Goal: Task Accomplishment & Management: Complete application form

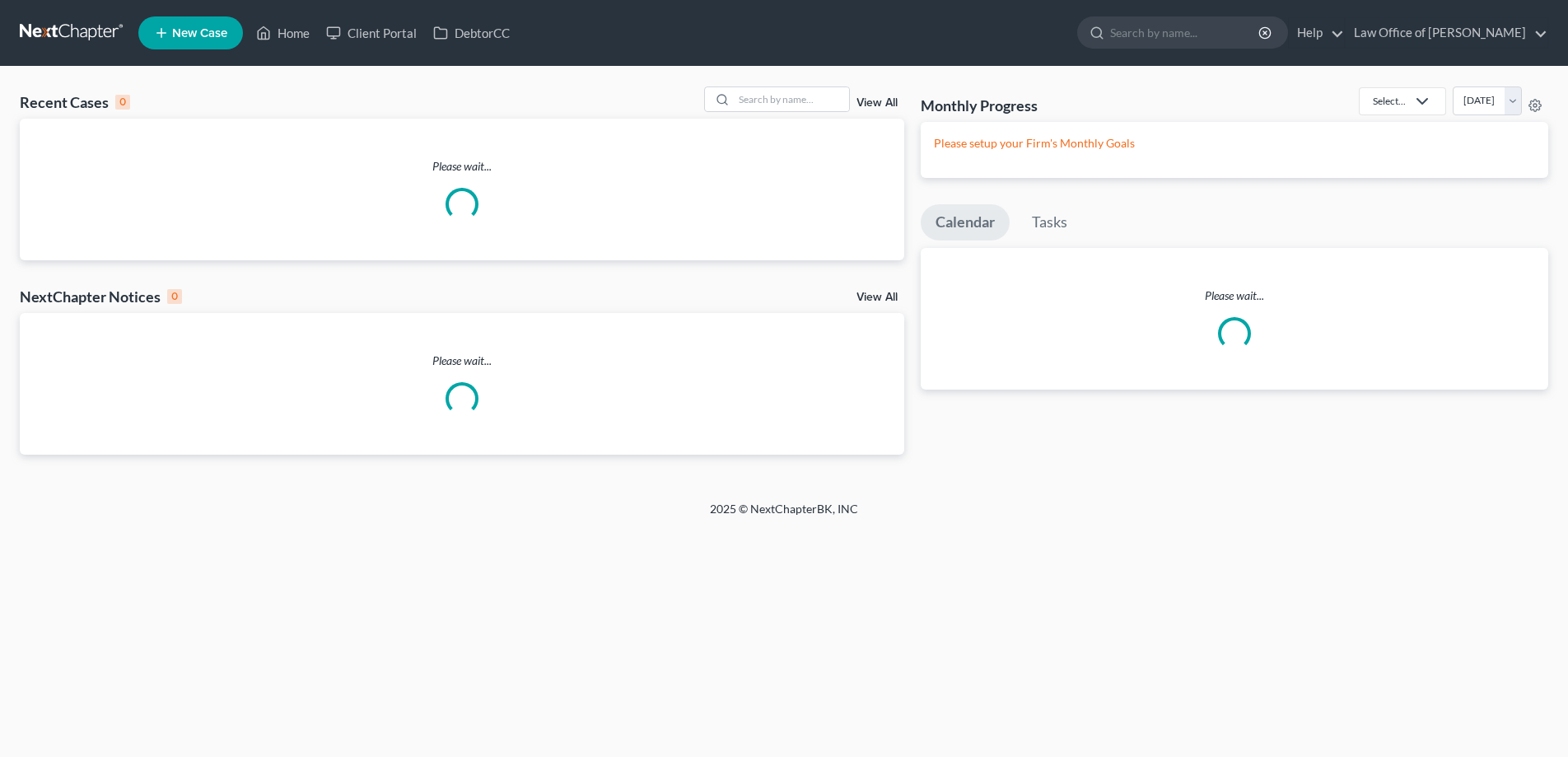
click at [236, 20] on link "New Case" at bounding box center [190, 33] width 104 height 33
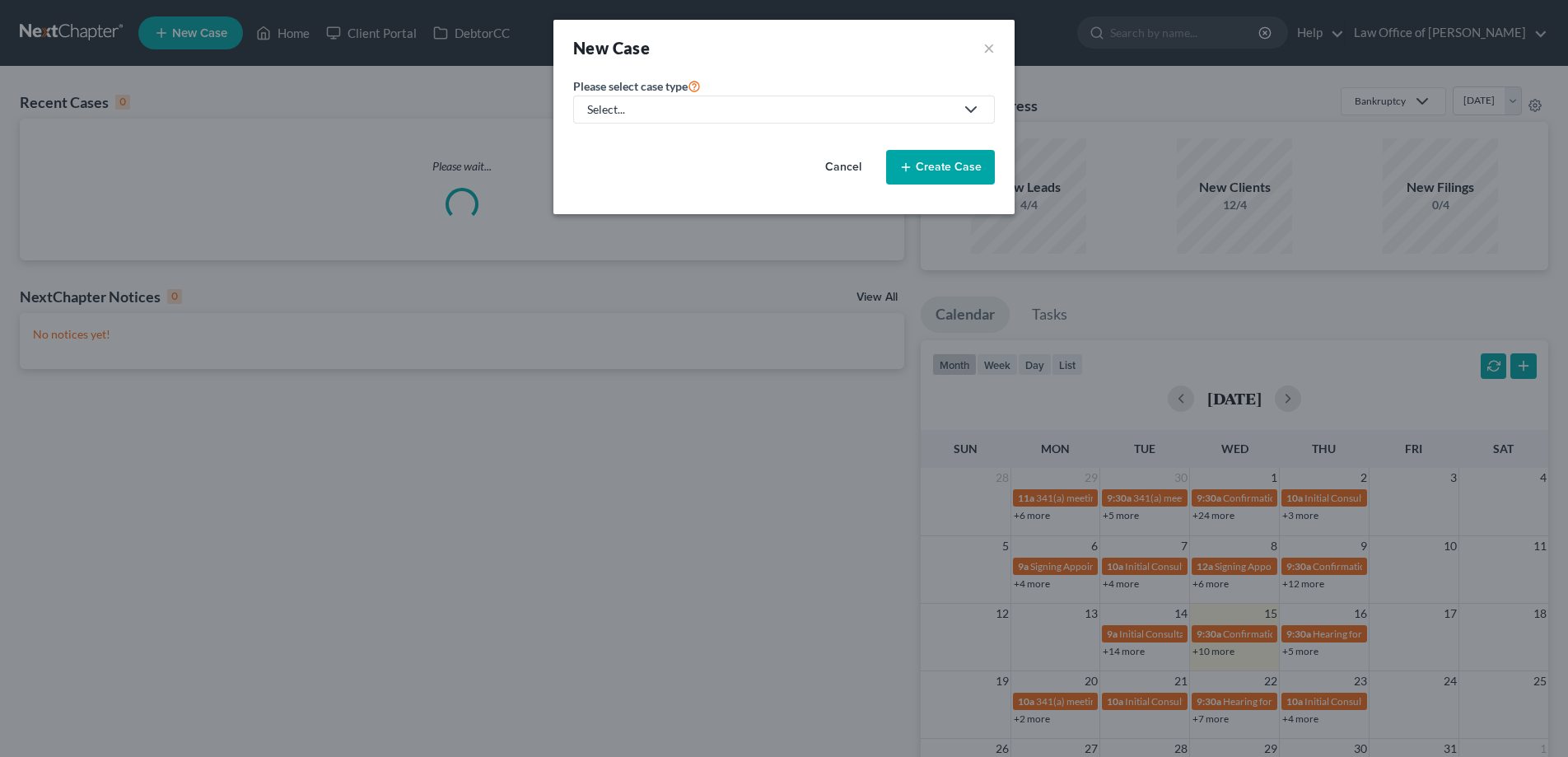
click at [631, 121] on link "Select..." at bounding box center [784, 110] width 422 height 28
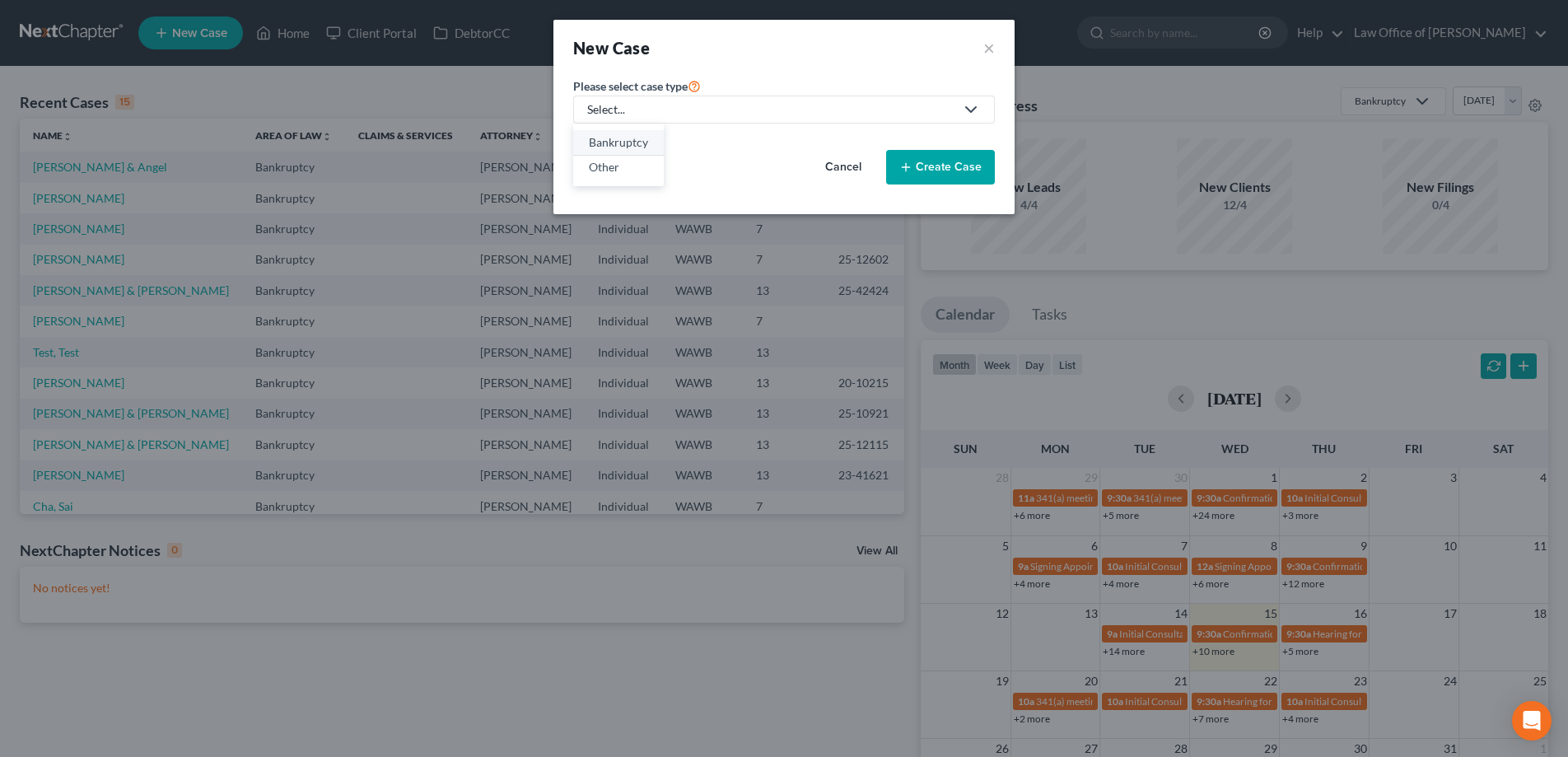
click at [631, 140] on div "Bankruptcy" at bounding box center [618, 142] width 59 height 17
select select "87"
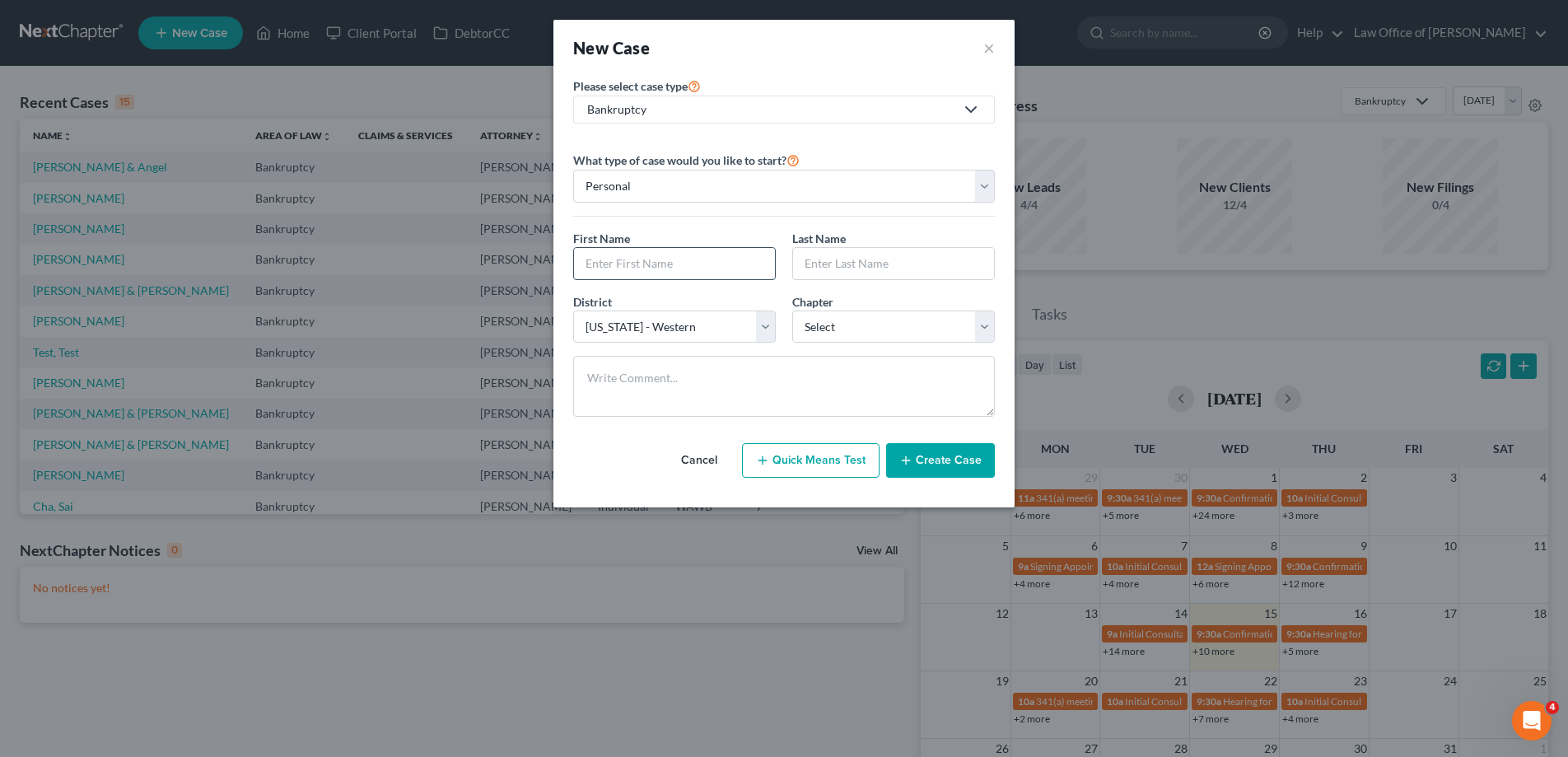
click at [631, 264] on input "text" at bounding box center [674, 264] width 201 height 31
type input "Behyad"
type input "[PERSON_NAME]"
select select "0"
click at [931, 460] on button "Create Case" at bounding box center [940, 460] width 109 height 35
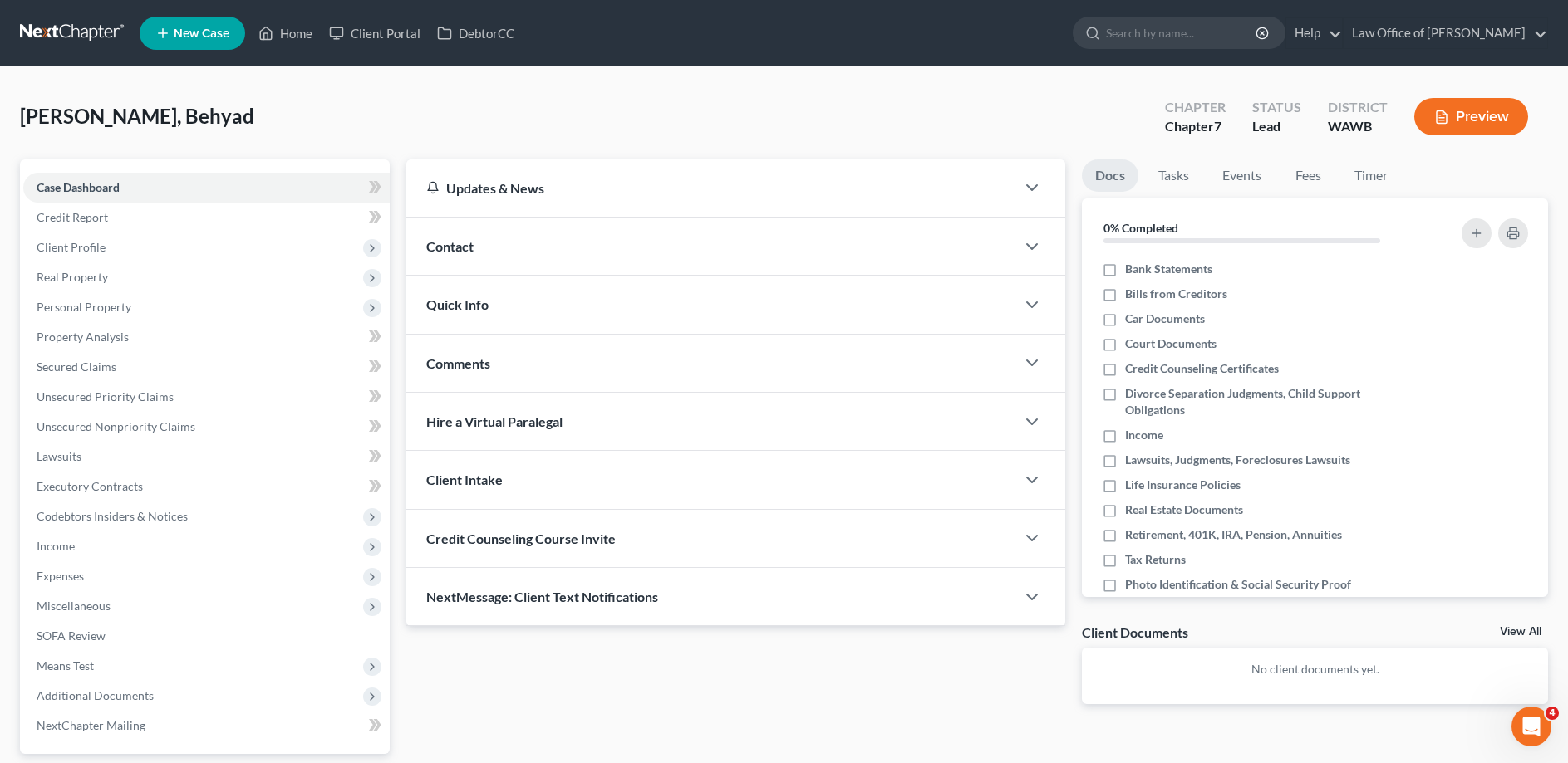
click at [461, 244] on span "Contact" at bounding box center [450, 246] width 47 height 16
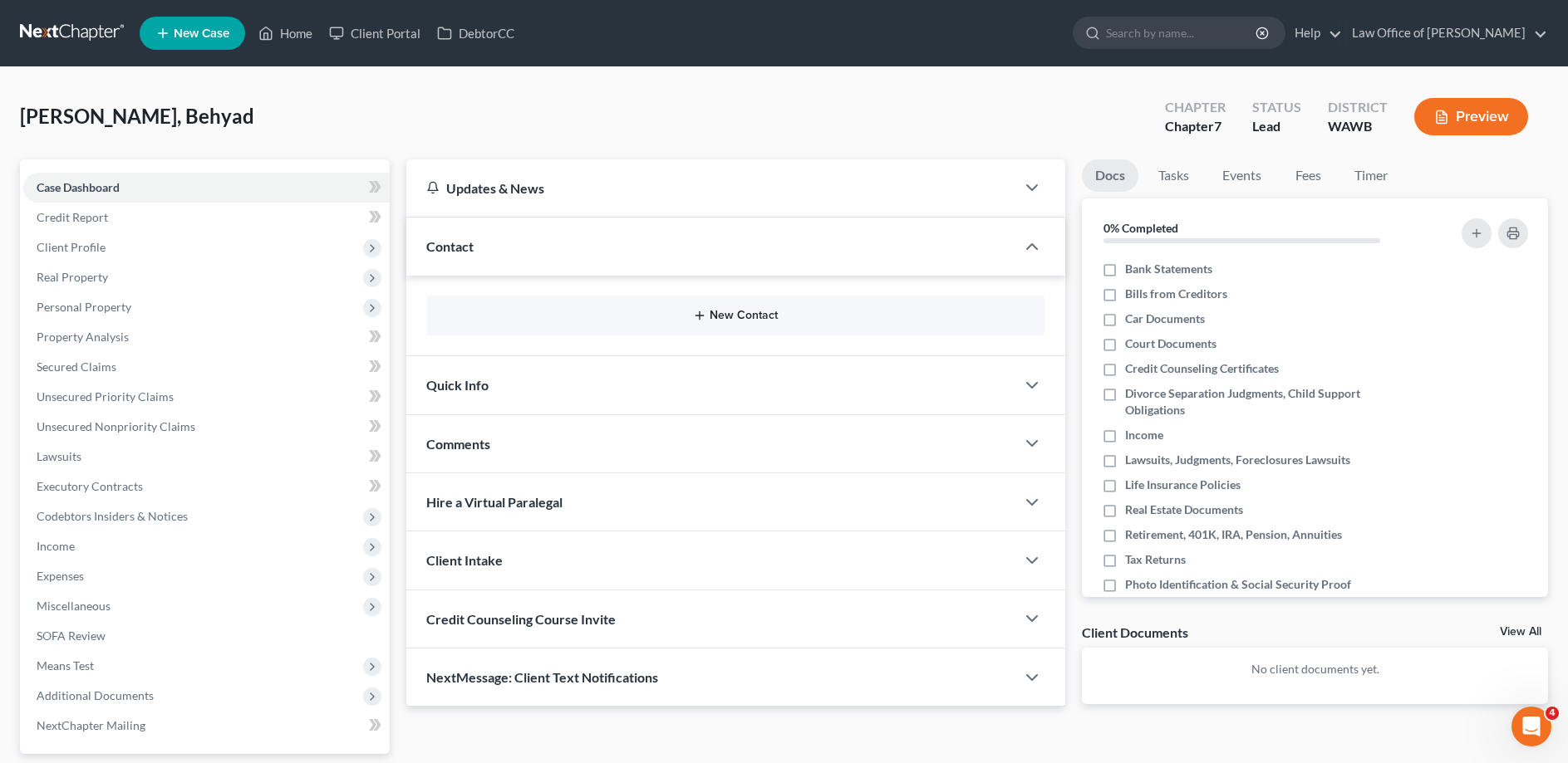
click at [692, 321] on button "New Contact" at bounding box center [735, 315] width 592 height 13
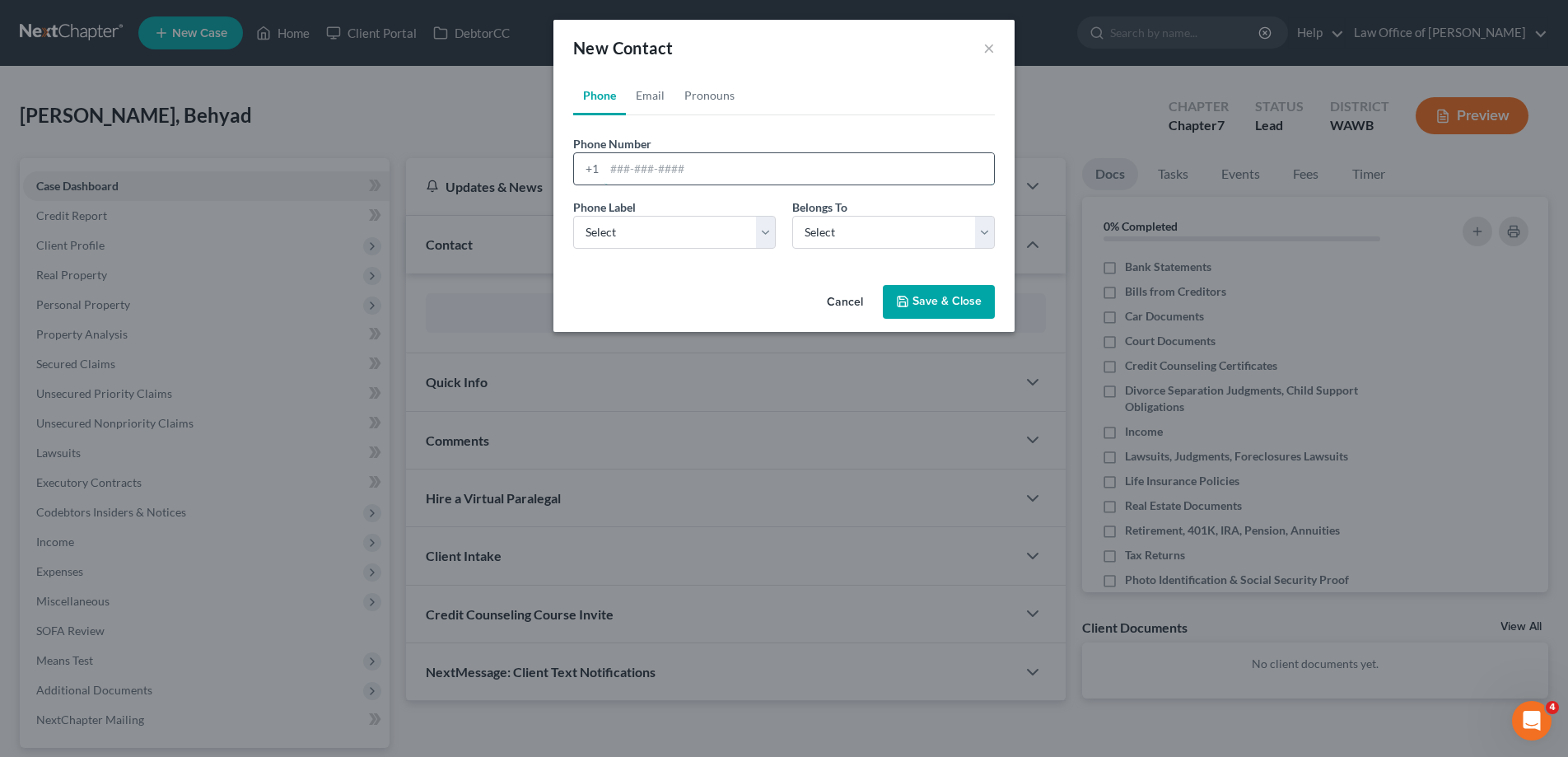
click at [624, 161] on input "tel" at bounding box center [799, 169] width 390 height 31
type input "[PHONE_NUMBER]"
select select "0"
click at [638, 94] on link "Email" at bounding box center [651, 95] width 49 height 39
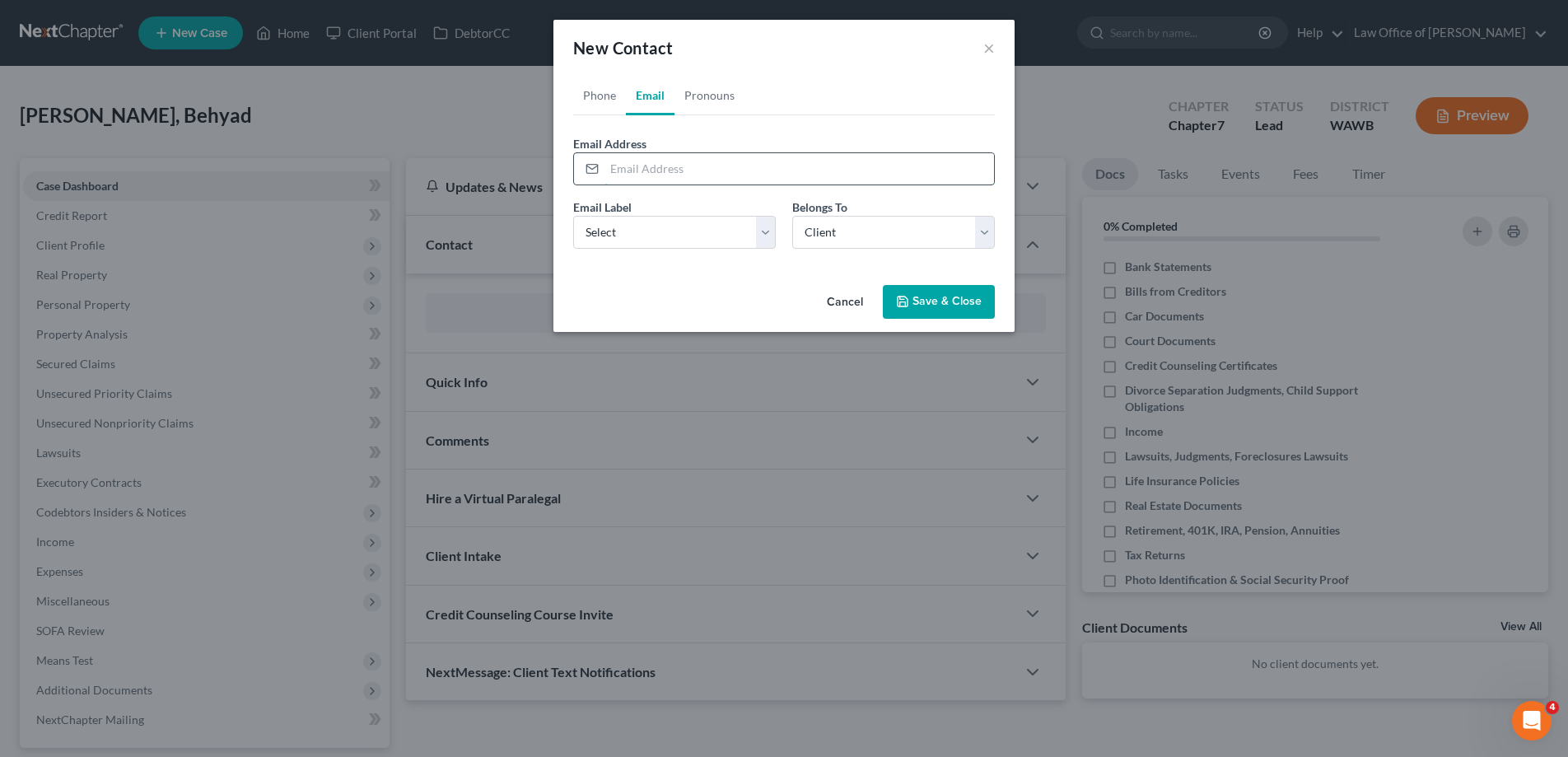
click at [663, 174] on input "email" at bounding box center [799, 169] width 390 height 31
type input "[EMAIL_ADDRESS][DOMAIN_NAME]"
select select "0"
click at [928, 298] on button "Save & Close" at bounding box center [938, 303] width 112 height 35
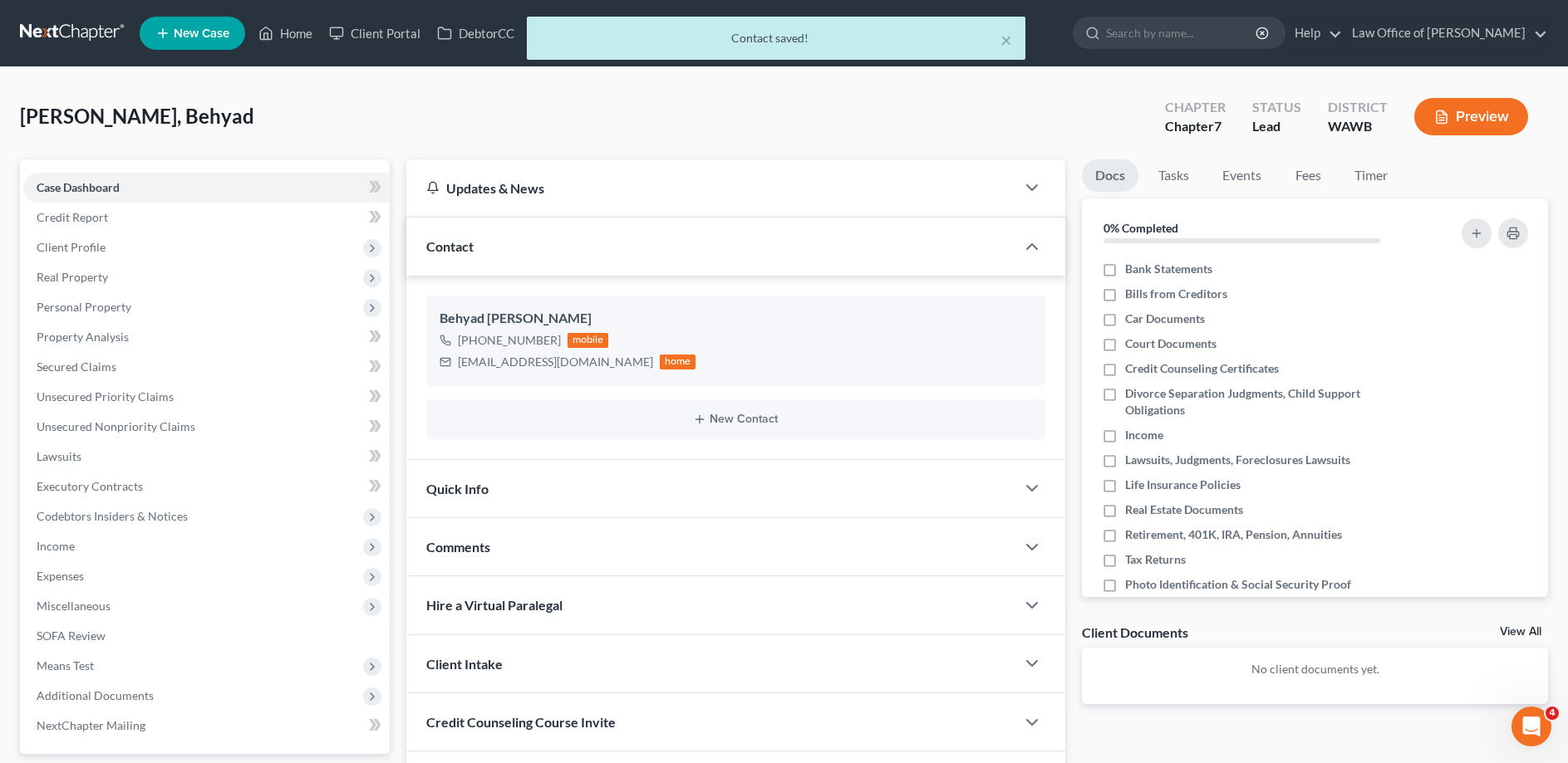
click at [466, 488] on span "Quick Info" at bounding box center [457, 488] width 62 height 16
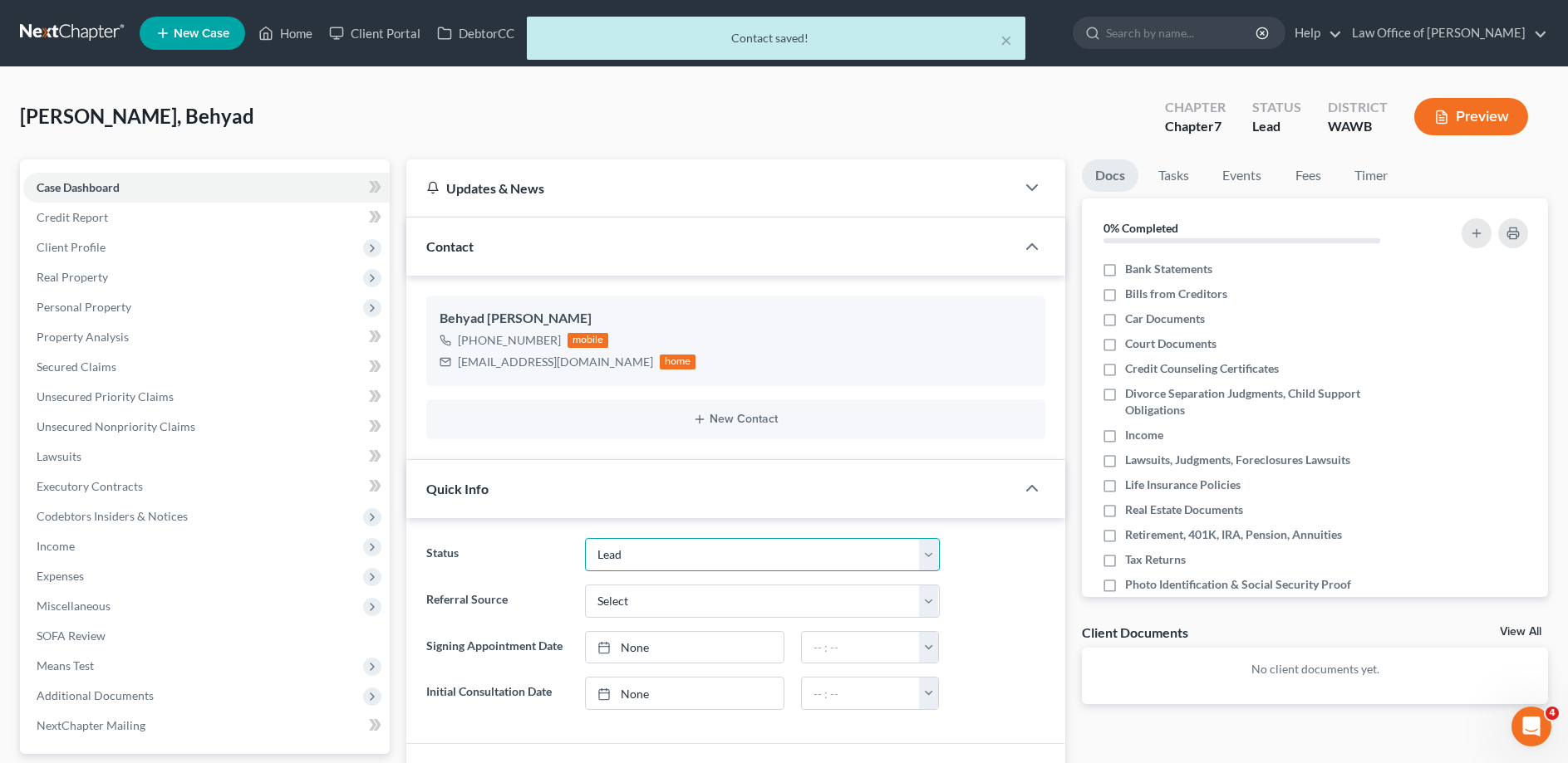
click at [585, 538] on select "Completed Discharged Dismissed Filed In Progress Lead Lost Lead Plan Confirmed …" at bounding box center [762, 555] width 354 height 33
select select "4"
click option "In Progress" at bounding box center [0, 0] width 0 height 0
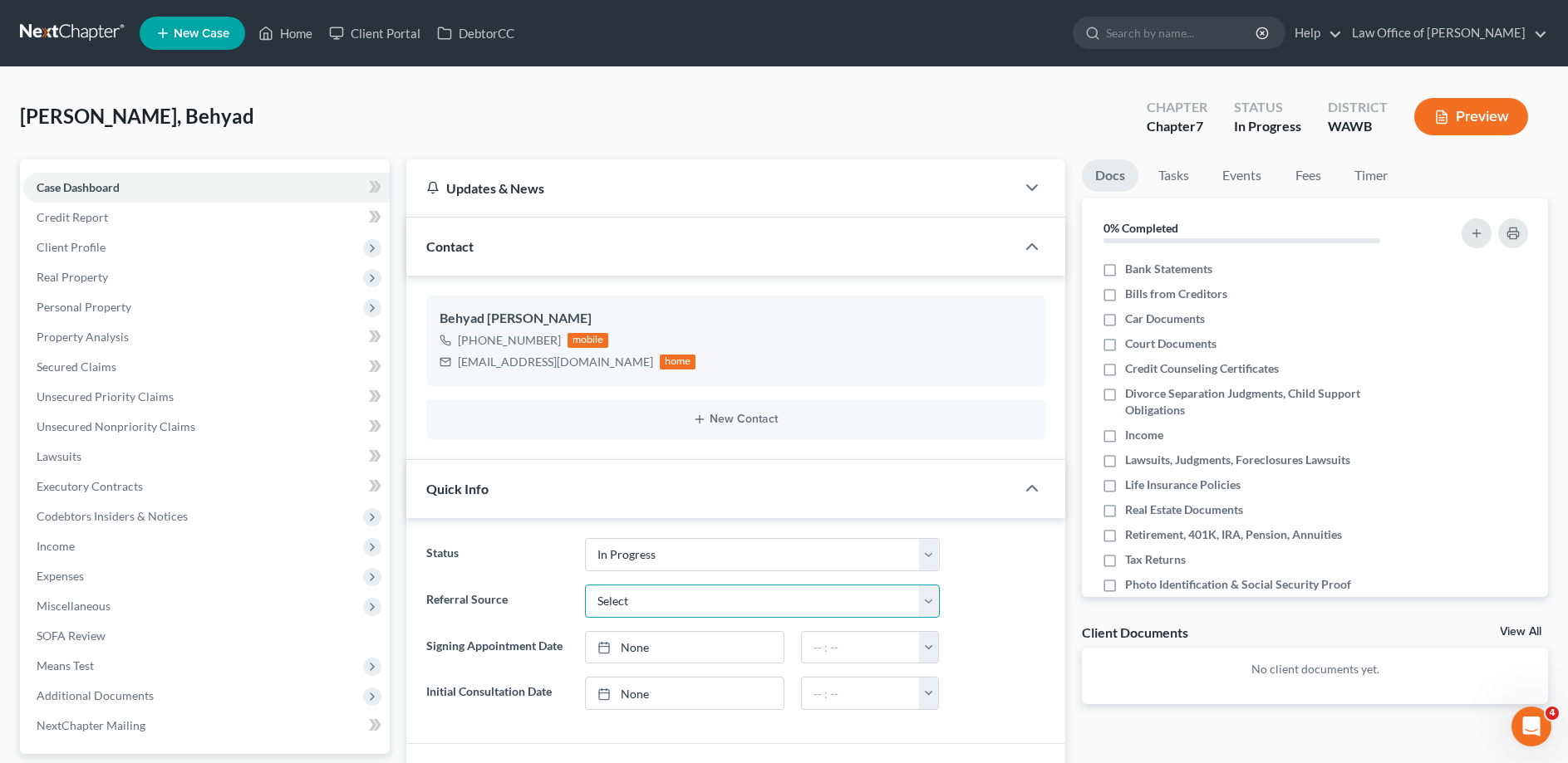
click at [585, 585] on select "Select Word Of Mouth Previous Clients Direct Mail Website Google Search Modern …" at bounding box center [762, 602] width 354 height 33
select select "6"
click option "Other (specify)" at bounding box center [0, 0] width 0 height 0
click at [626, 646] on input "text" at bounding box center [762, 648] width 352 height 32
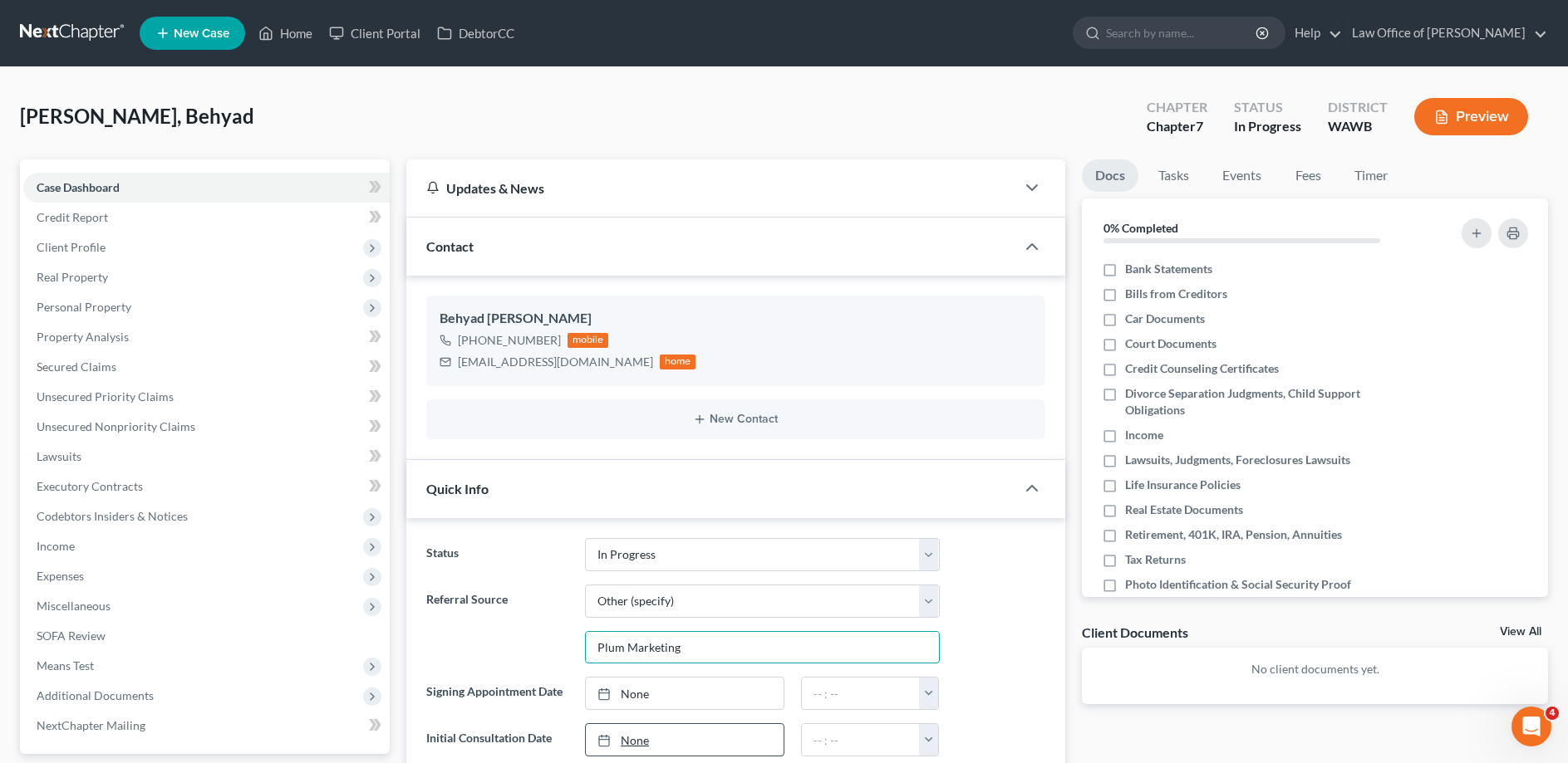
type input "Plum Marketing"
click at [635, 737] on link "None" at bounding box center [684, 740] width 197 height 32
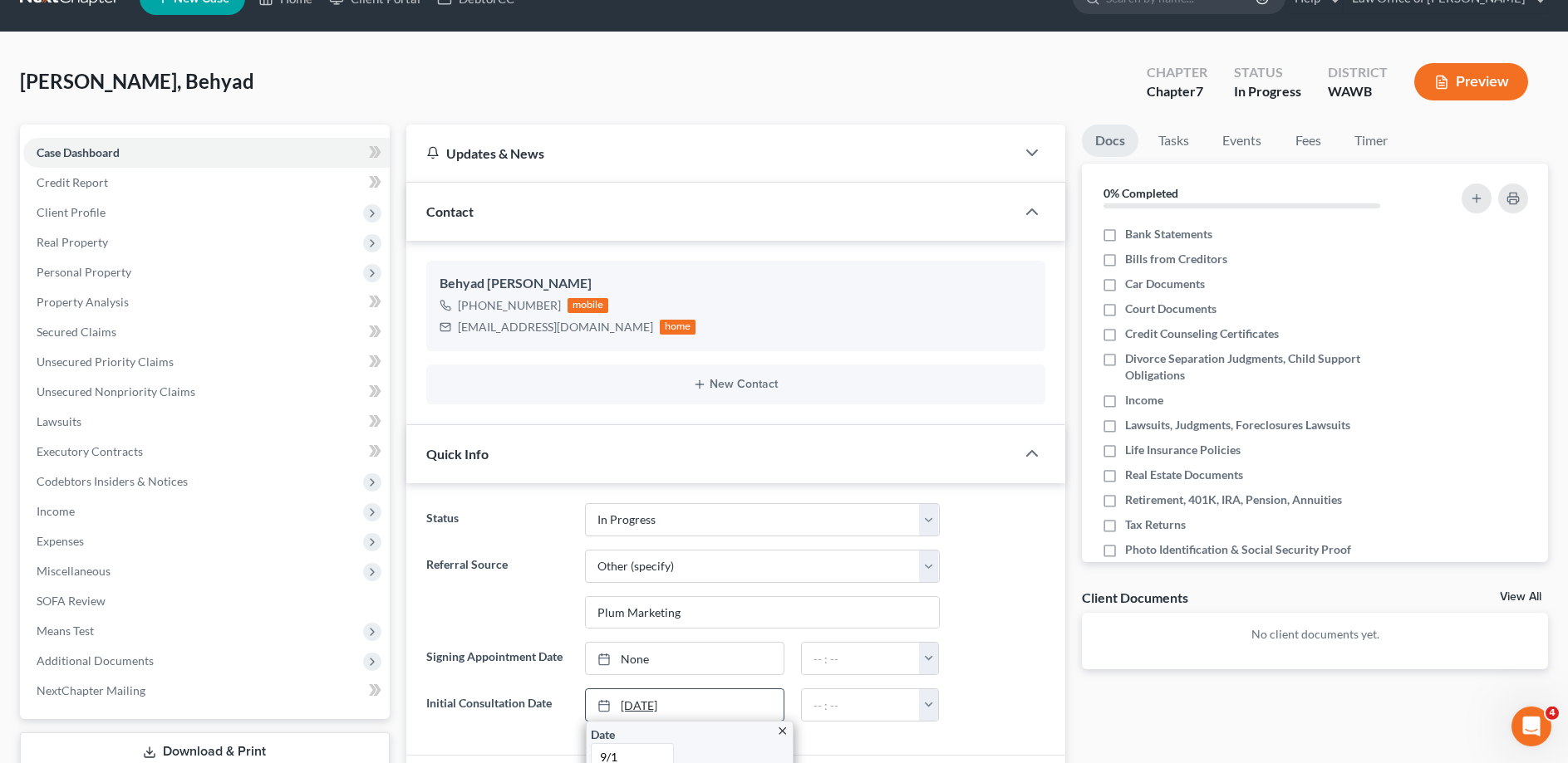
type input "9/17"
type input "1:00 pm"
click at [1301, 135] on link "Fees" at bounding box center [1307, 140] width 54 height 32
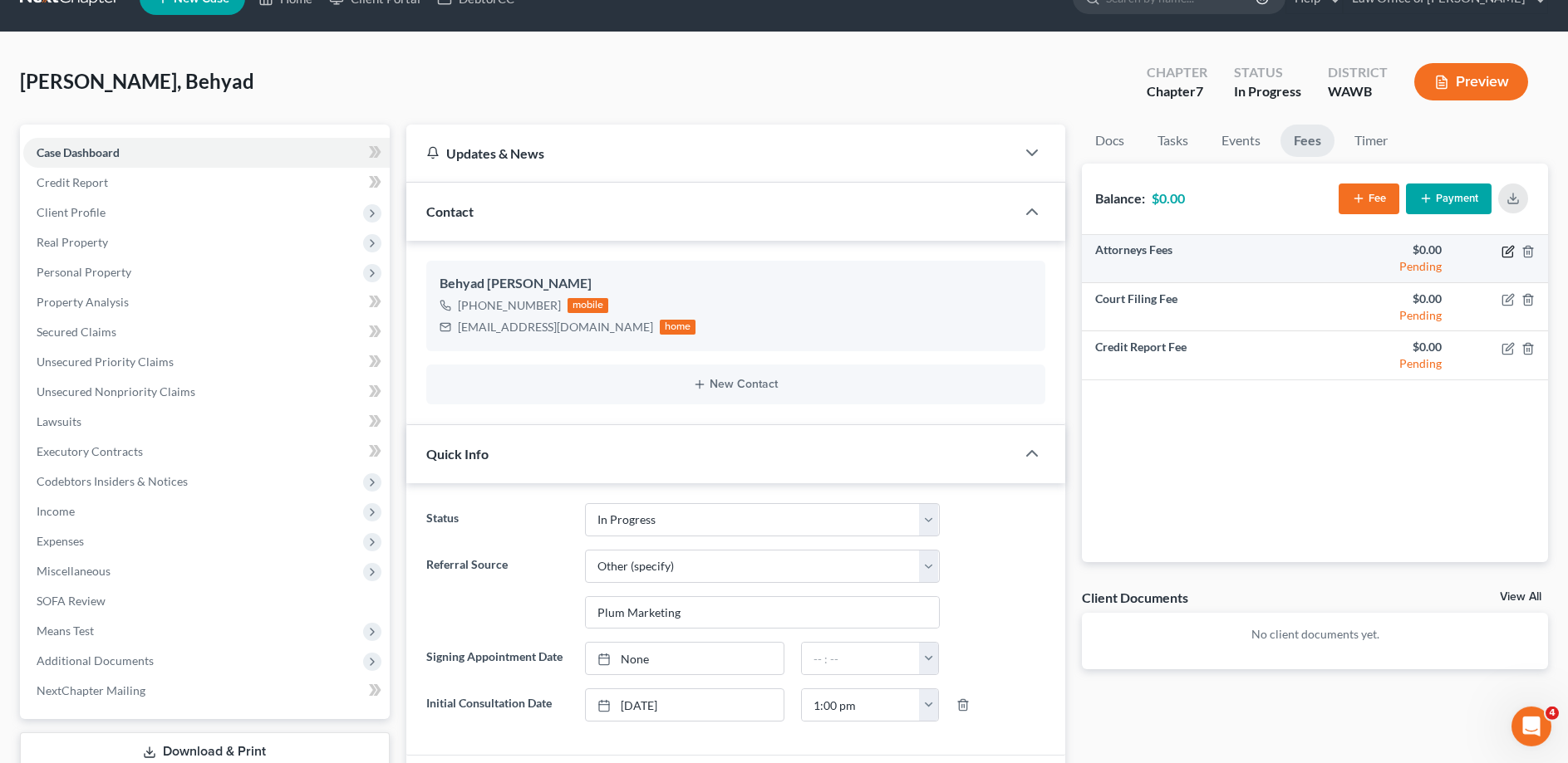
click at [1506, 256] on icon "button" at bounding box center [1507, 251] width 10 height 10
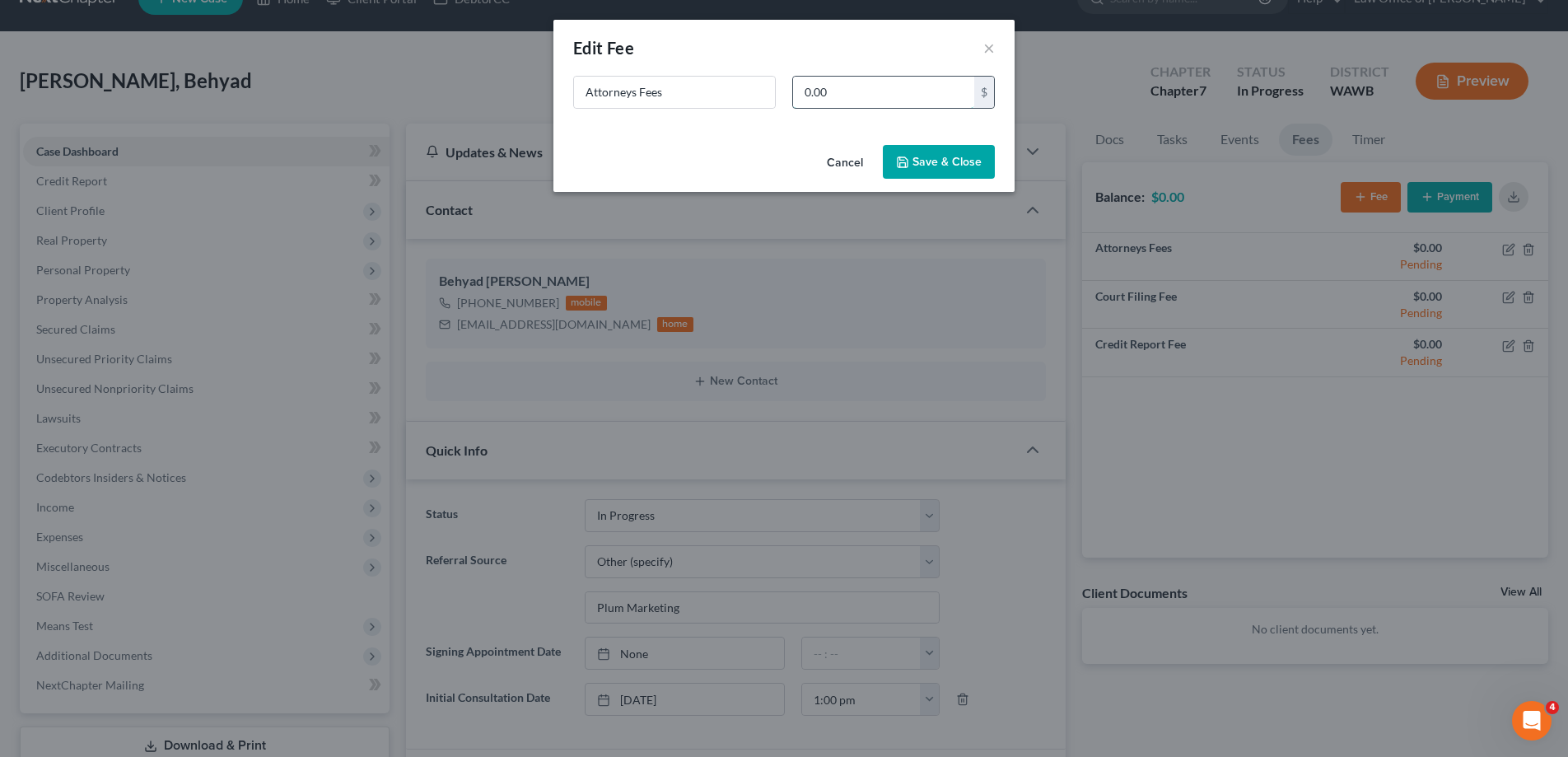
click at [866, 98] on input "0.00" at bounding box center [884, 92] width 181 height 31
type input "2,500."
click at [927, 158] on button "Save & Close" at bounding box center [938, 163] width 112 height 35
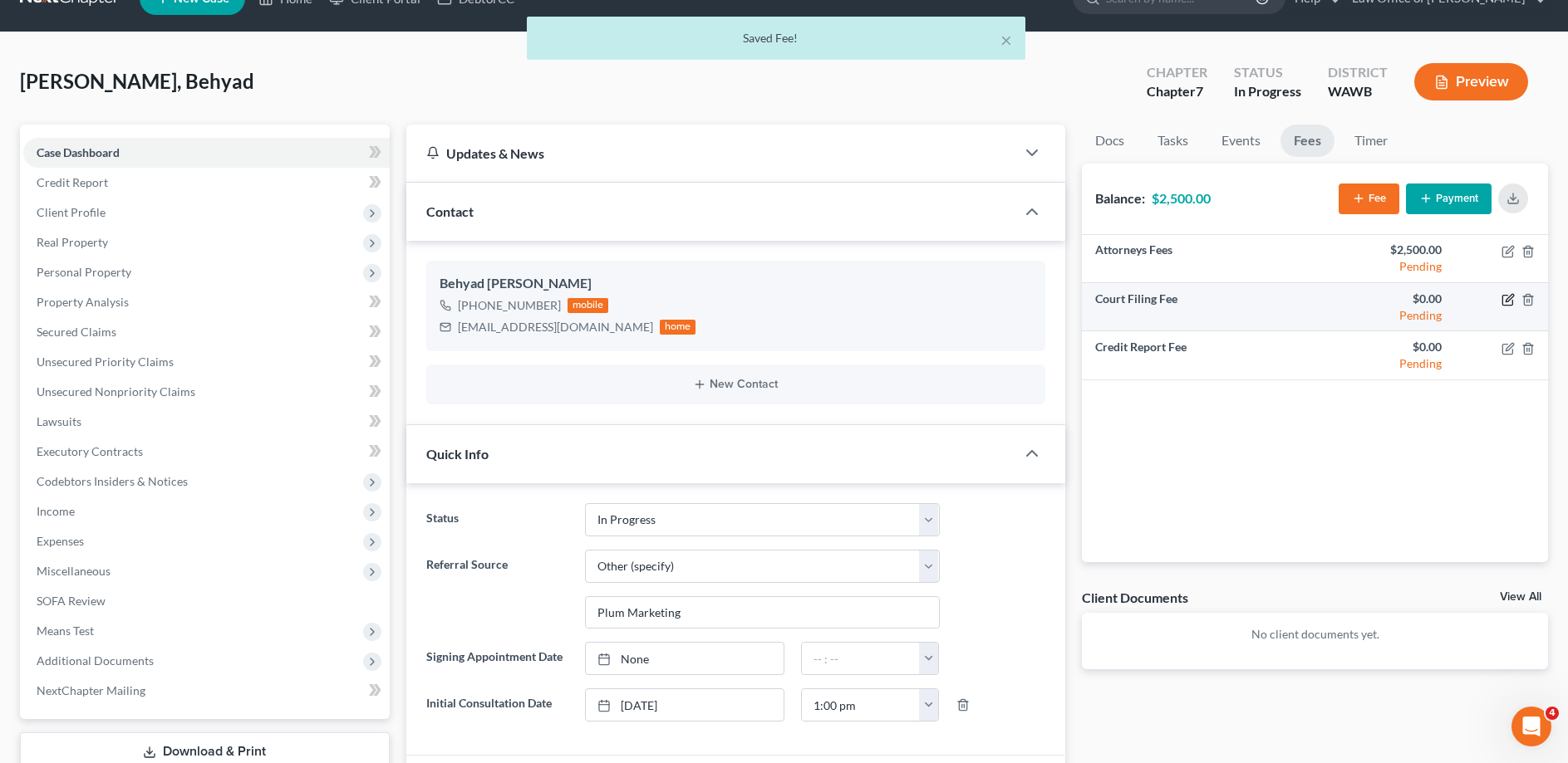
click at [1504, 303] on icon "button" at bounding box center [1507, 299] width 13 height 13
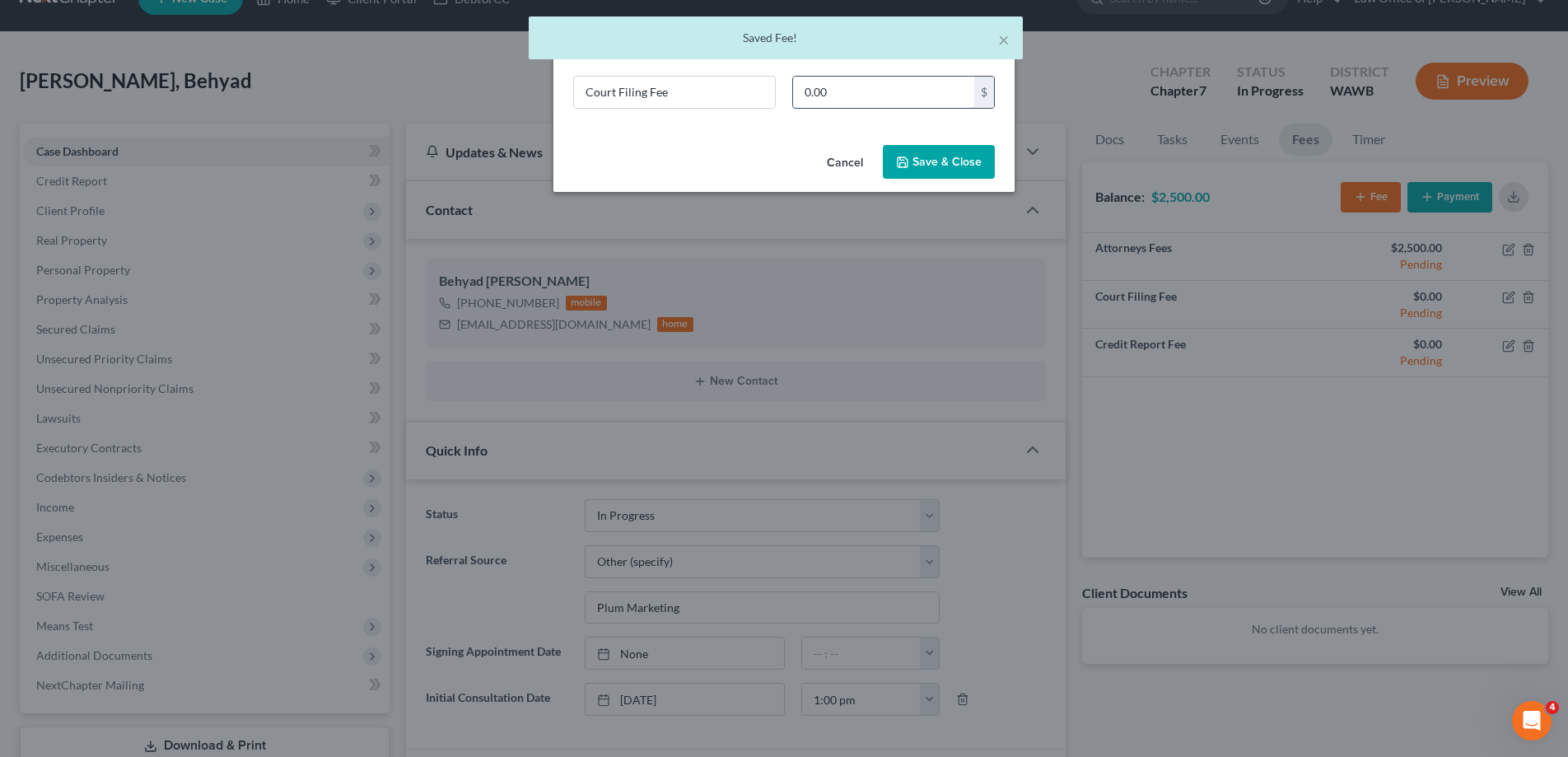
click at [805, 91] on input "0.00" at bounding box center [884, 92] width 181 height 31
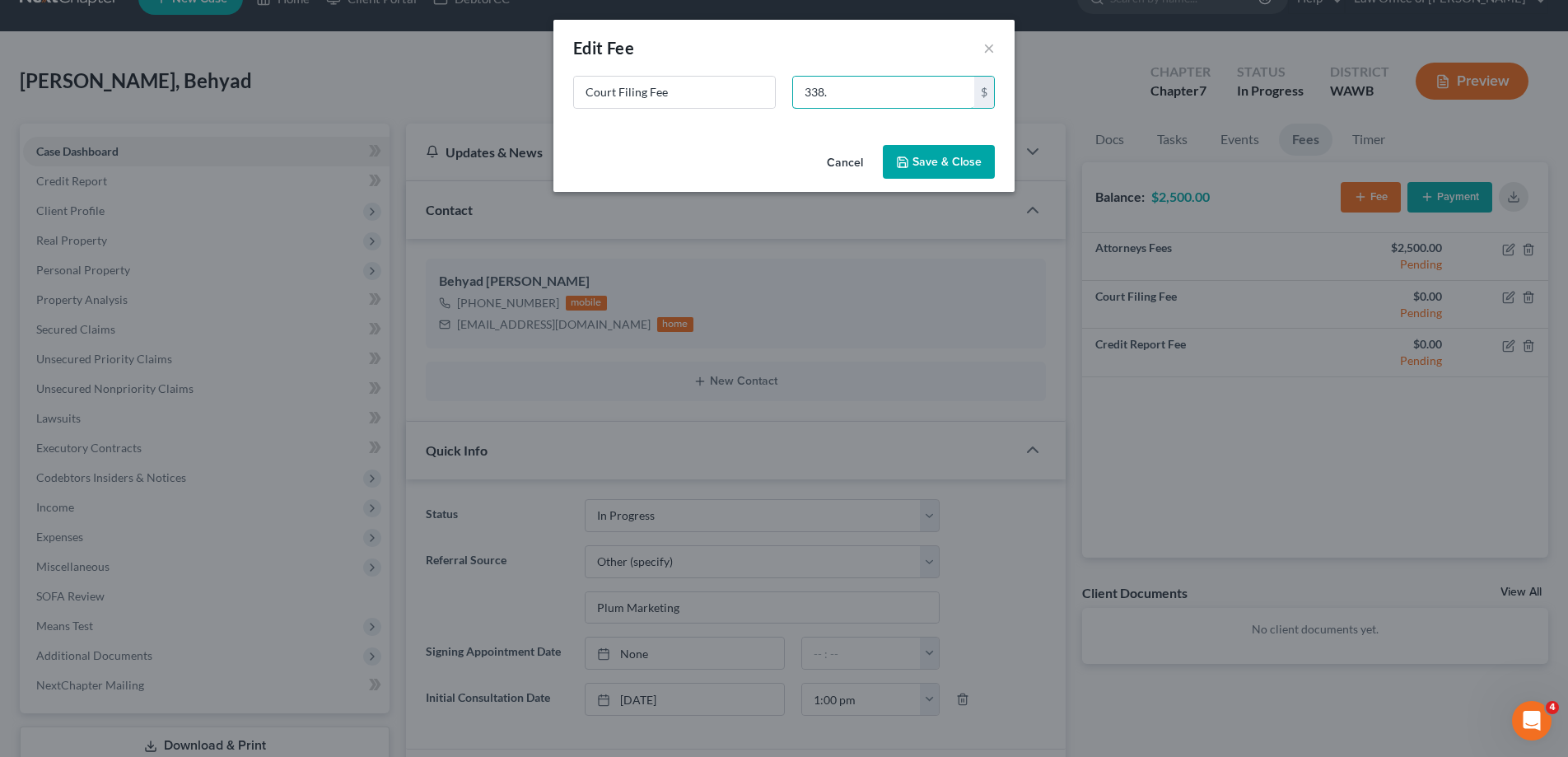
type input "338."
click at [964, 166] on button "Save & Close" at bounding box center [938, 163] width 112 height 35
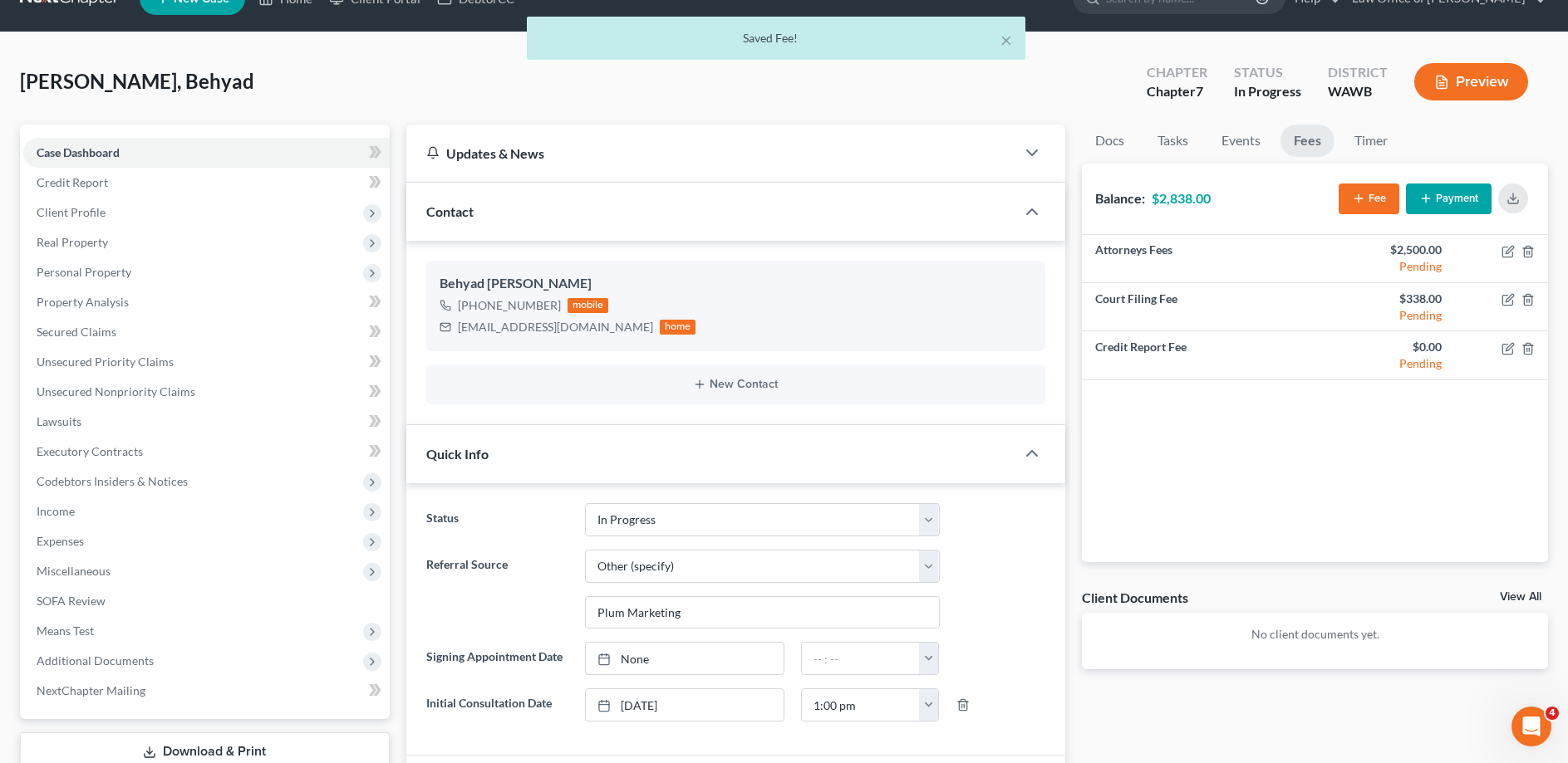
click at [1456, 196] on button "Payment" at bounding box center [1449, 198] width 86 height 31
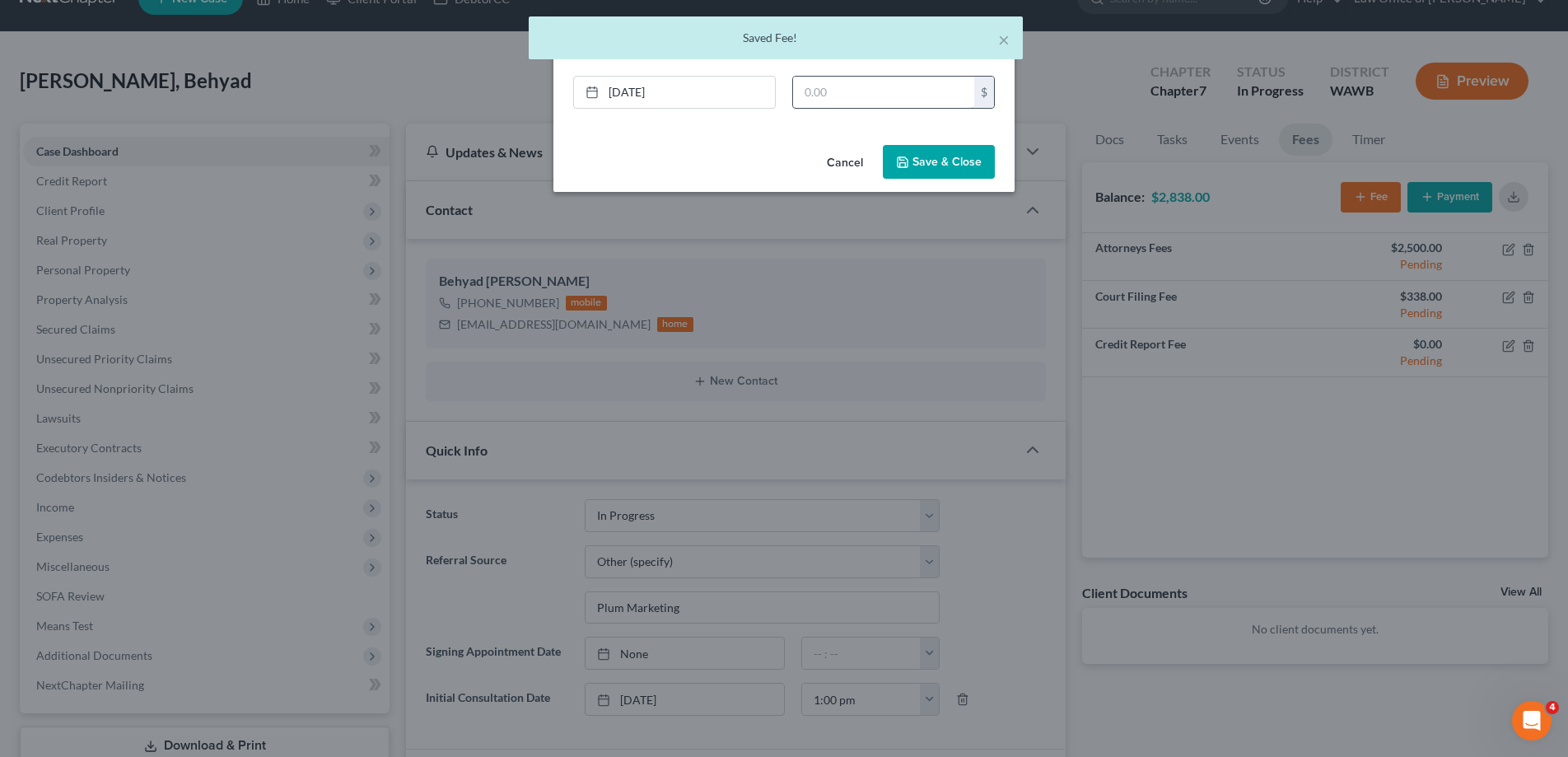
click at [887, 91] on input "text" at bounding box center [884, 92] width 181 height 31
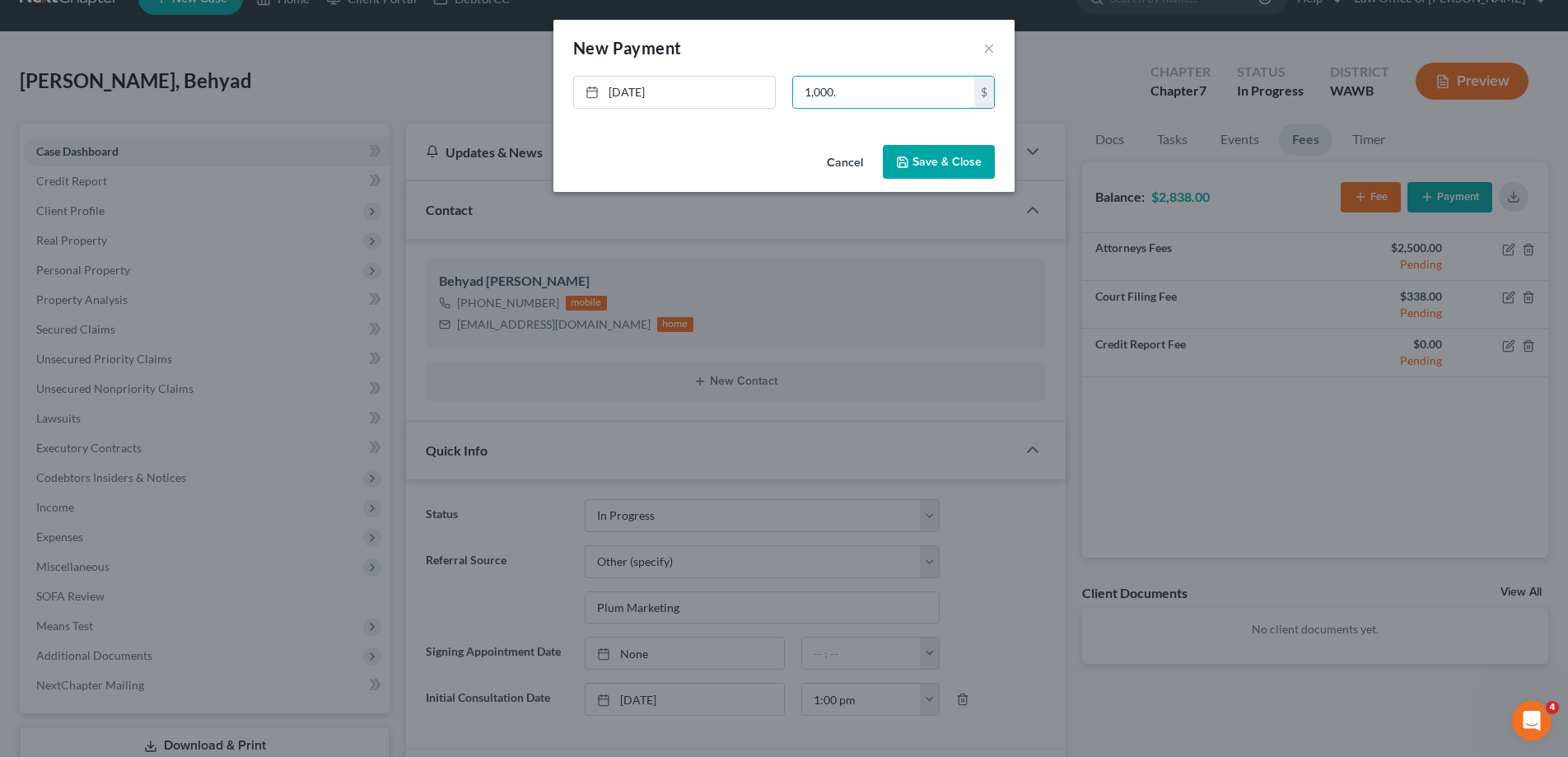
type input "1,000."
click at [938, 157] on button "Save & Close" at bounding box center [938, 163] width 112 height 35
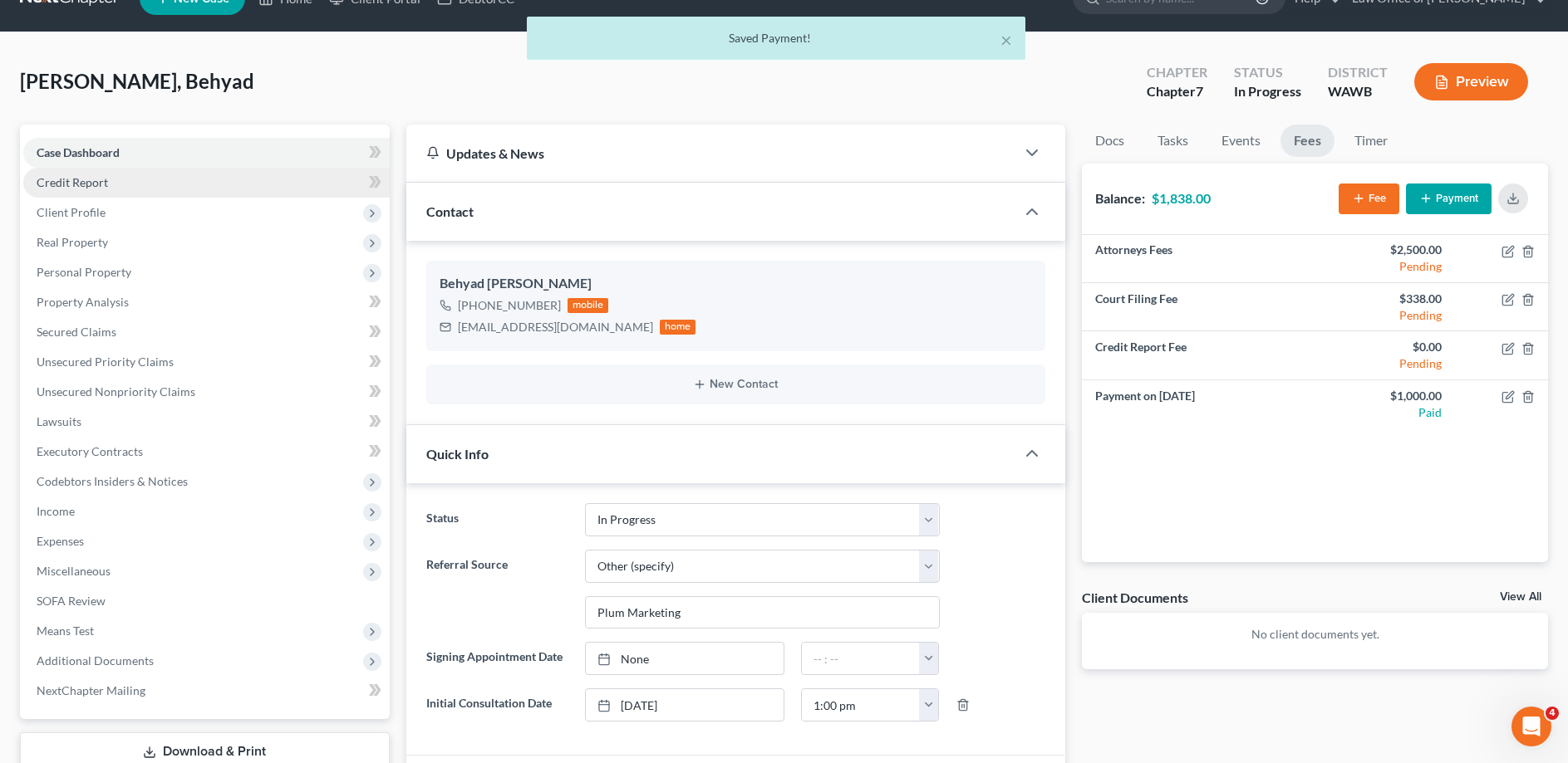
click at [86, 182] on span "Credit Report" at bounding box center [72, 182] width 71 height 14
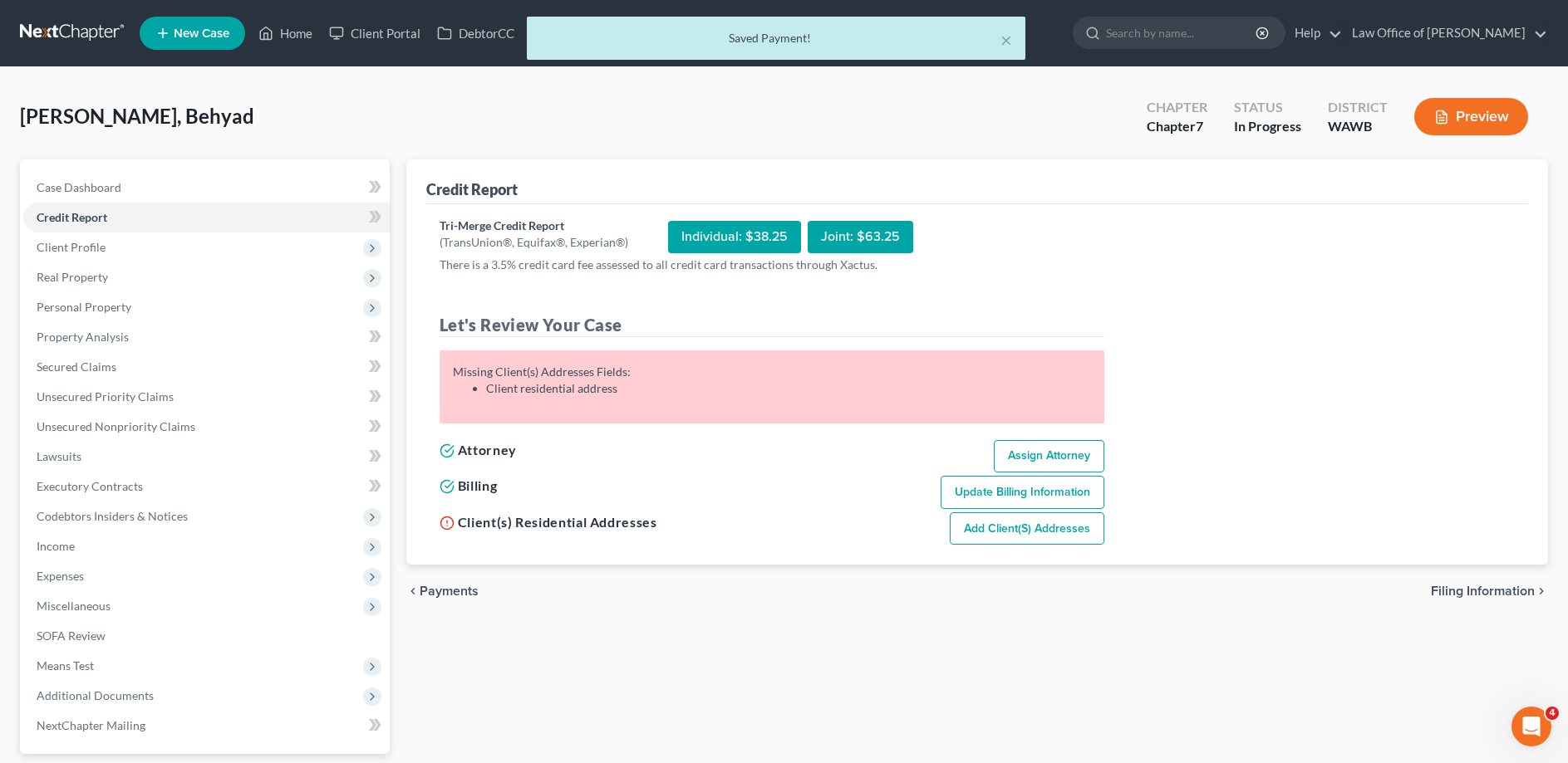
click at [1454, 588] on span "Filing Information" at bounding box center [1482, 591] width 104 height 13
select select "1"
select select "0"
select select "87"
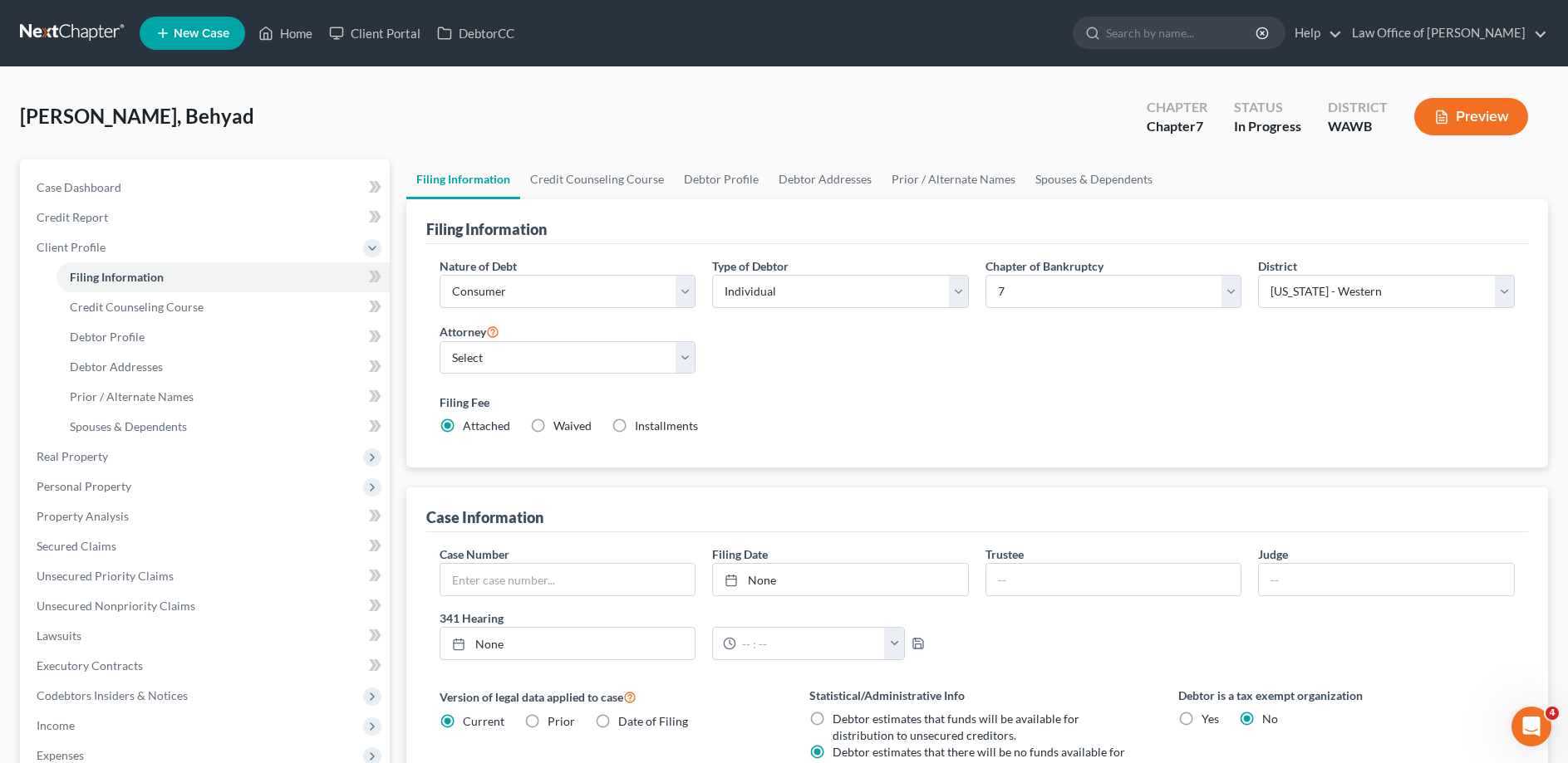
scroll to position [254, 0]
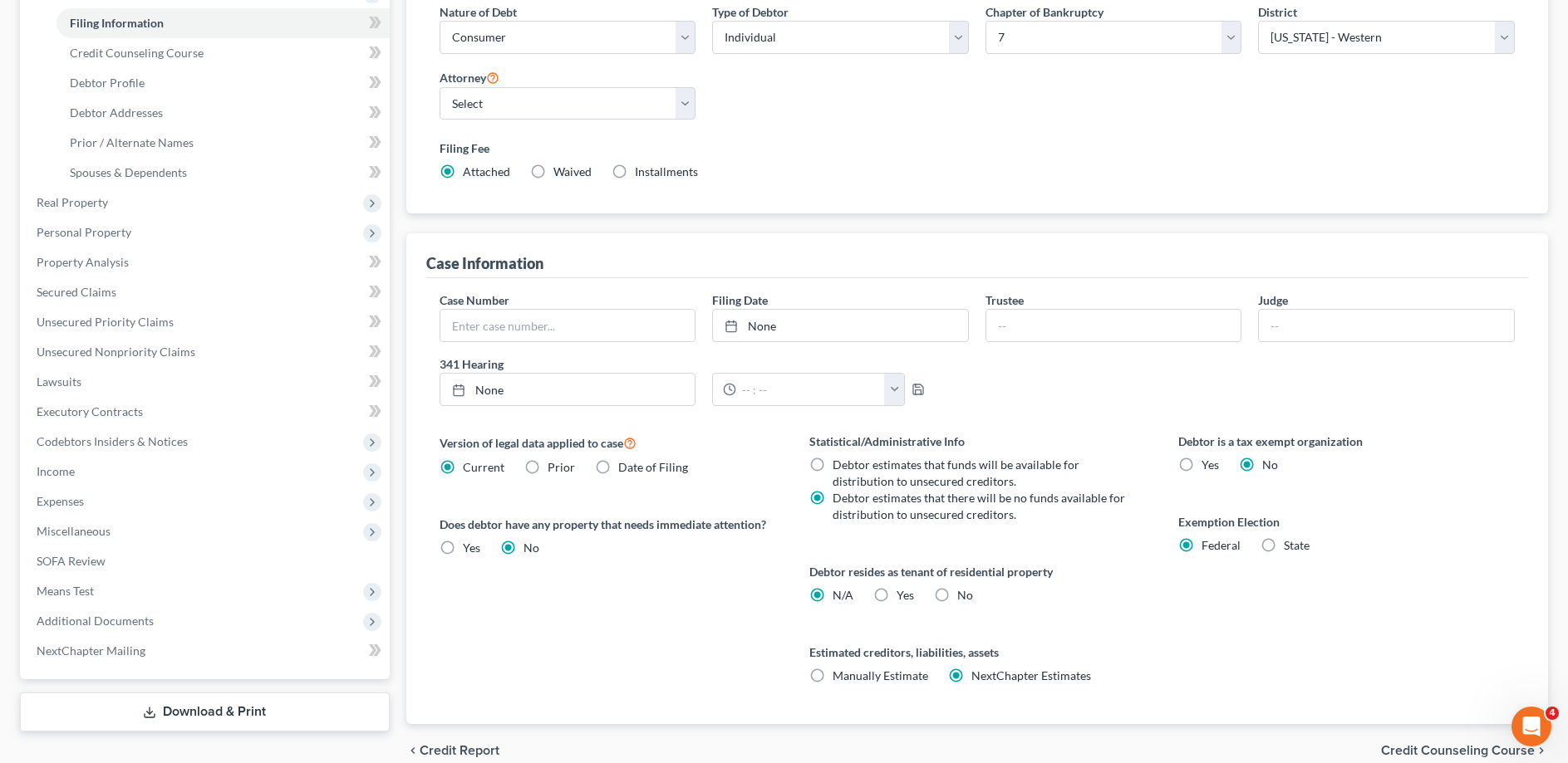
click at [897, 592] on label "Yes Yes" at bounding box center [906, 595] width 18 height 17
click at [903, 592] on input "Yes Yes" at bounding box center [908, 592] width 11 height 11
radio input "true"
radio input "false"
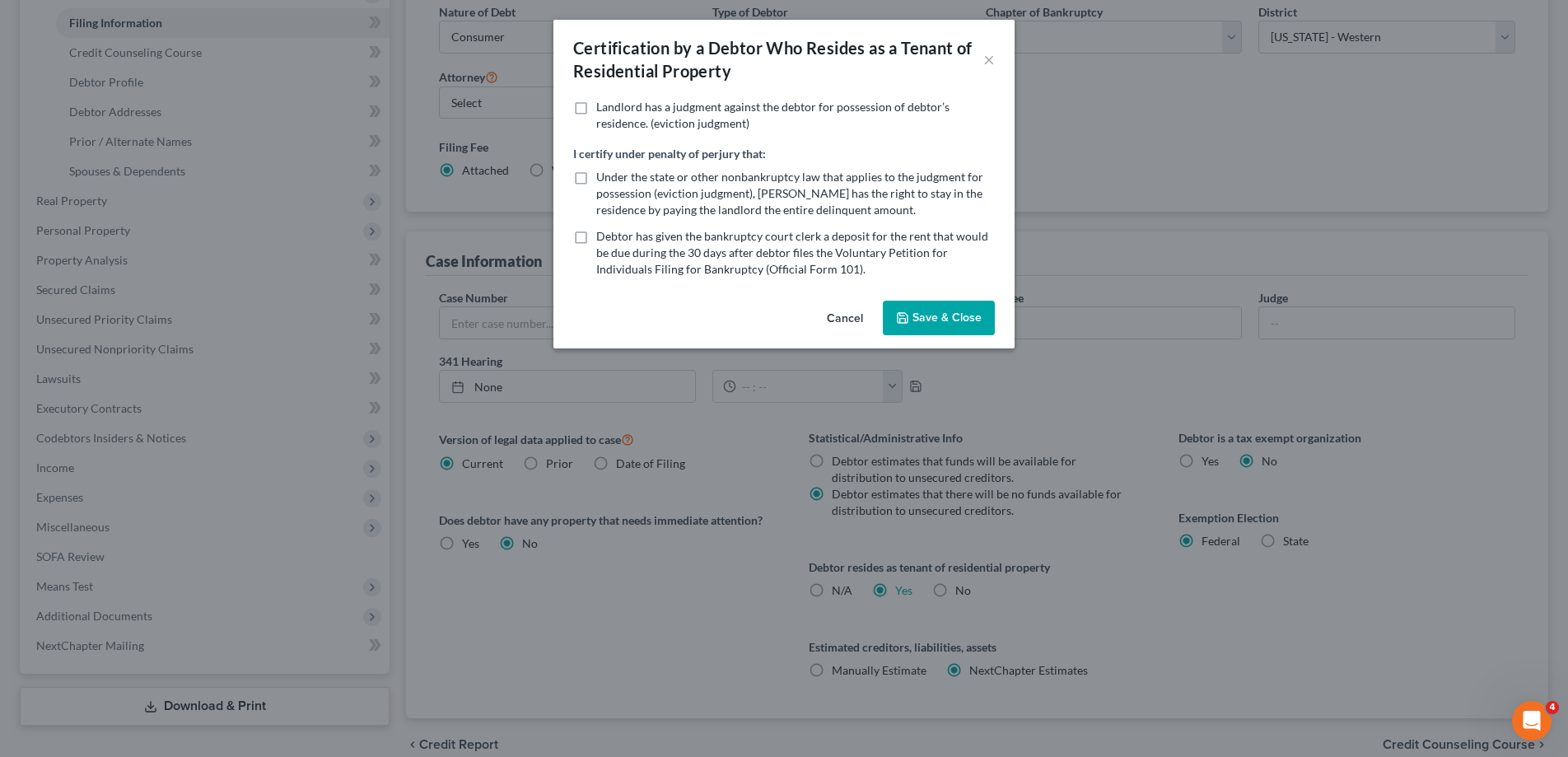
click at [951, 325] on button "Save & Close" at bounding box center [938, 318] width 112 height 35
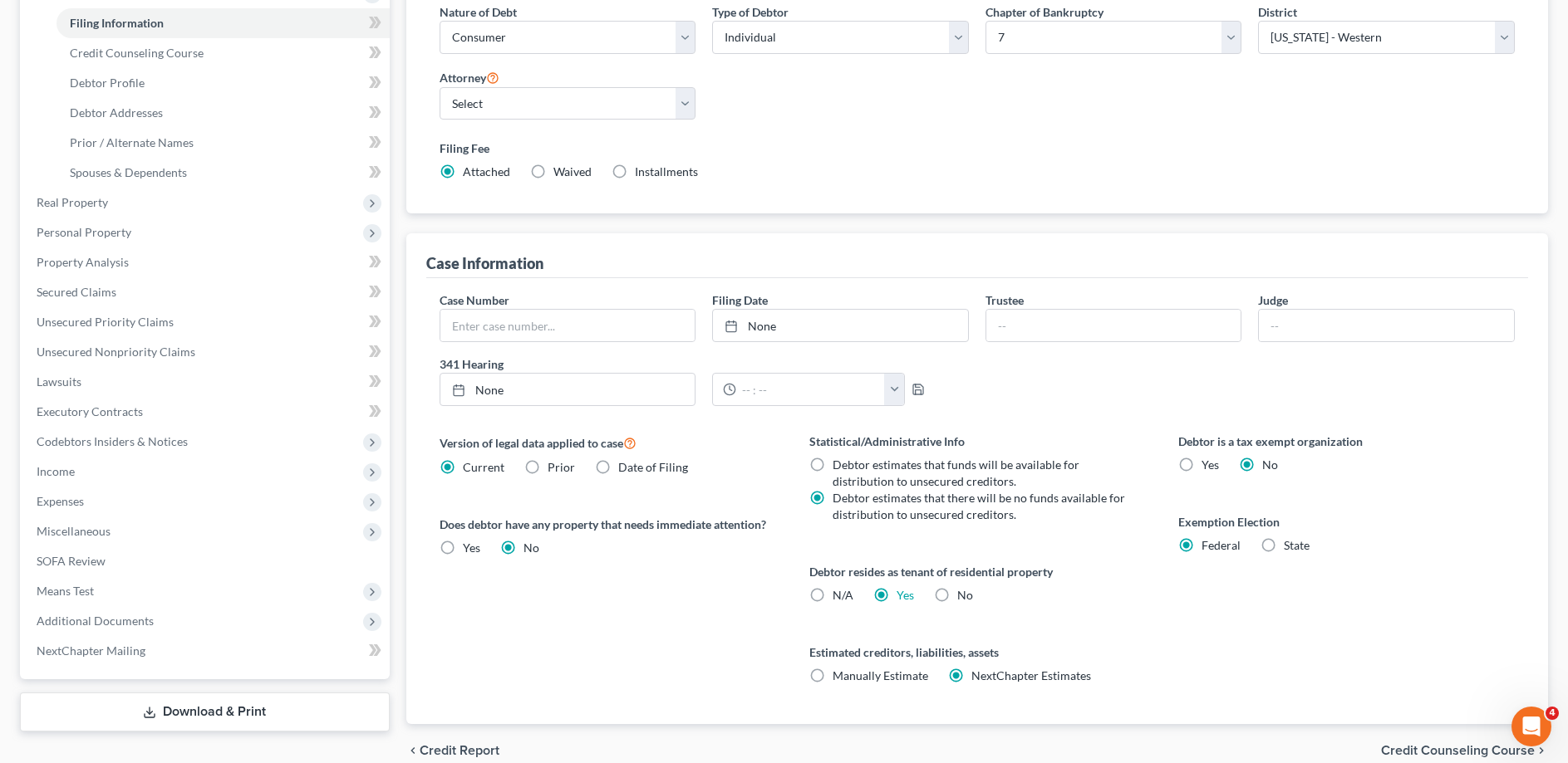
click at [1404, 749] on span "Credit Counseling Course" at bounding box center [1457, 750] width 154 height 13
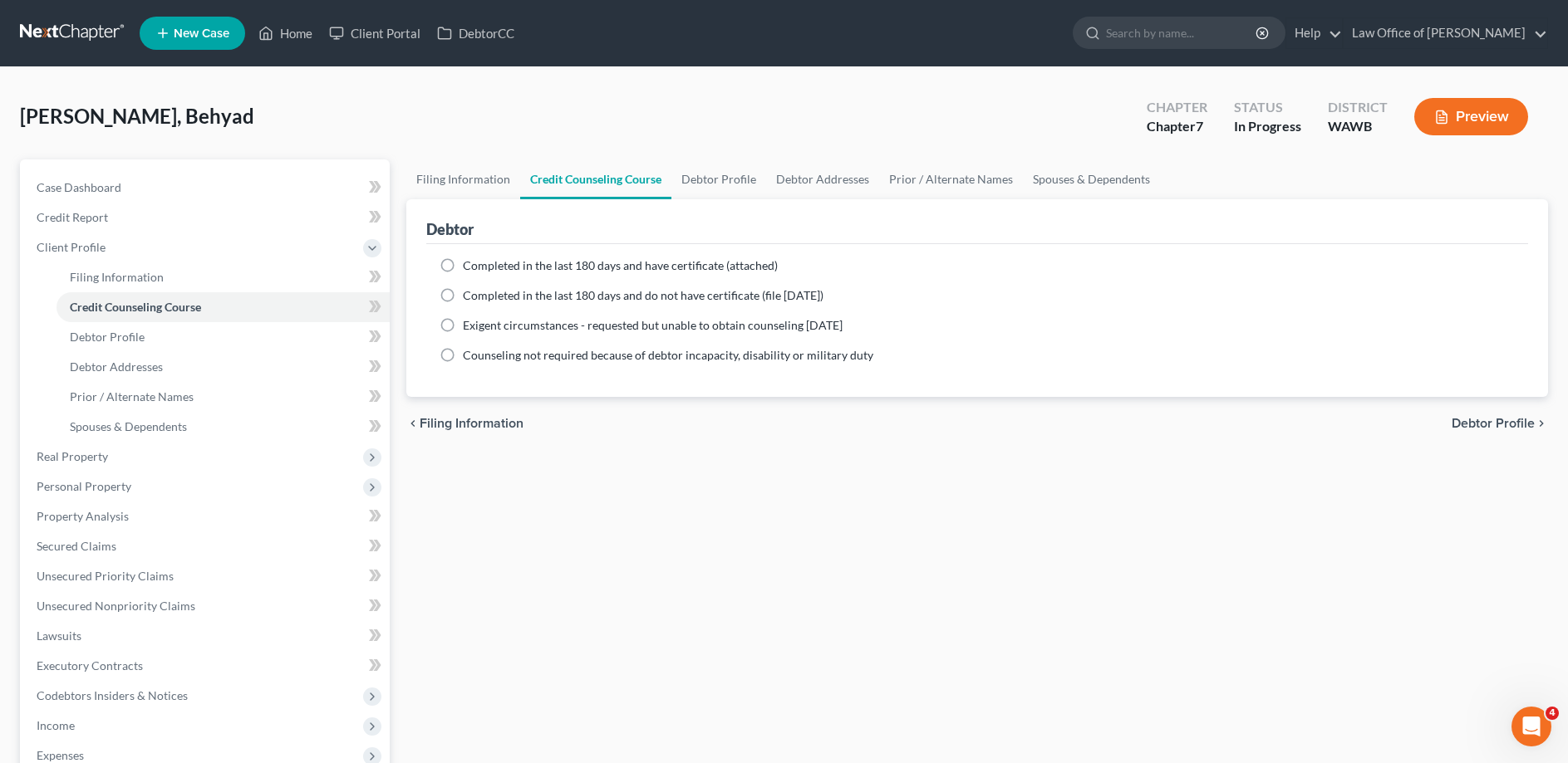
click at [462, 297] on label "Completed in the last 180 days and do not have certificate (file [DATE])" at bounding box center [642, 296] width 361 height 17
click at [469, 297] on input "Completed in the last 180 days and do not have certificate (file [DATE])" at bounding box center [475, 293] width 11 height 11
radio input "true"
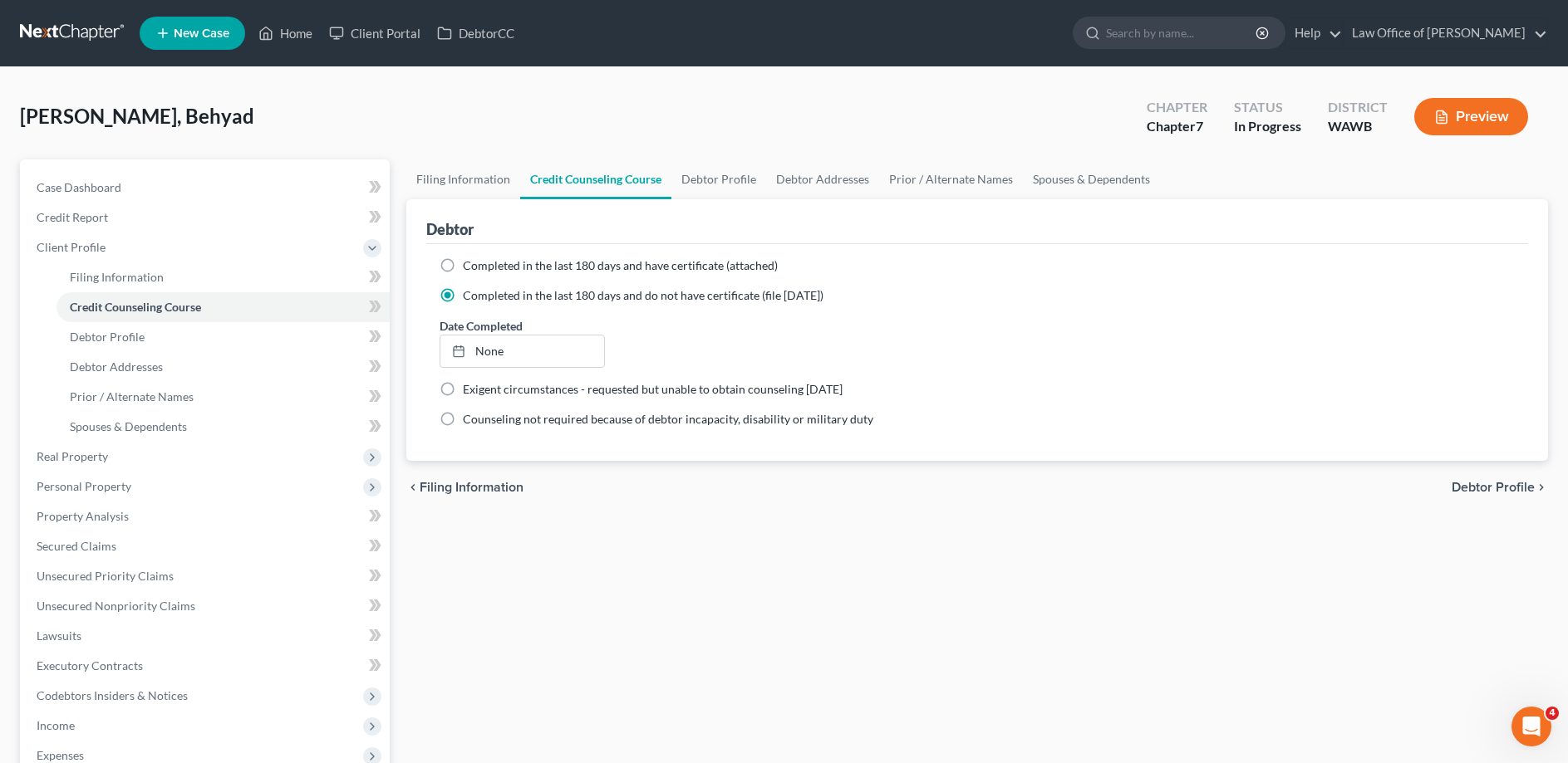
click at [1503, 488] on span "Debtor Profile" at bounding box center [1493, 487] width 83 height 13
select select "0"
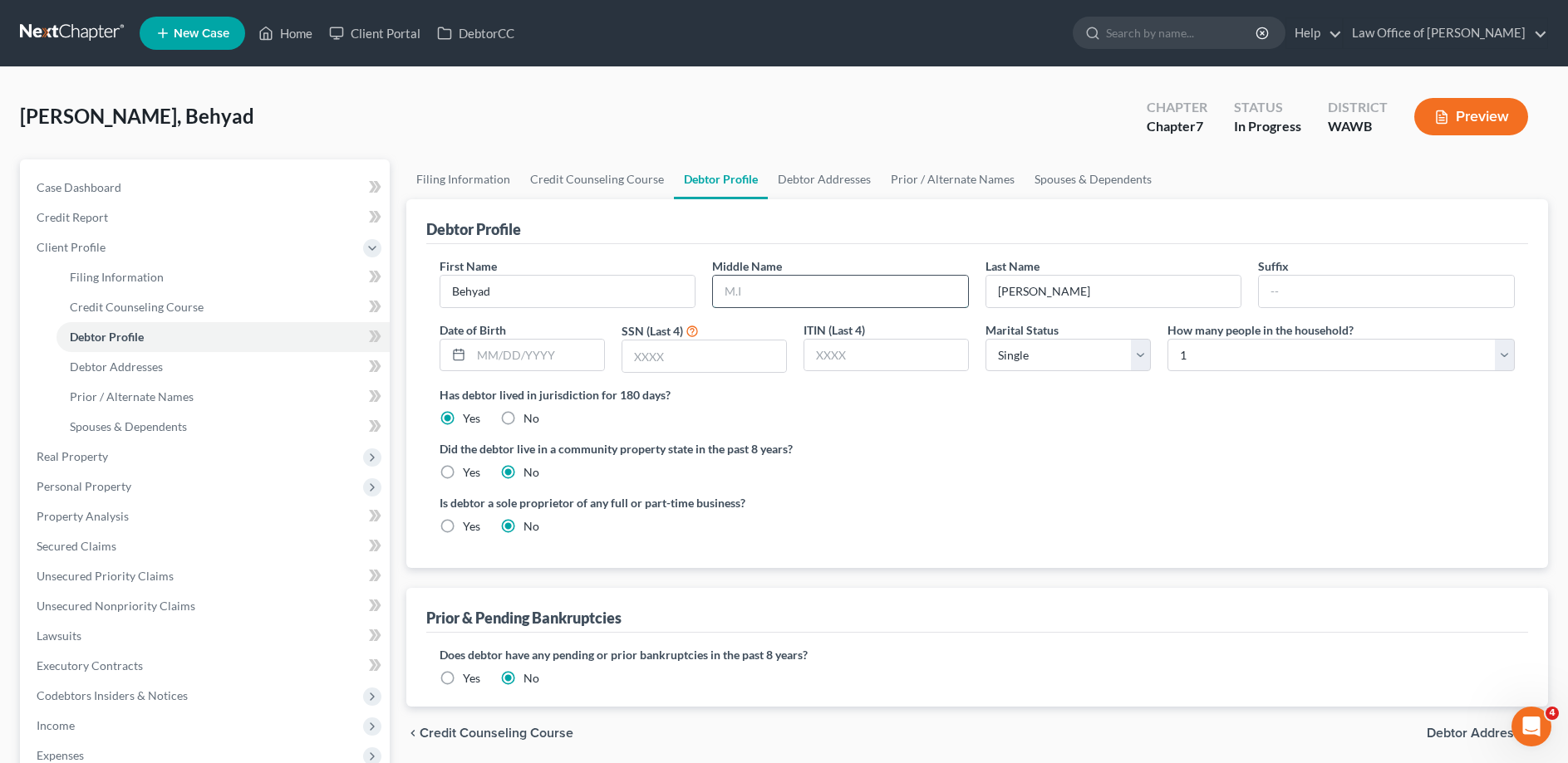
click at [771, 291] on input "text" at bounding box center [840, 291] width 255 height 32
click at [562, 354] on input "text" at bounding box center [537, 355] width 132 height 32
type input "[DATE]"
type input "6881"
click at [462, 471] on label "Yes" at bounding box center [471, 472] width 18 height 17
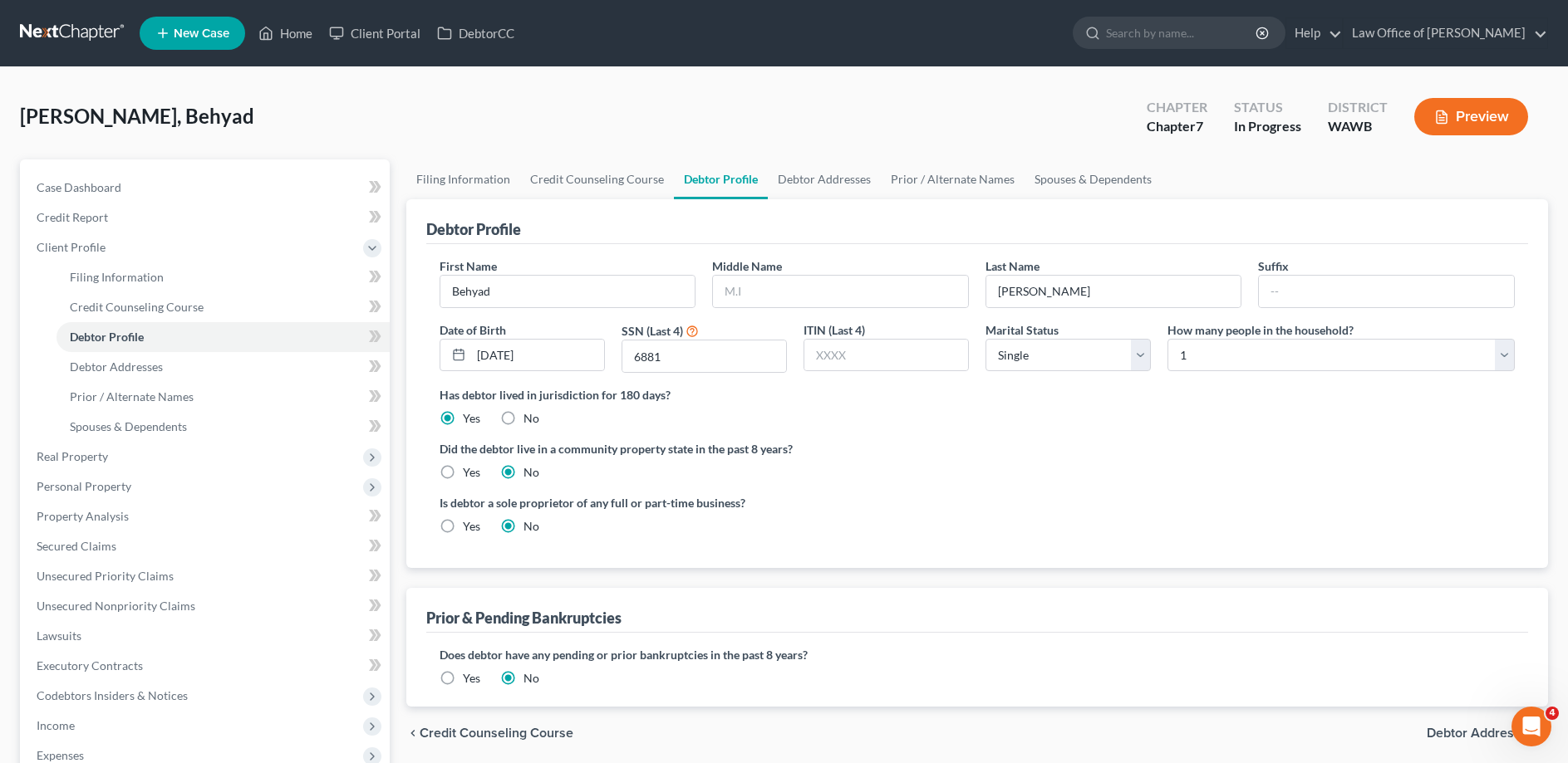
click at [469, 471] on input "Yes" at bounding box center [475, 469] width 11 height 11
radio input "true"
radio input "false"
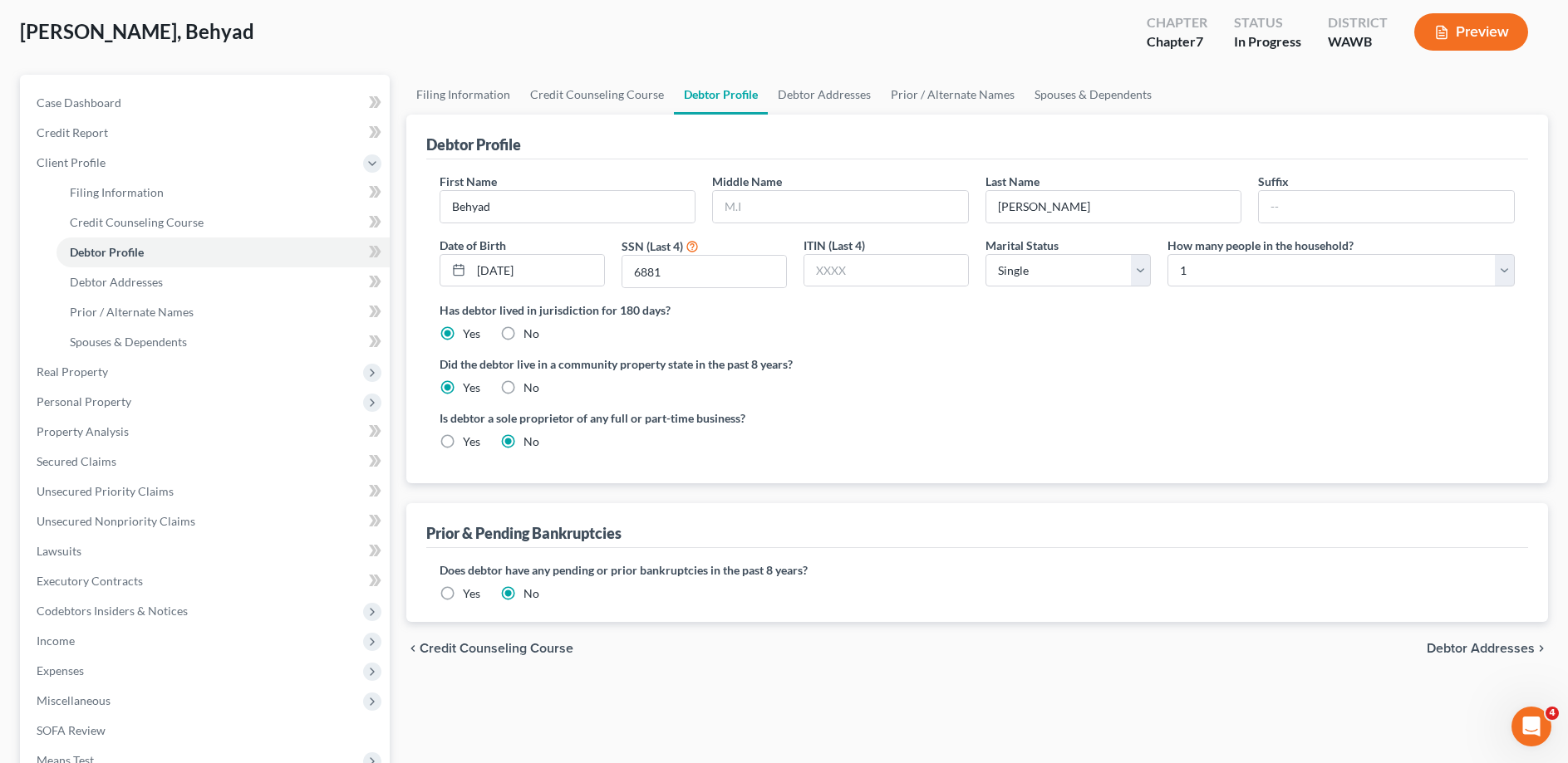
scroll to position [169, 0]
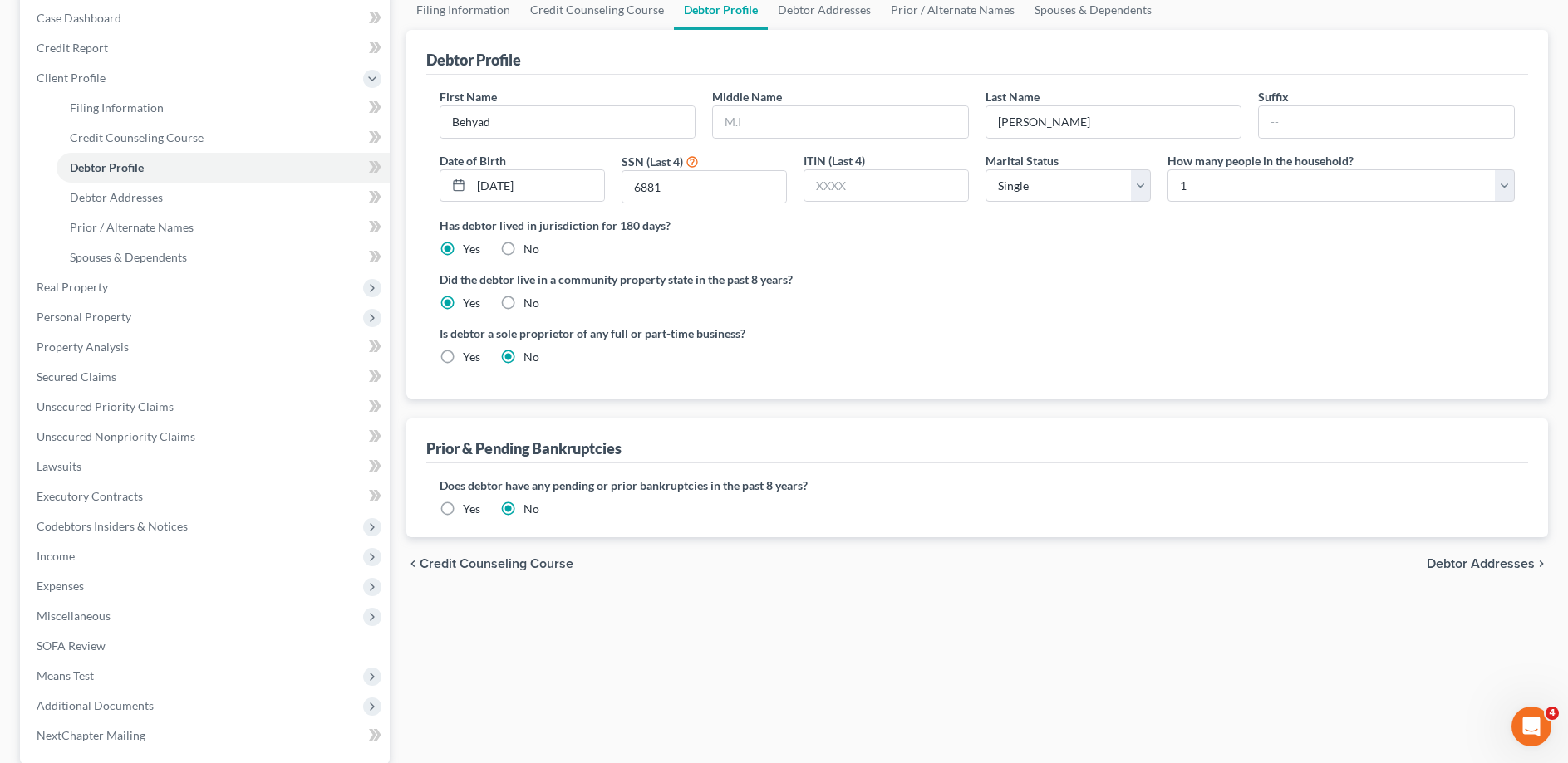
click at [1434, 557] on span "Debtor Addresses" at bounding box center [1480, 563] width 108 height 13
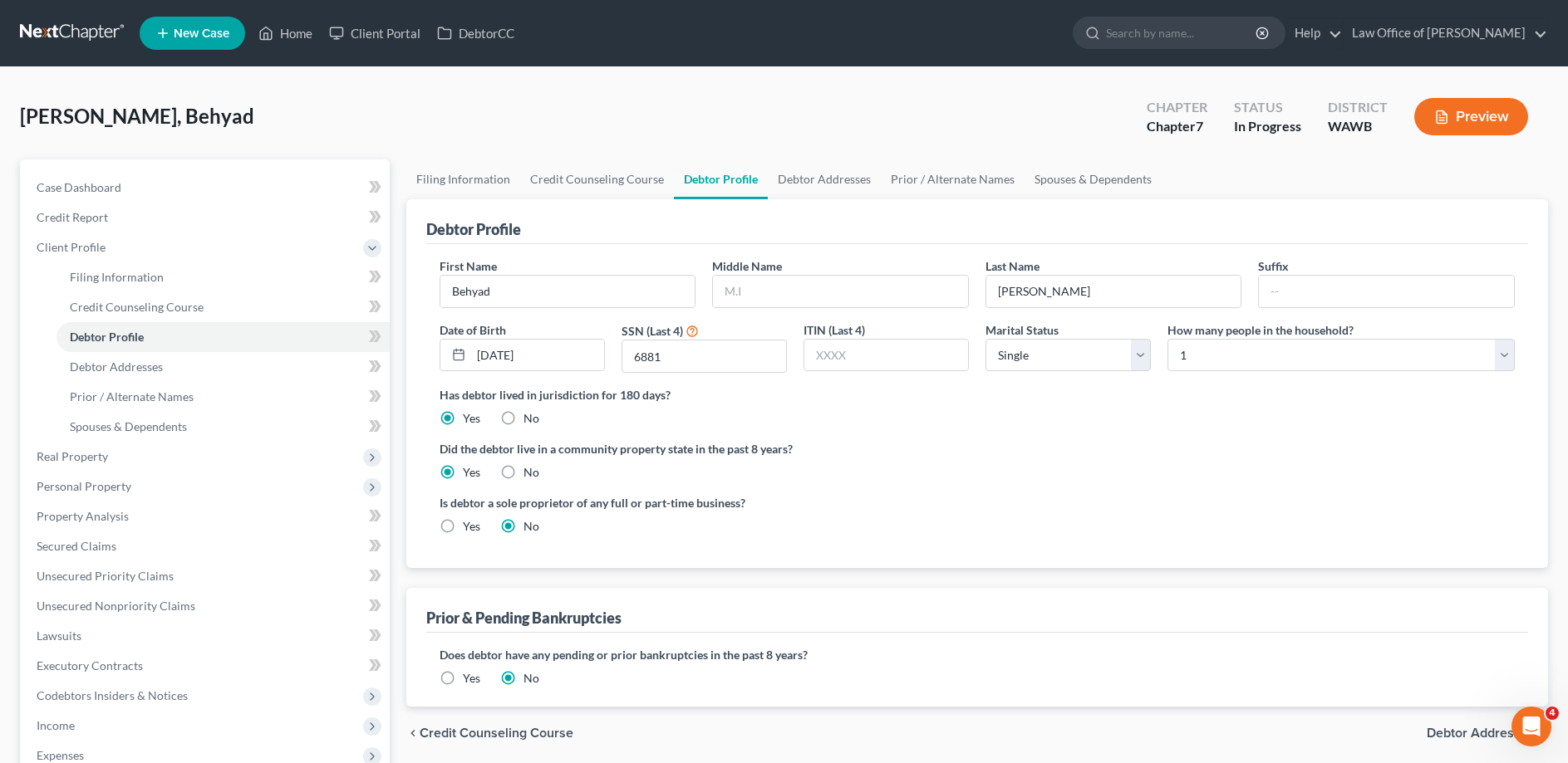
select select "0"
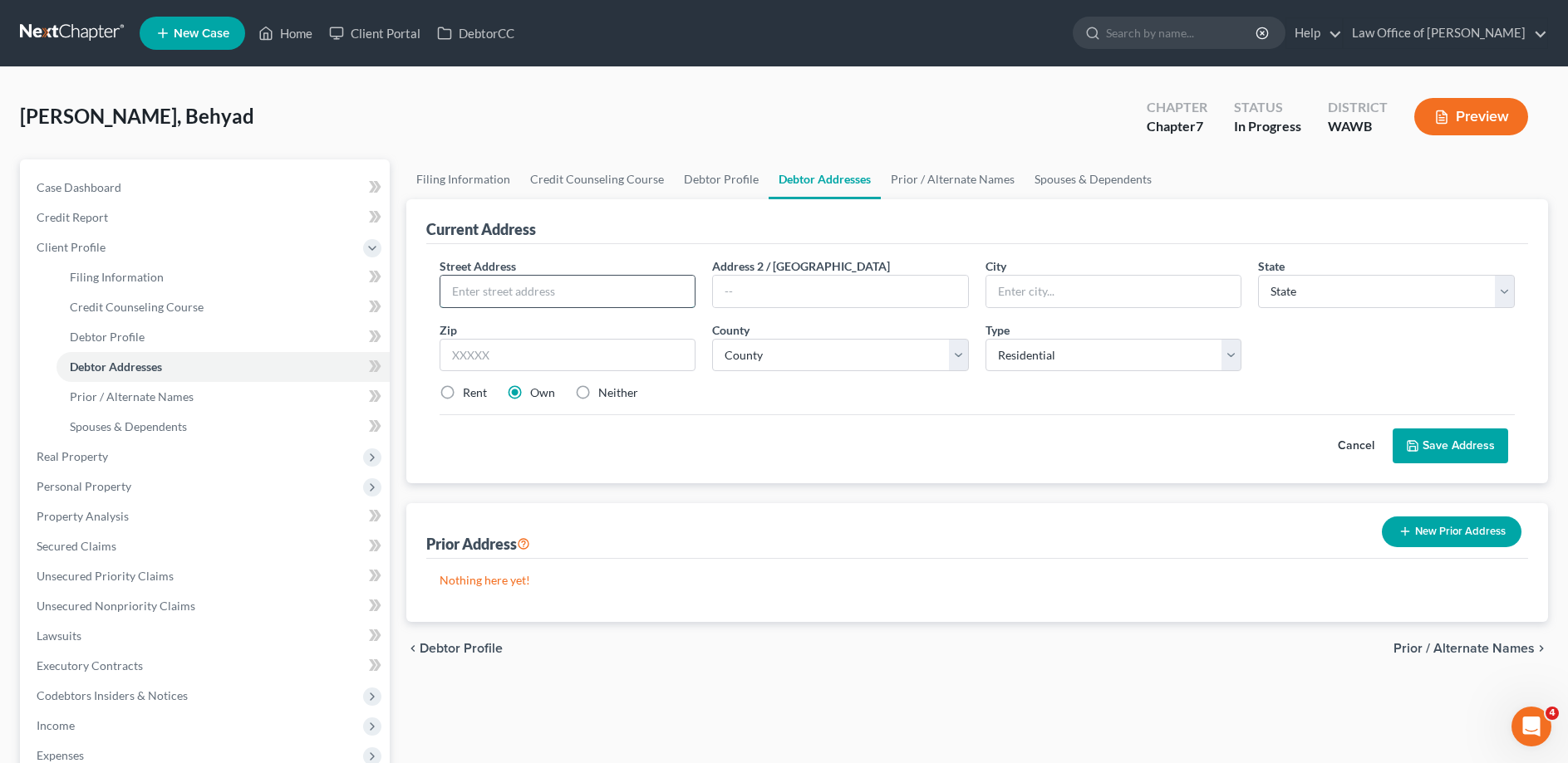
click at [490, 297] on input "text" at bounding box center [568, 291] width 255 height 32
type input "[STREET_ADDRESS]"
type input "[PERSON_NAME]"
select select "50"
type input "98033"
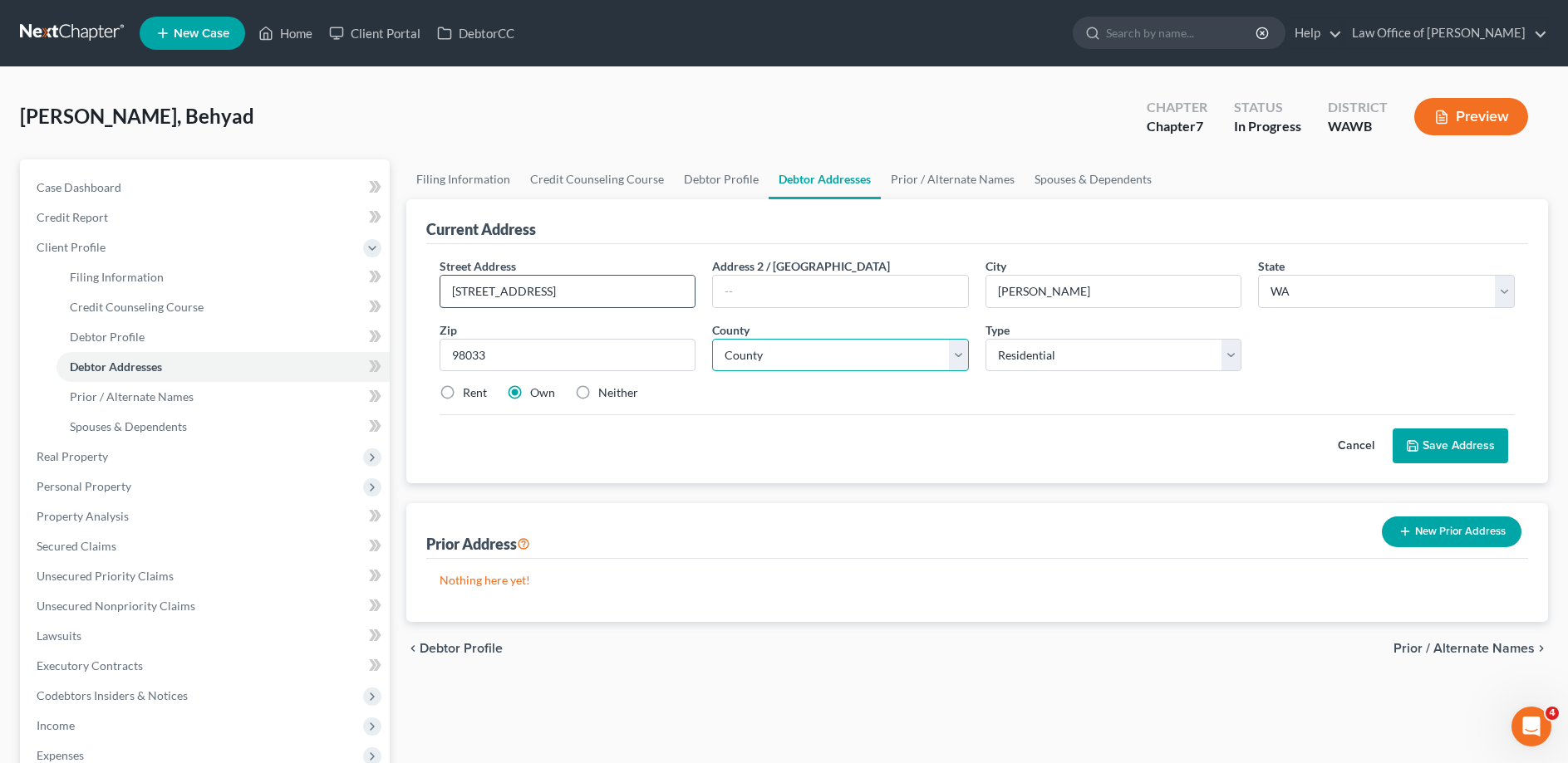
select select "16"
click at [462, 390] on label "Rent" at bounding box center [474, 392] width 24 height 17
click at [469, 390] on input "Rent" at bounding box center [475, 389] width 11 height 11
radio input "true"
click at [1460, 439] on button "Save Address" at bounding box center [1450, 446] width 116 height 35
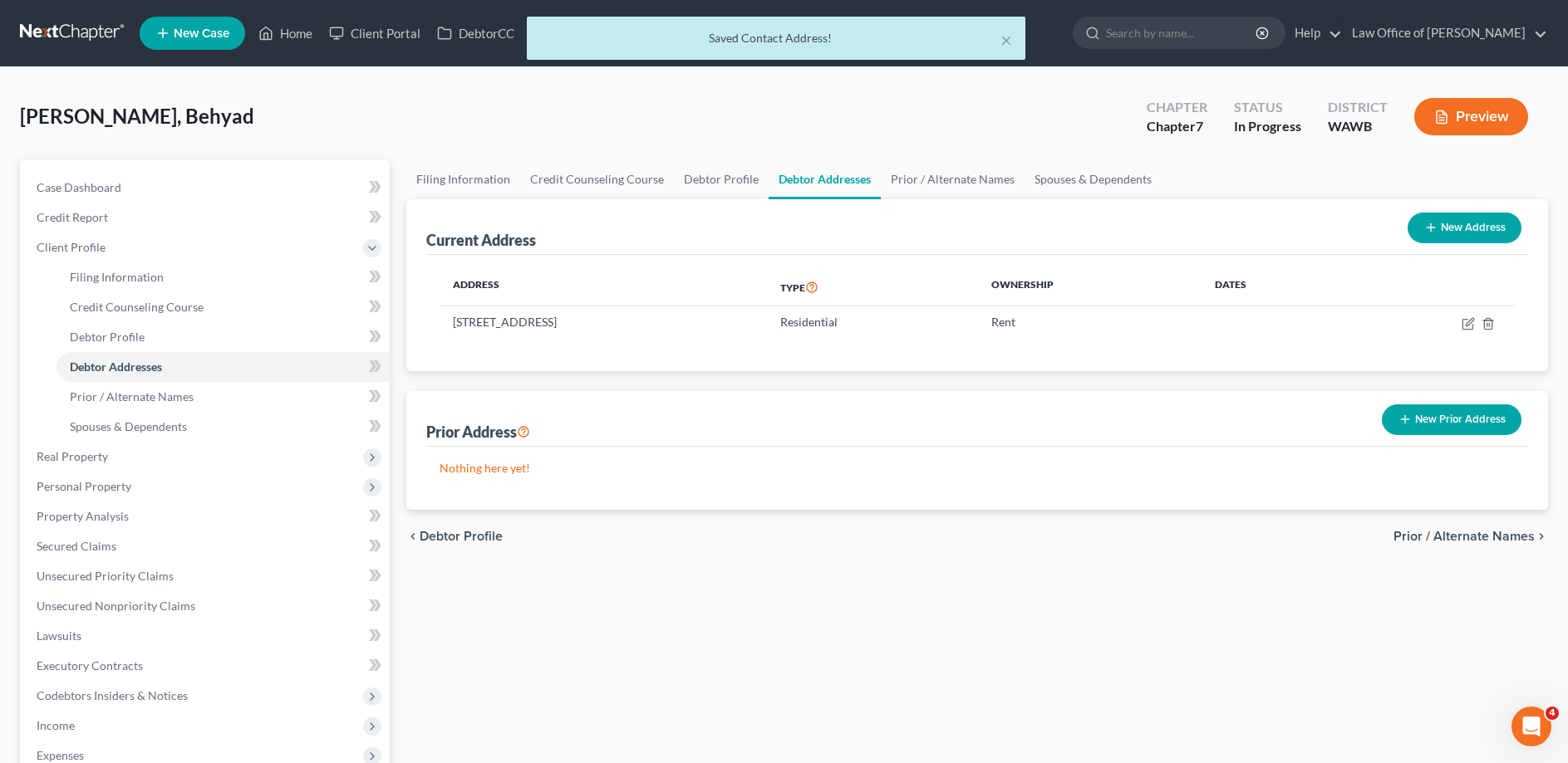
click at [1444, 536] on span "Prior / Alternate Names" at bounding box center [1464, 536] width 141 height 13
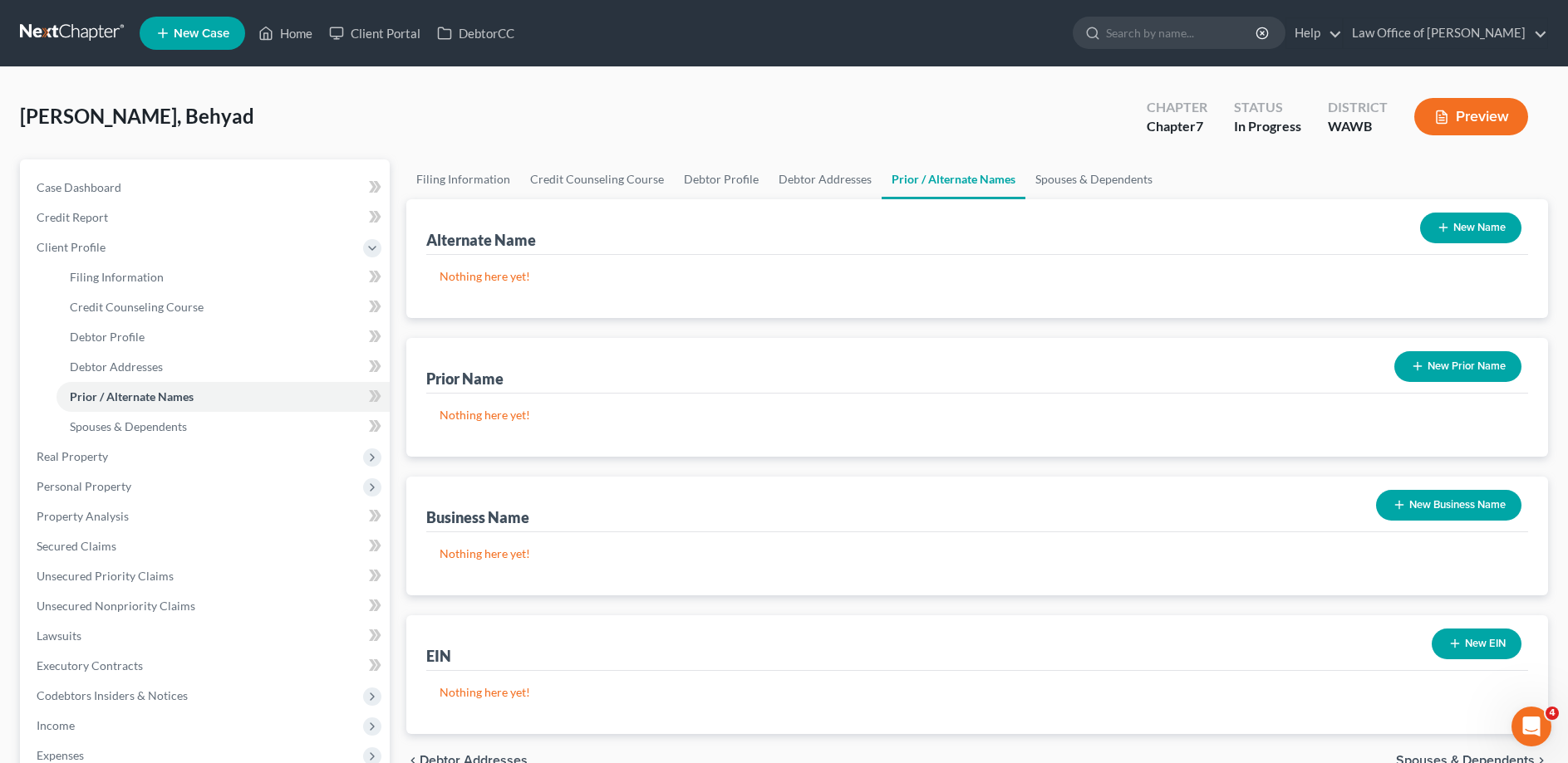
click at [1456, 224] on button "New Name" at bounding box center [1471, 227] width 102 height 31
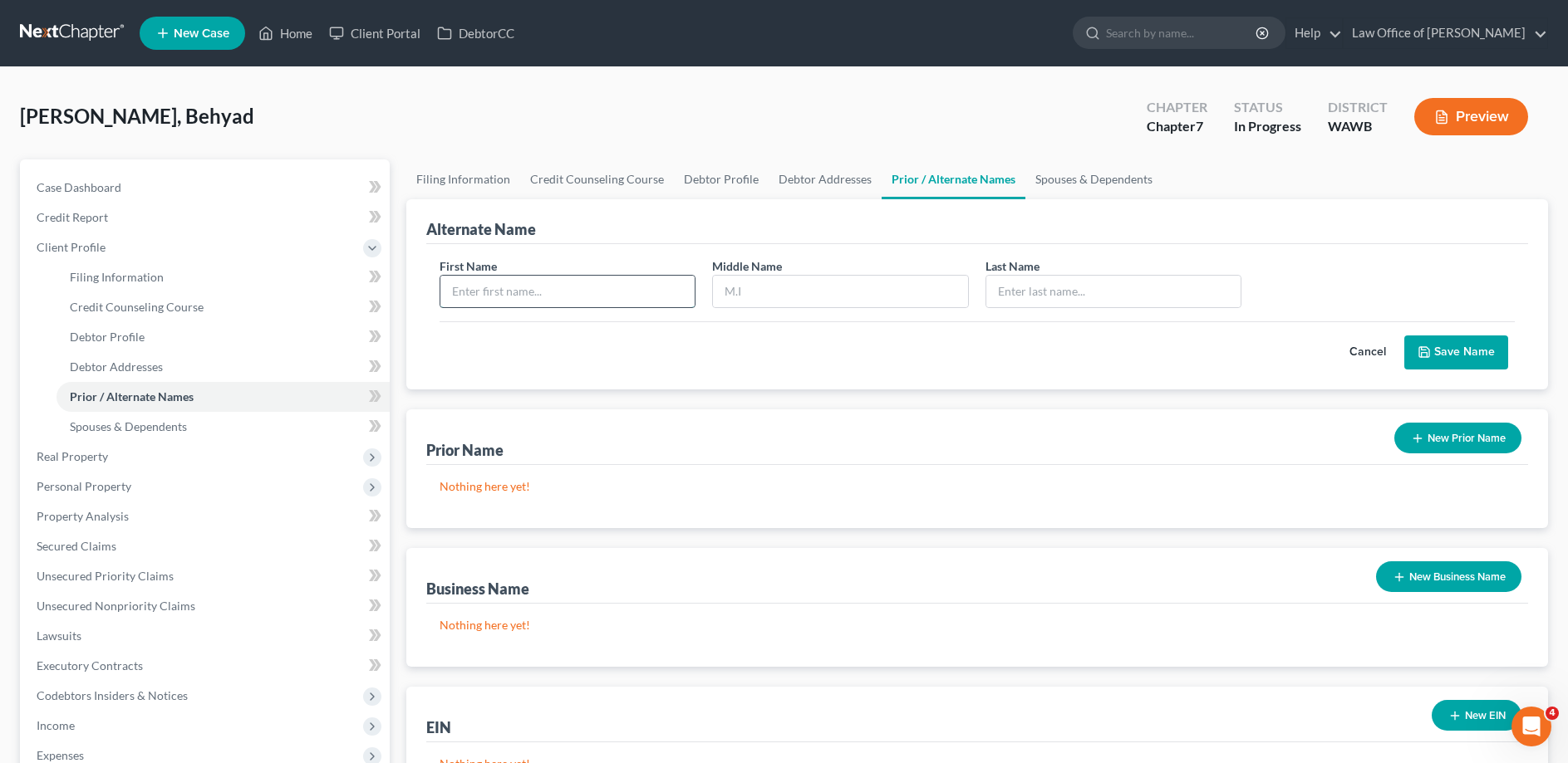
click at [545, 283] on input "text" at bounding box center [568, 291] width 255 height 32
type input "Ben"
type input "[PERSON_NAME]"
click at [1429, 573] on button "New Business Name" at bounding box center [1449, 576] width 146 height 31
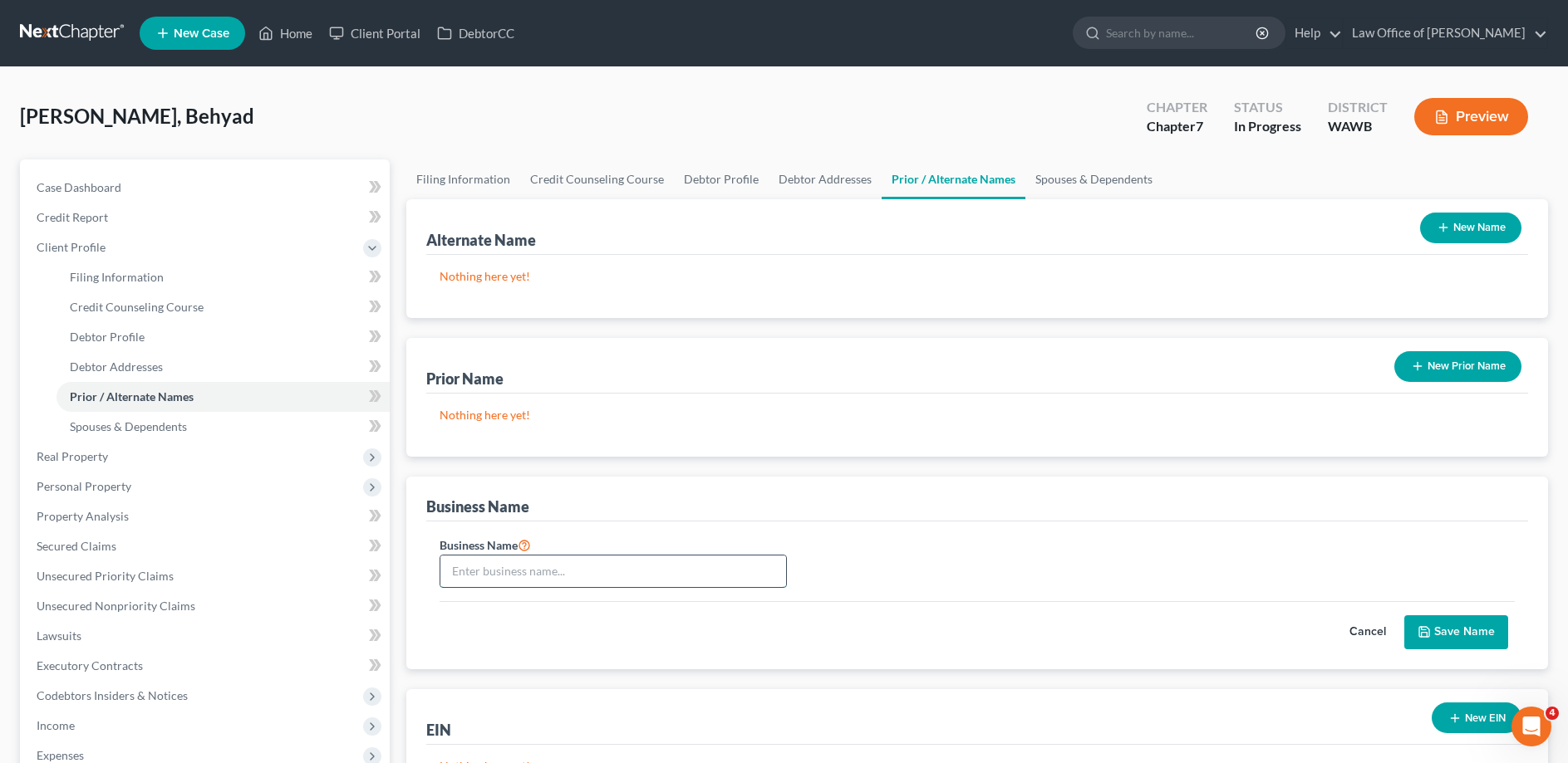
click at [640, 564] on input "text" at bounding box center [613, 571] width 346 height 32
type input "Propella Electric LLC"
click at [1456, 632] on button "Save Name" at bounding box center [1456, 633] width 104 height 35
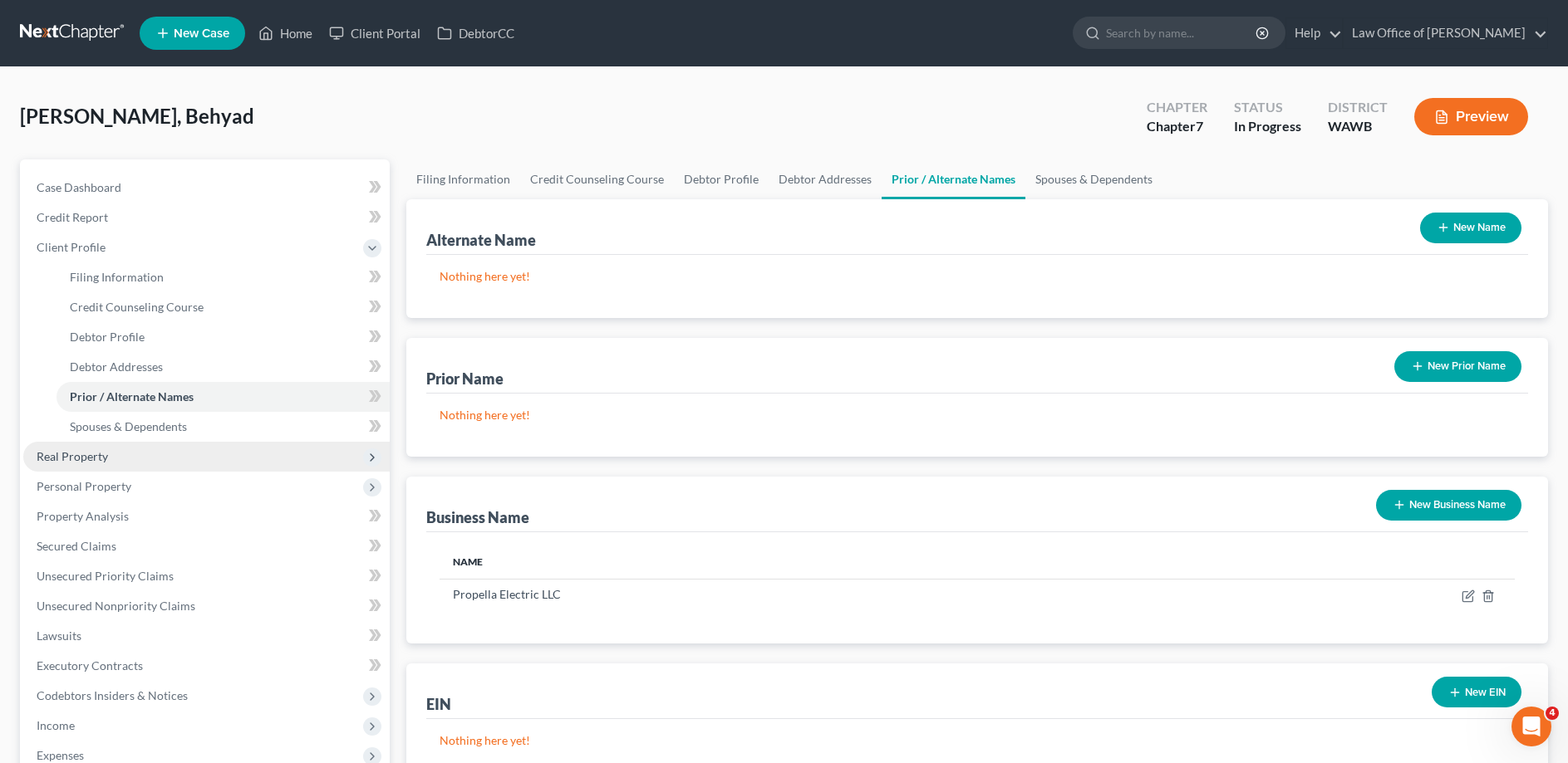
click at [69, 460] on span "Real Property" at bounding box center [72, 456] width 71 height 14
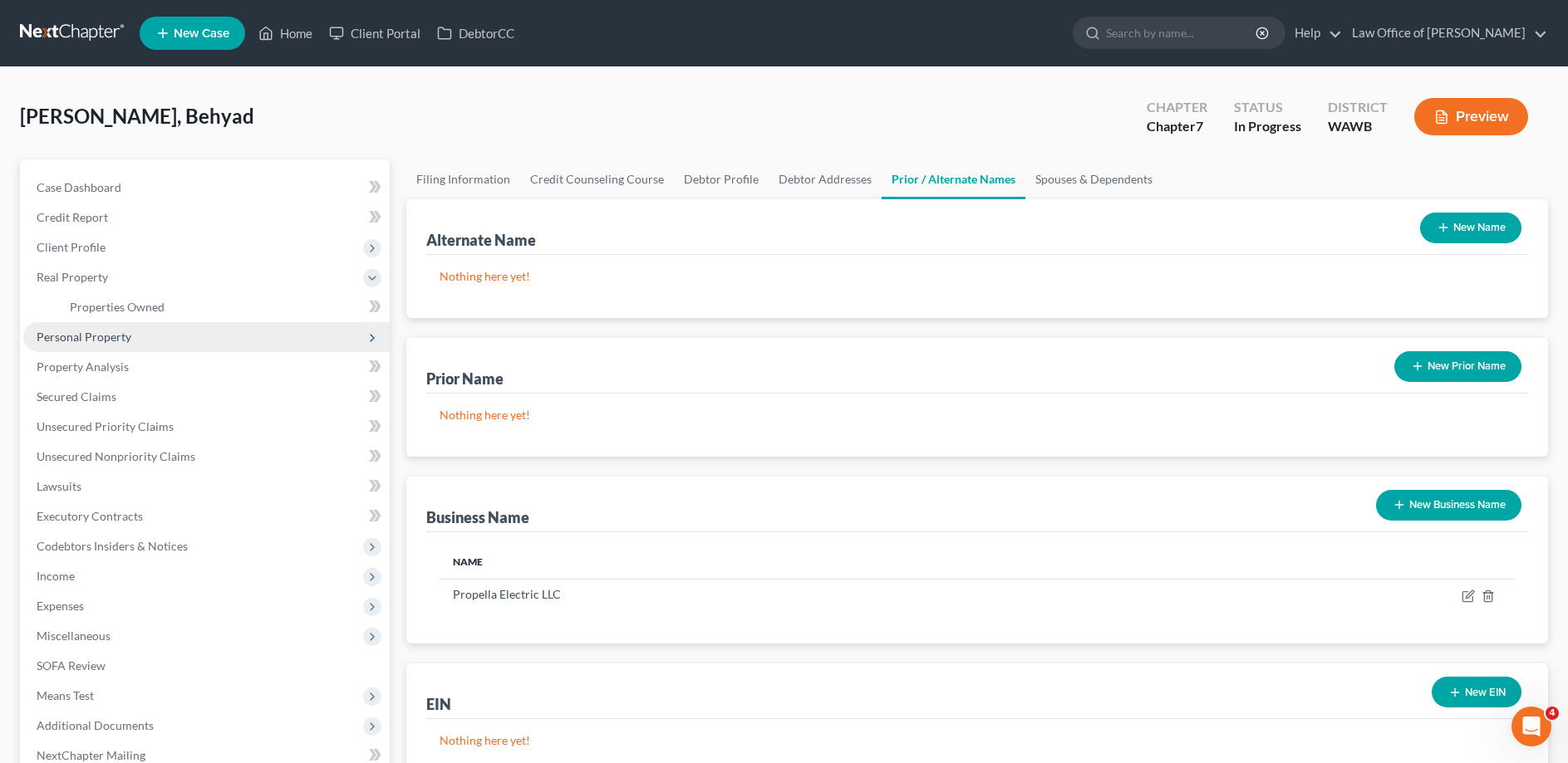
click at [82, 339] on span "Personal Property" at bounding box center [84, 337] width 95 height 14
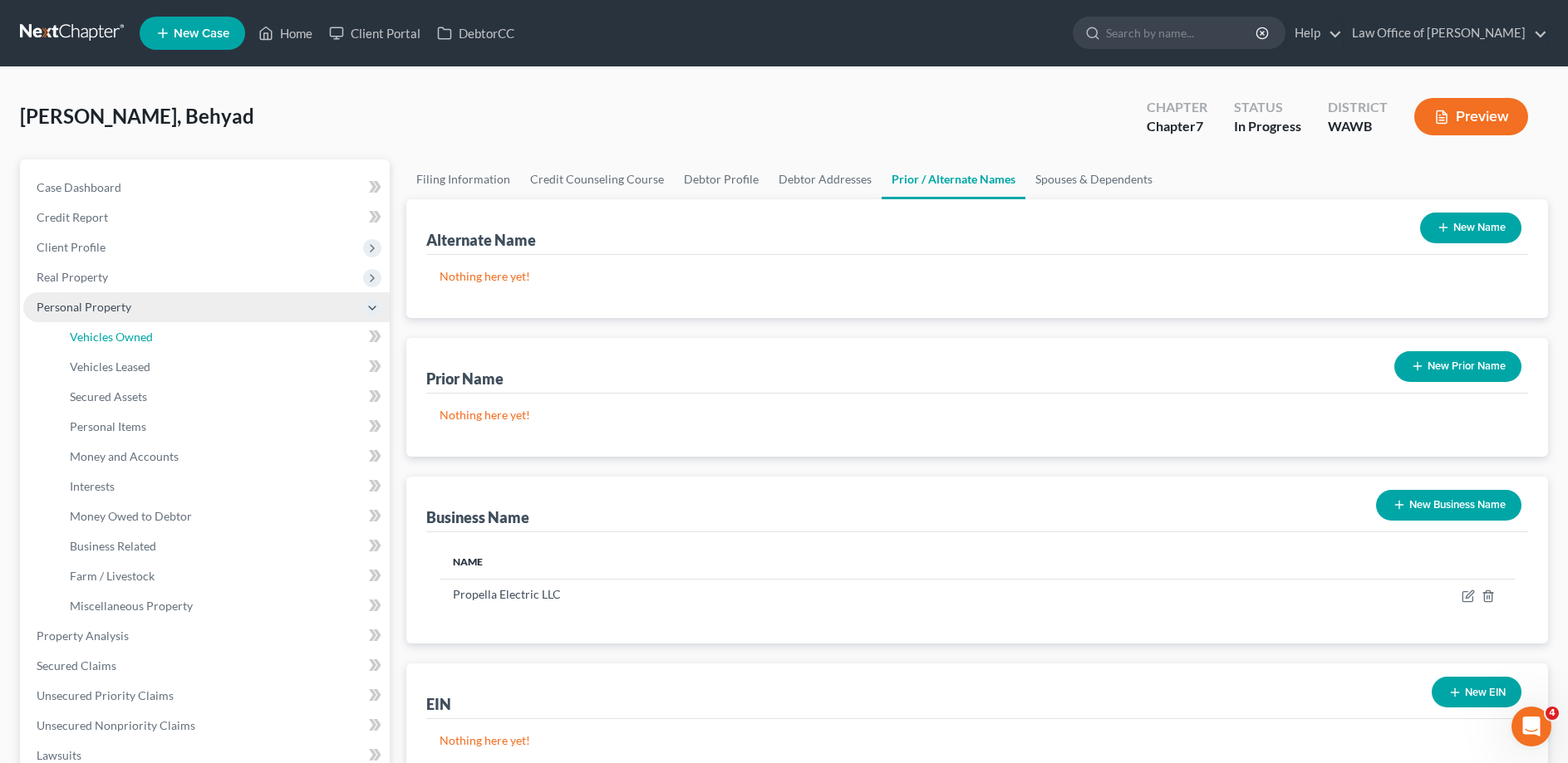
click at [82, 339] on span "Vehicles Owned" at bounding box center [111, 337] width 83 height 14
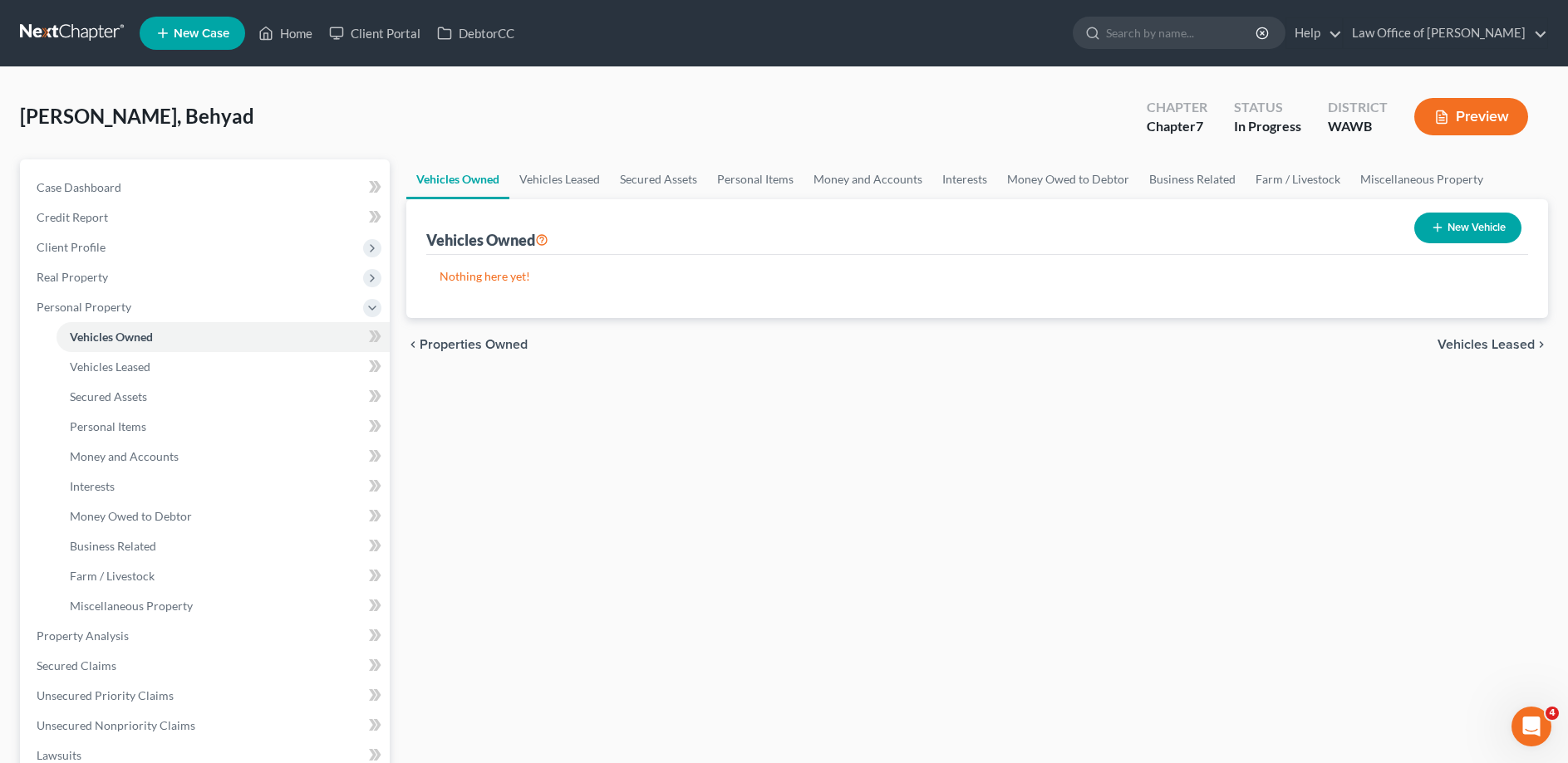
click at [1464, 232] on button "New Vehicle" at bounding box center [1467, 227] width 107 height 31
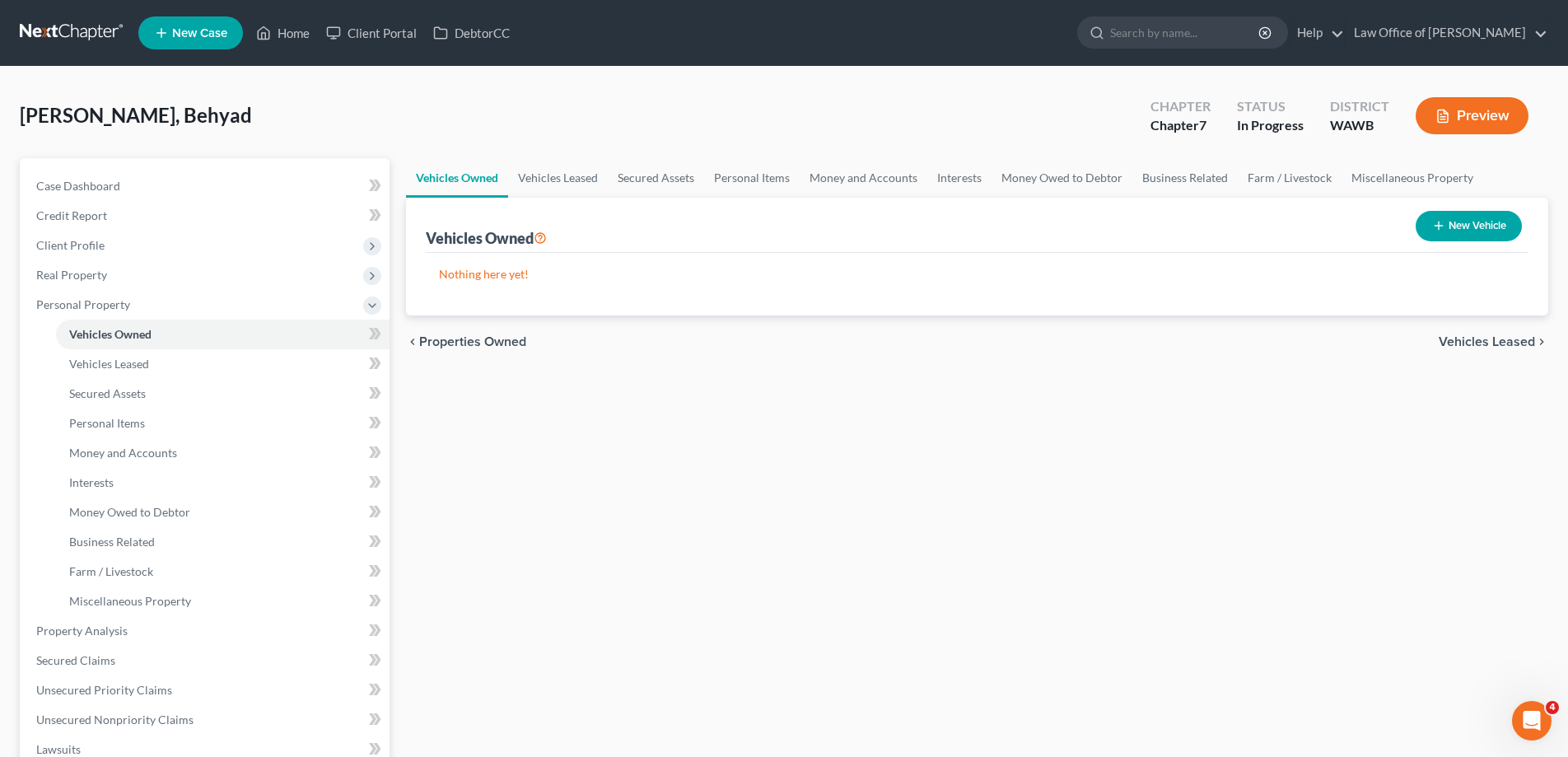
select select "0"
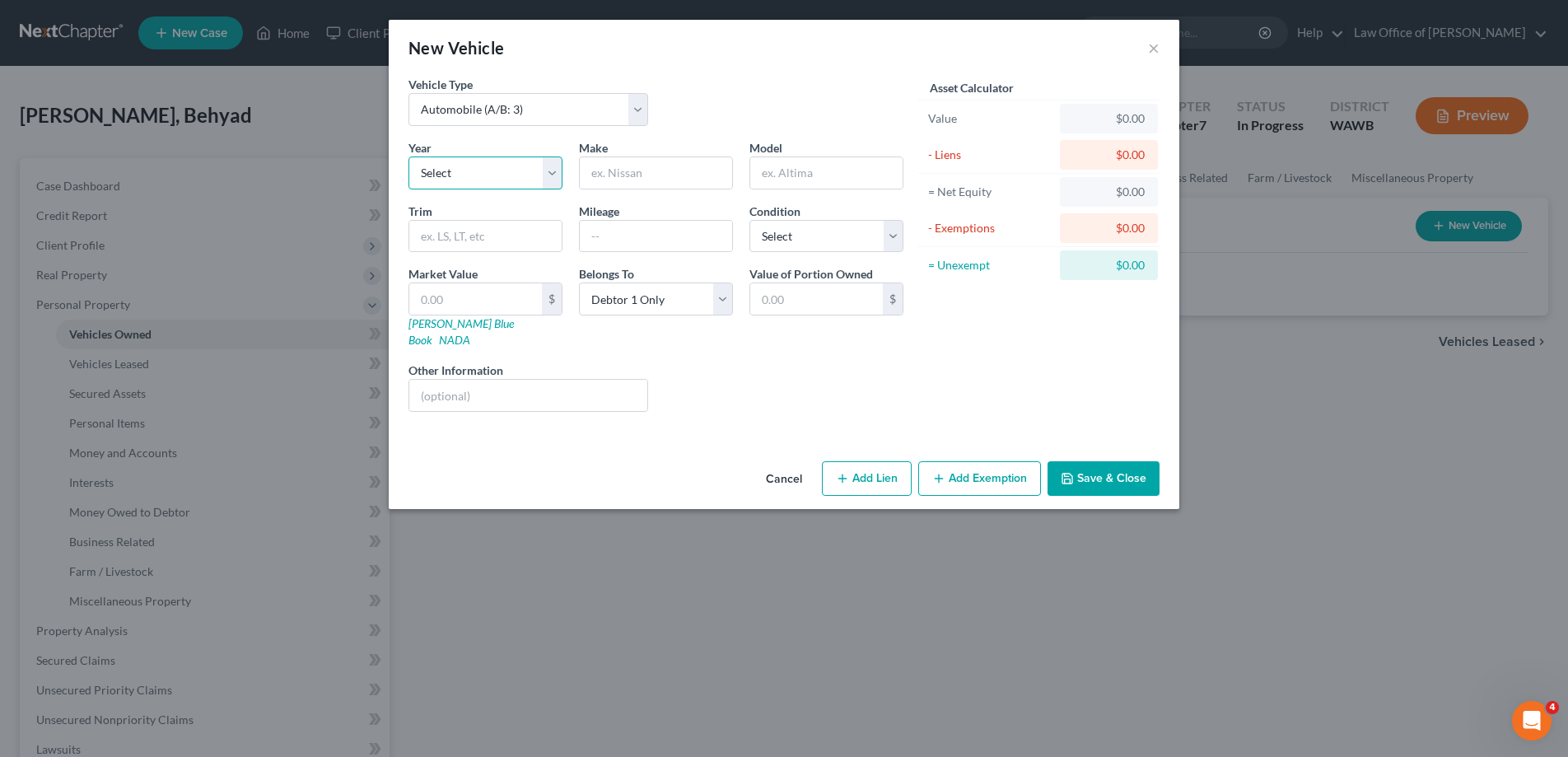
click at [409, 157] on select "Select 2026 2025 2024 2023 2022 2021 2020 2019 2018 2017 2016 2015 2014 2013 20…" at bounding box center [485, 173] width 154 height 33
select select "0"
click option "2026" at bounding box center [0, 0] width 0 height 0
type input "Tesla"
type input "Y"
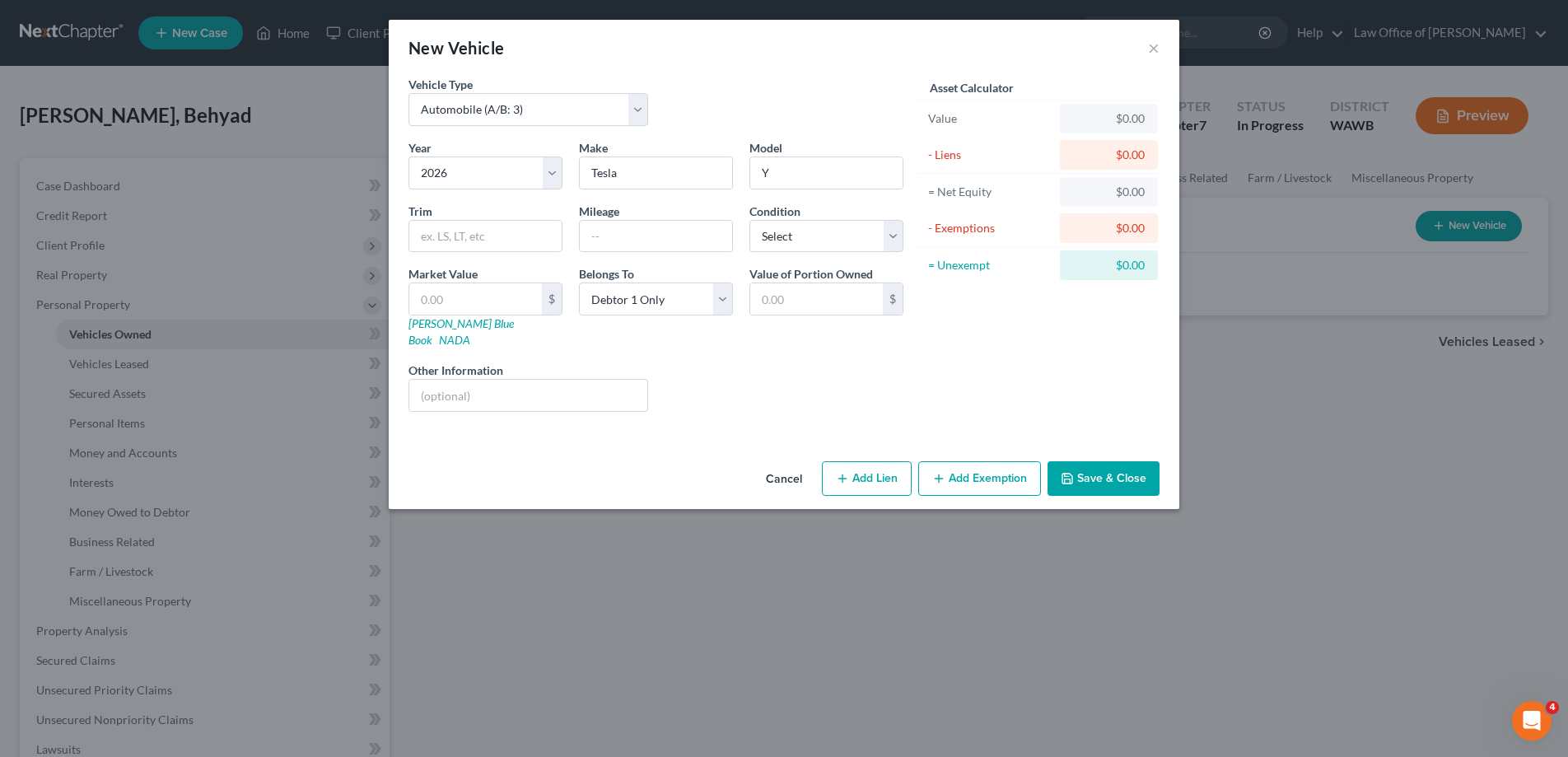
click at [1098, 467] on button "Save & Close" at bounding box center [1103, 479] width 112 height 35
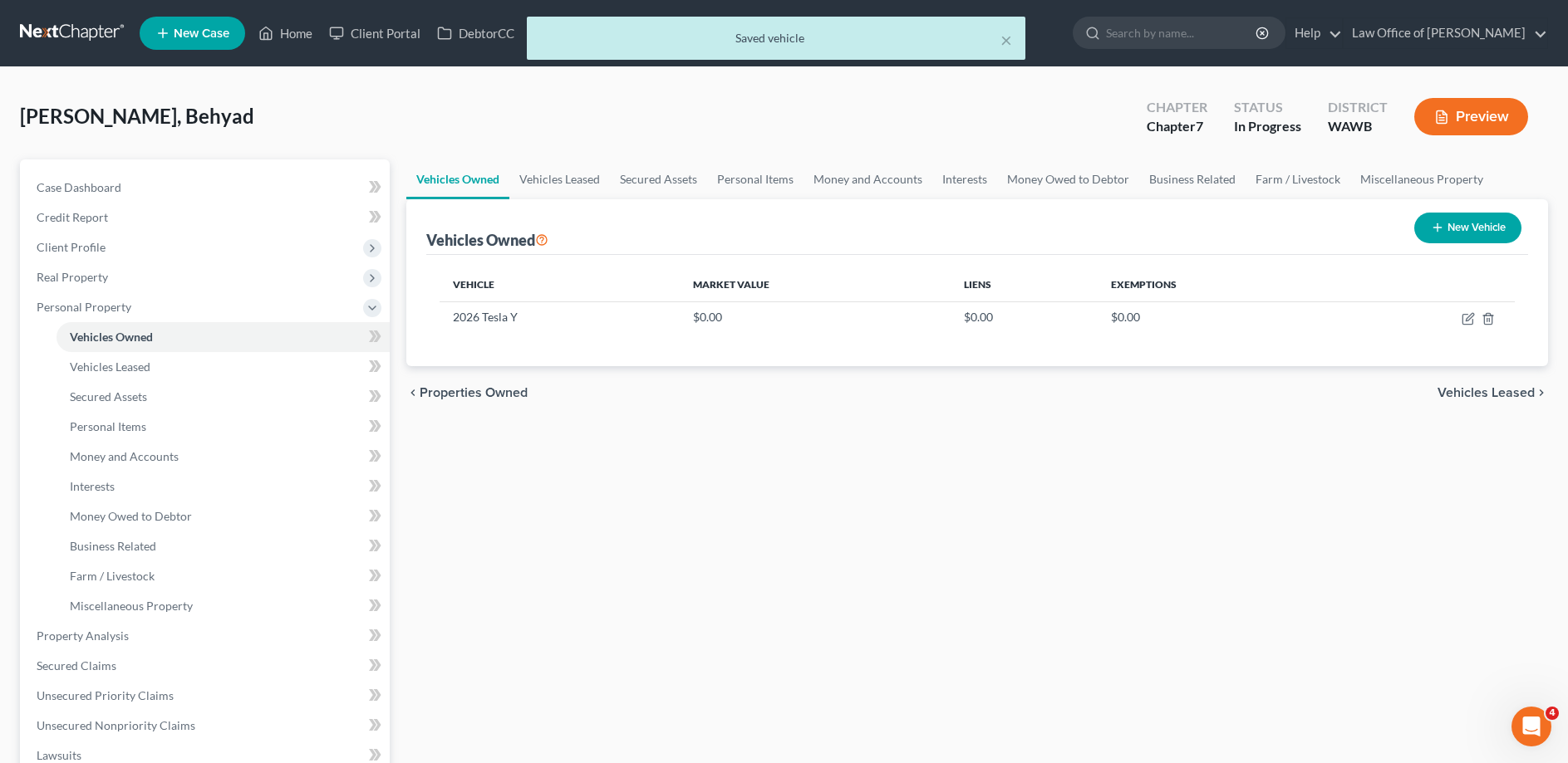
scroll to position [339, 0]
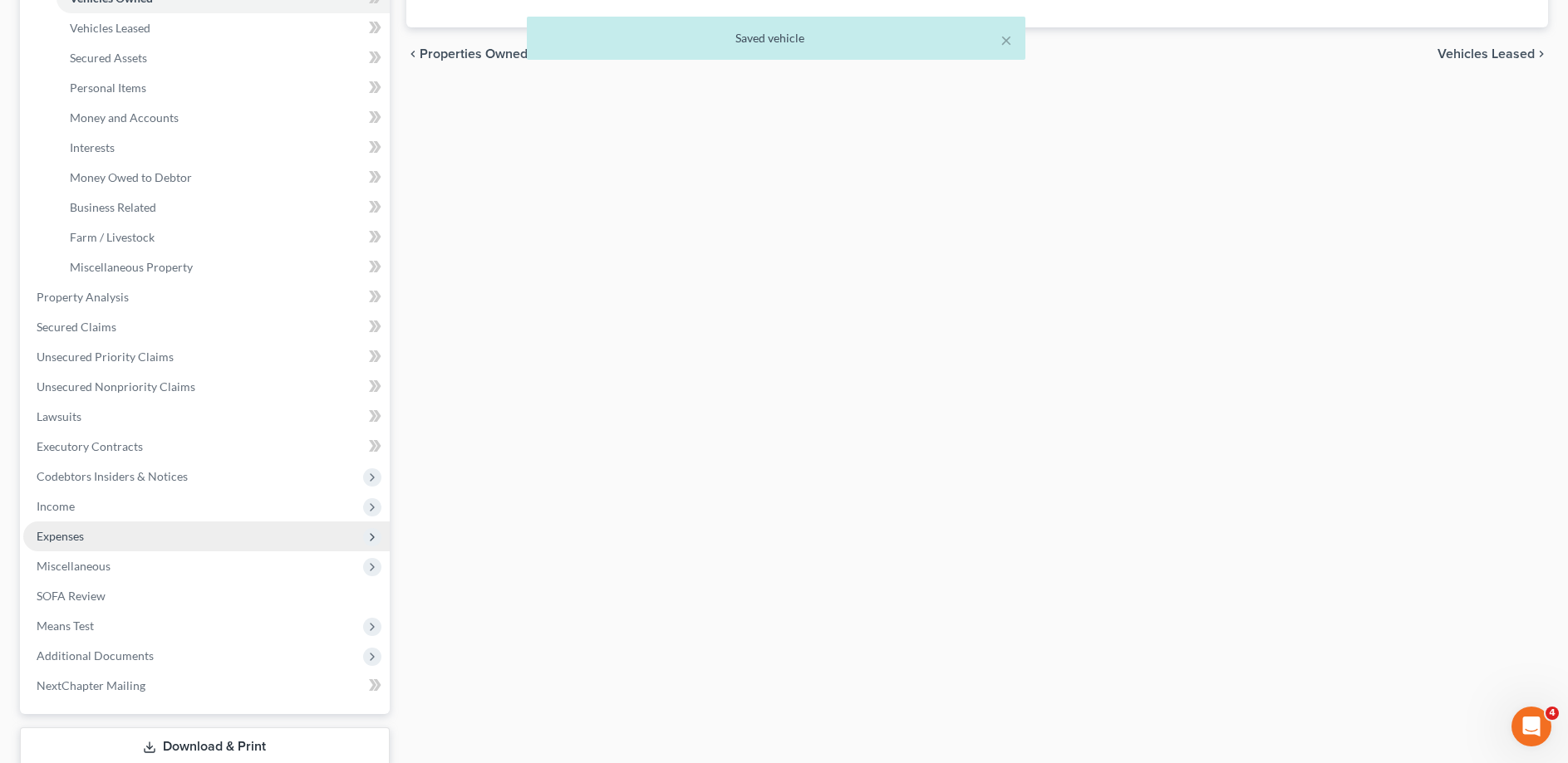
click at [67, 539] on span "Expenses" at bounding box center [61, 536] width 47 height 14
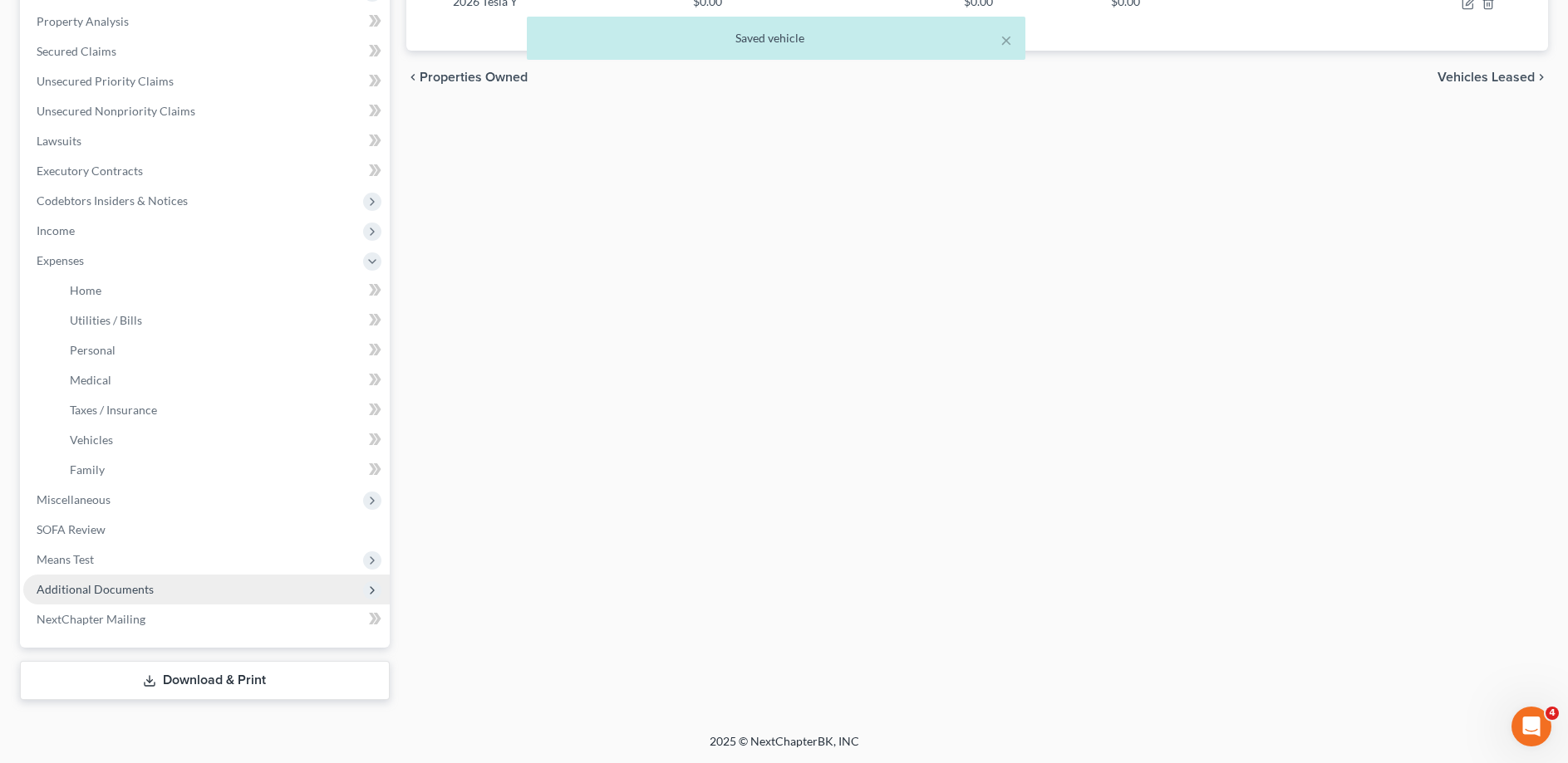
scroll to position [314, 0]
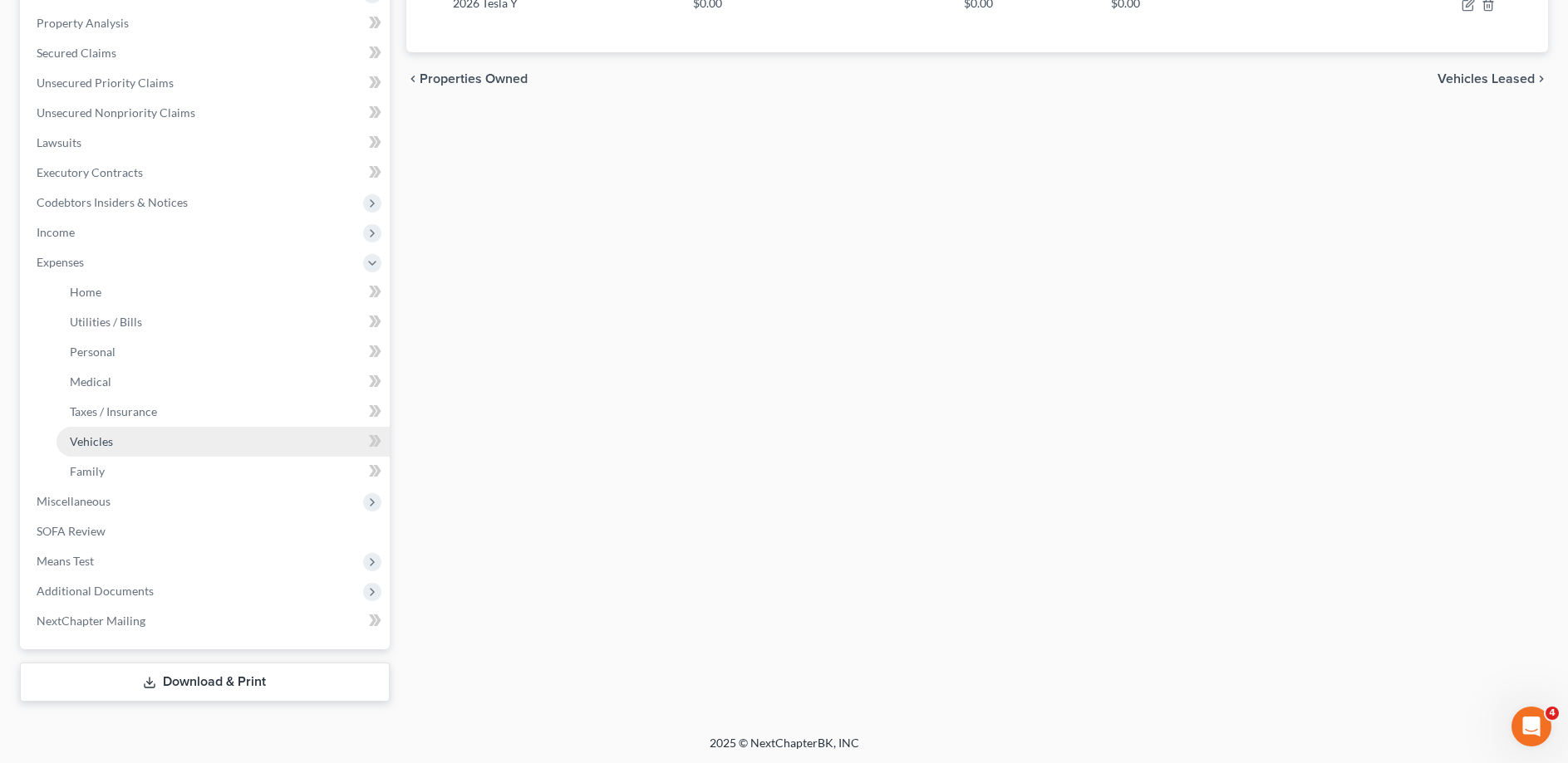
click at [86, 443] on span "Vehicles" at bounding box center [91, 441] width 43 height 14
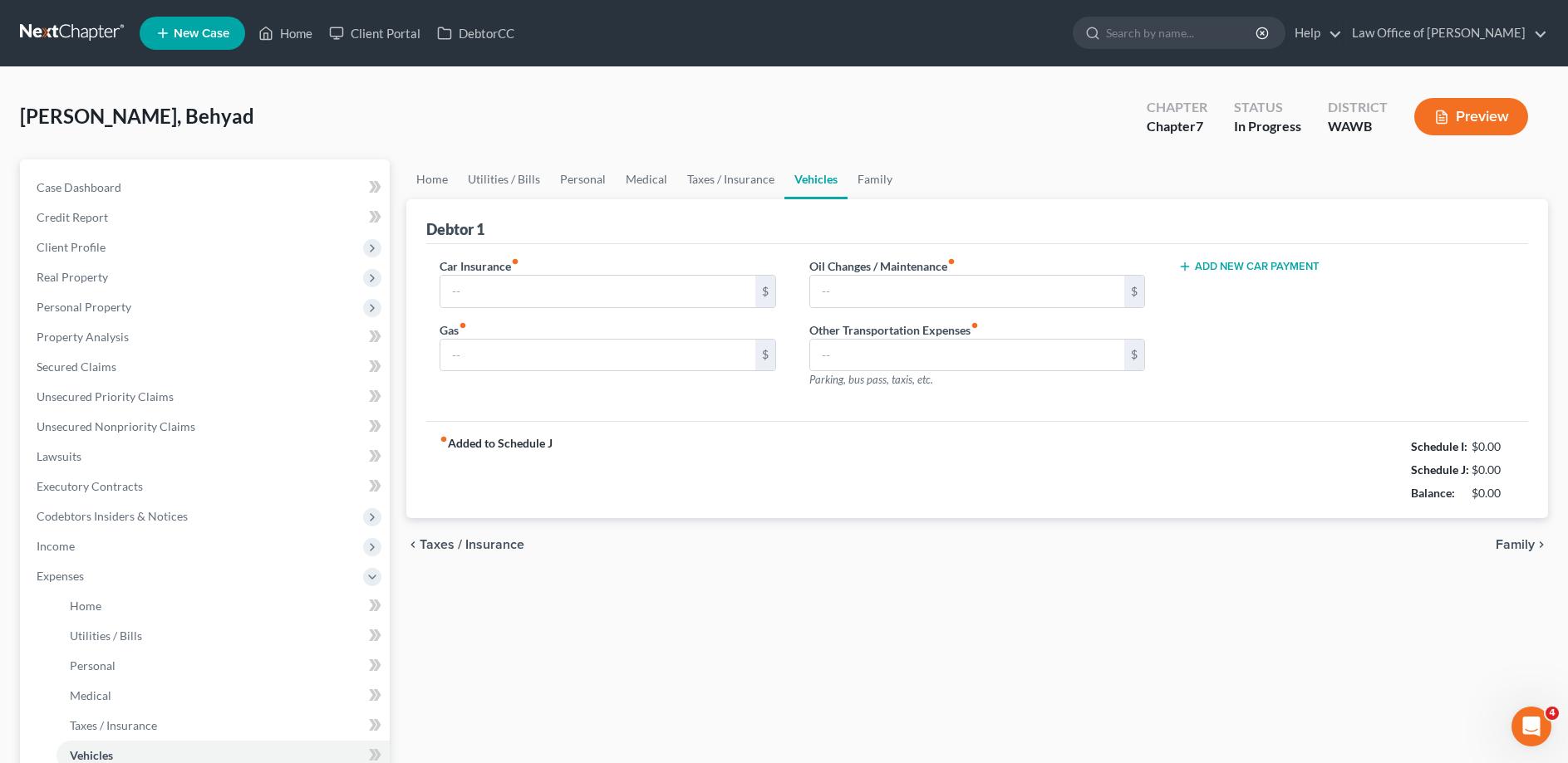
type input "0.00"
click at [1278, 264] on button "Add New Car Payment" at bounding box center [1249, 266] width 141 height 13
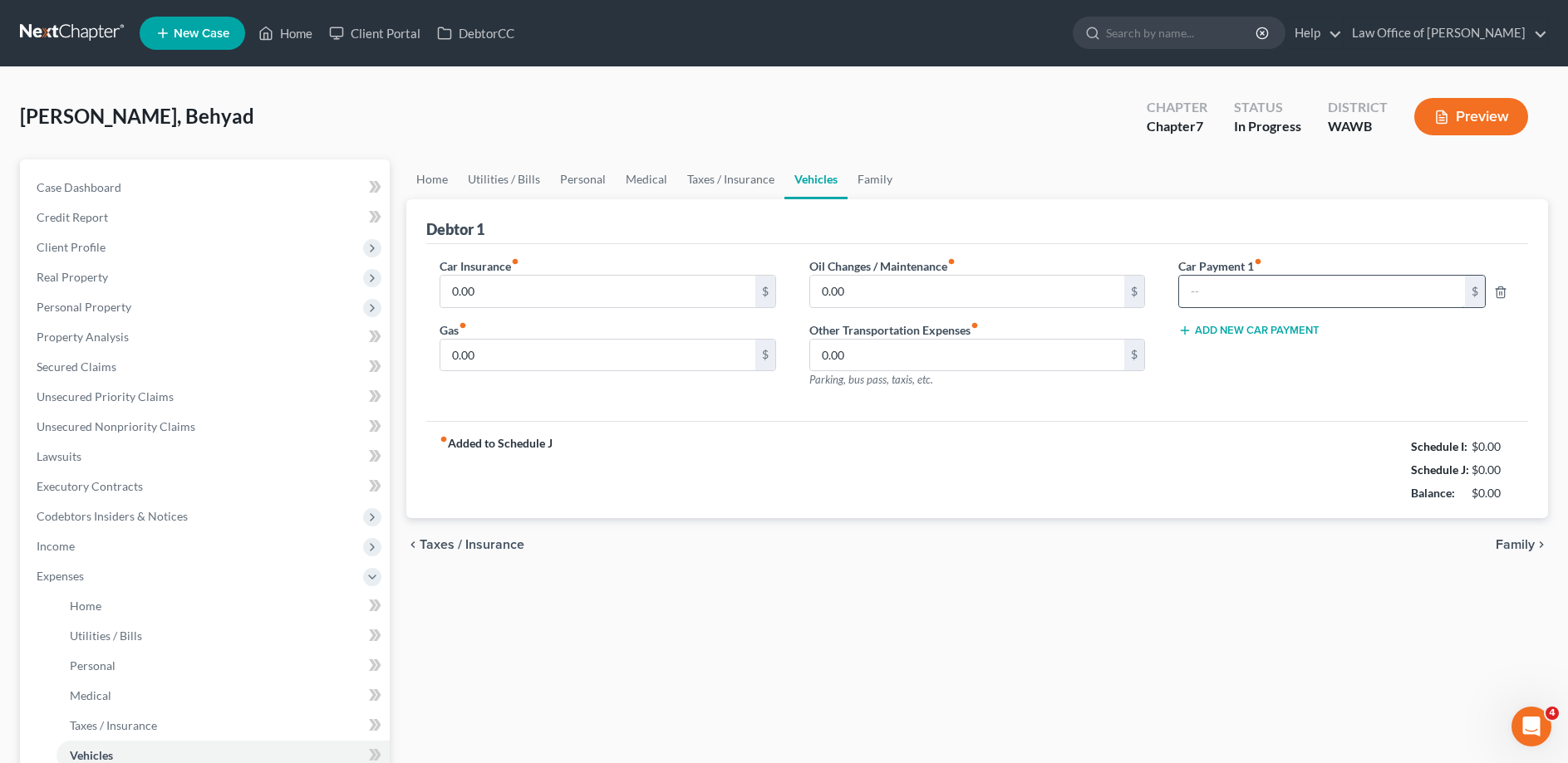
click at [1242, 284] on input "text" at bounding box center [1321, 291] width 285 height 32
type input "720.00"
click at [102, 308] on span "Personal Property" at bounding box center [84, 307] width 95 height 14
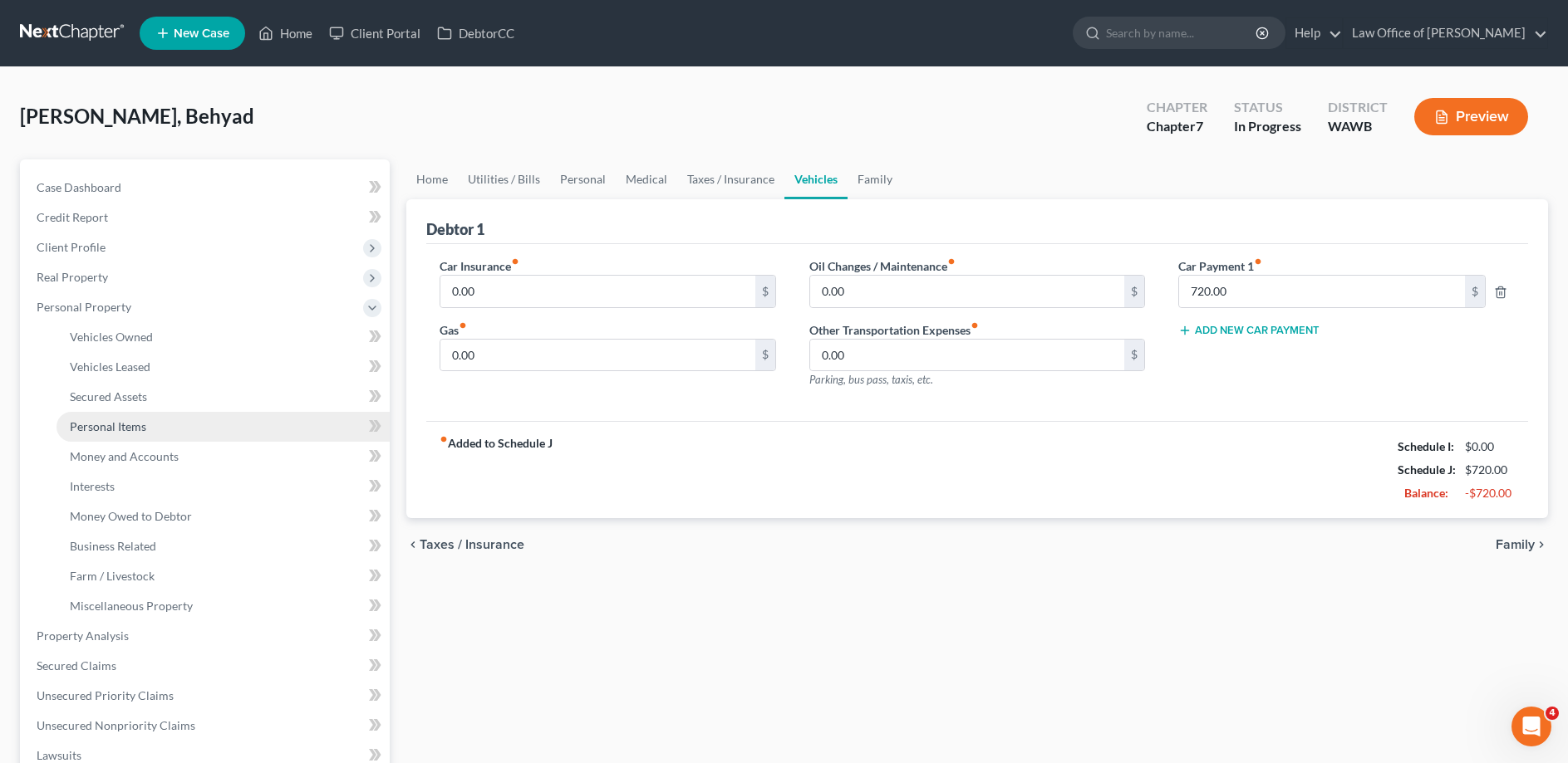
click at [122, 422] on span "Personal Items" at bounding box center [108, 426] width 76 height 14
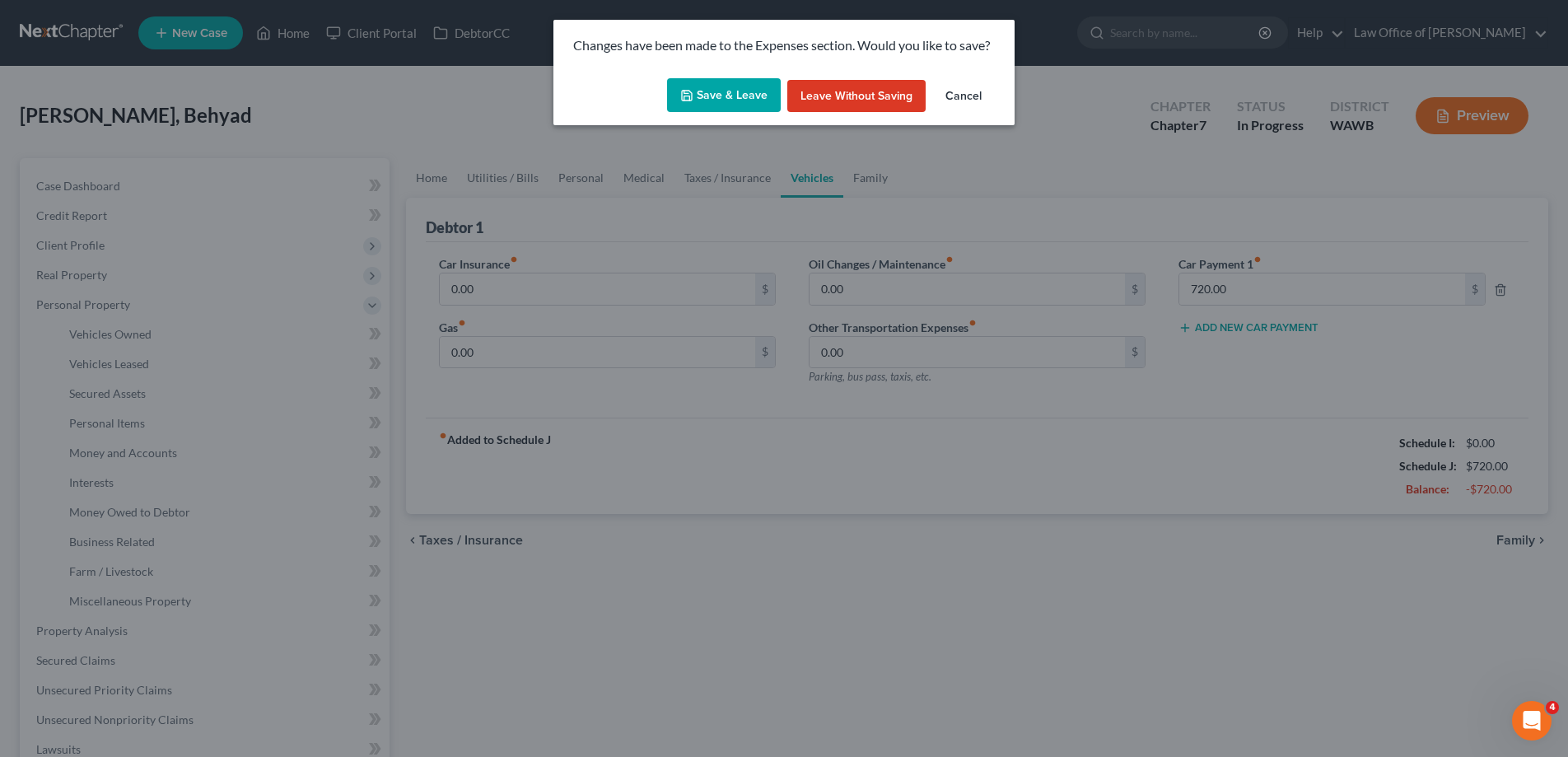
click at [736, 88] on button "Save & Leave" at bounding box center [724, 96] width 114 height 35
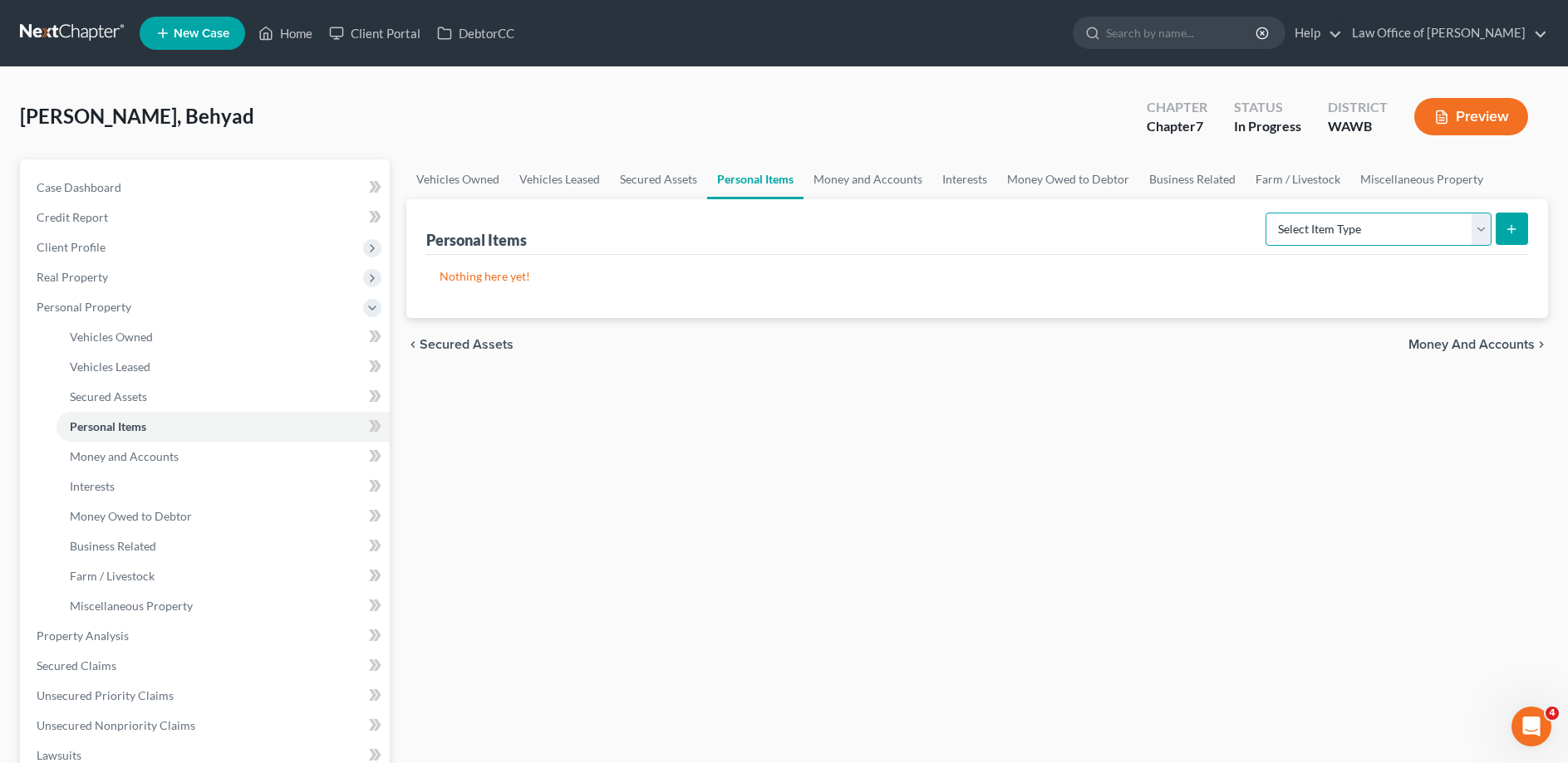
click at [1265, 212] on select "Select Item Type Clothing (A/B: 11) Collectibles Of Value (A/B: 8) Electronics …" at bounding box center [1378, 229] width 226 height 33
select select "household_goods"
click option "Household Goods (A/B: 6)" at bounding box center [0, 0] width 0 height 0
click at [1513, 235] on button "submit" at bounding box center [1511, 228] width 32 height 32
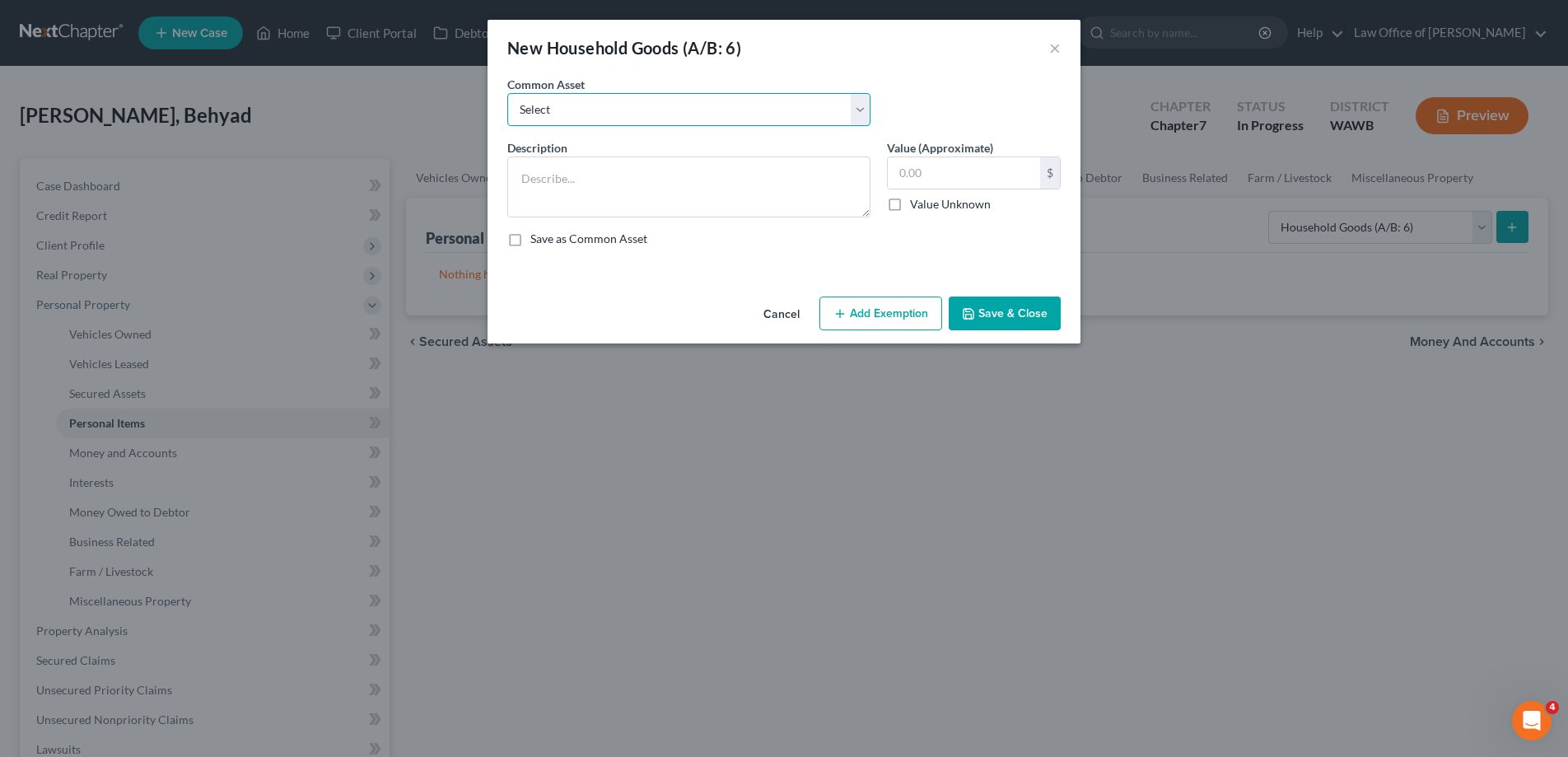
select select "0"
click option "Household goods and furnishings" at bounding box center [0, 0] width 0 height 0
type textarea "Household goods and furnishings"
click at [925, 178] on input "10,000.00" at bounding box center [964, 173] width 152 height 31
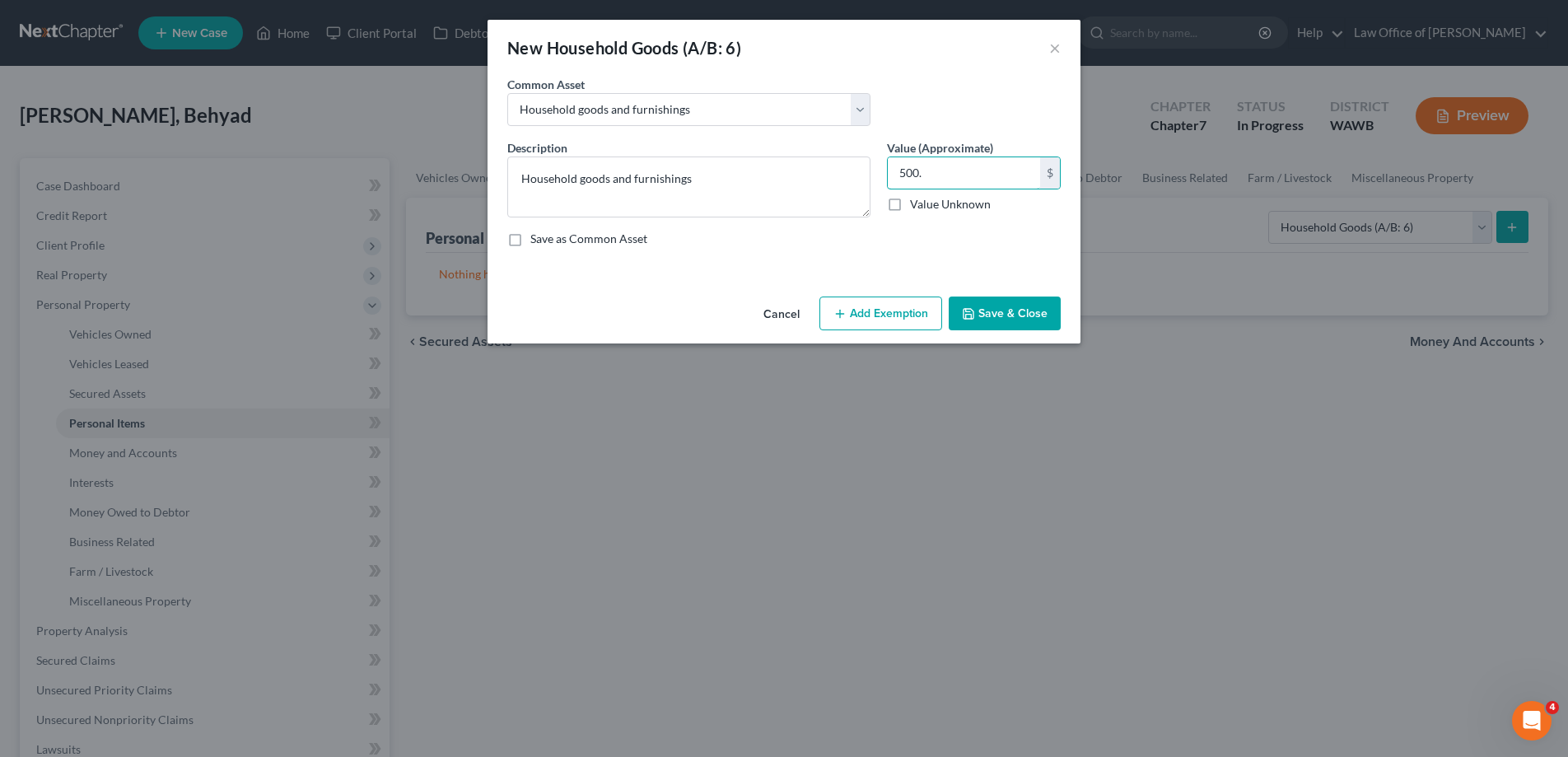
type input "500."
click at [1029, 309] on button "Save & Close" at bounding box center [1004, 314] width 112 height 35
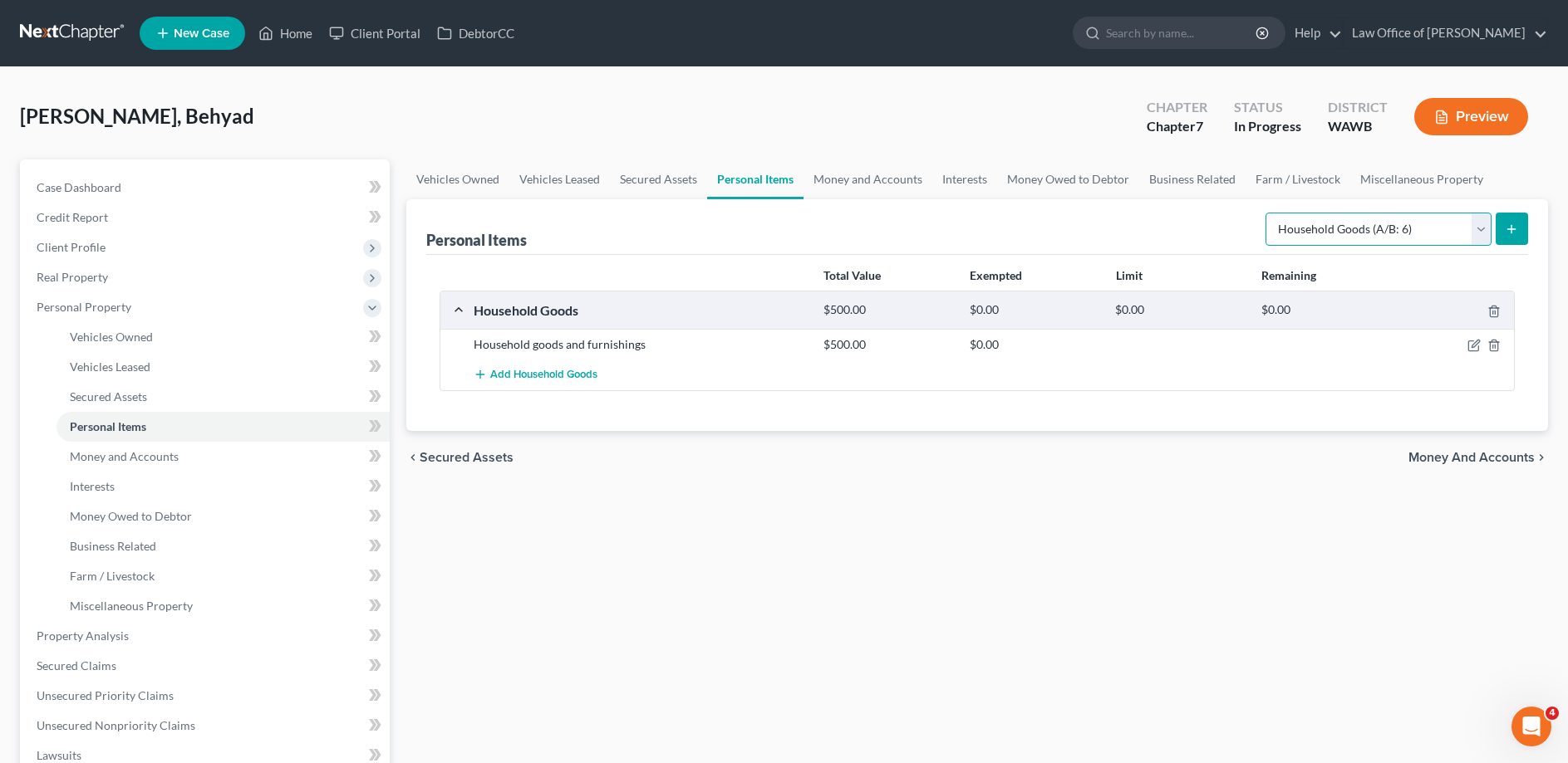
click at [1265, 212] on select "Select Item Type Clothing (A/B: 11) Collectibles Of Value (A/B: 8) Electronics …" at bounding box center [1378, 229] width 226 height 33
select select "electronics"
click option "Electronics (A/B: 7)" at bounding box center [0, 0] width 0 height 0
click at [1514, 237] on button "submit" at bounding box center [1511, 228] width 32 height 32
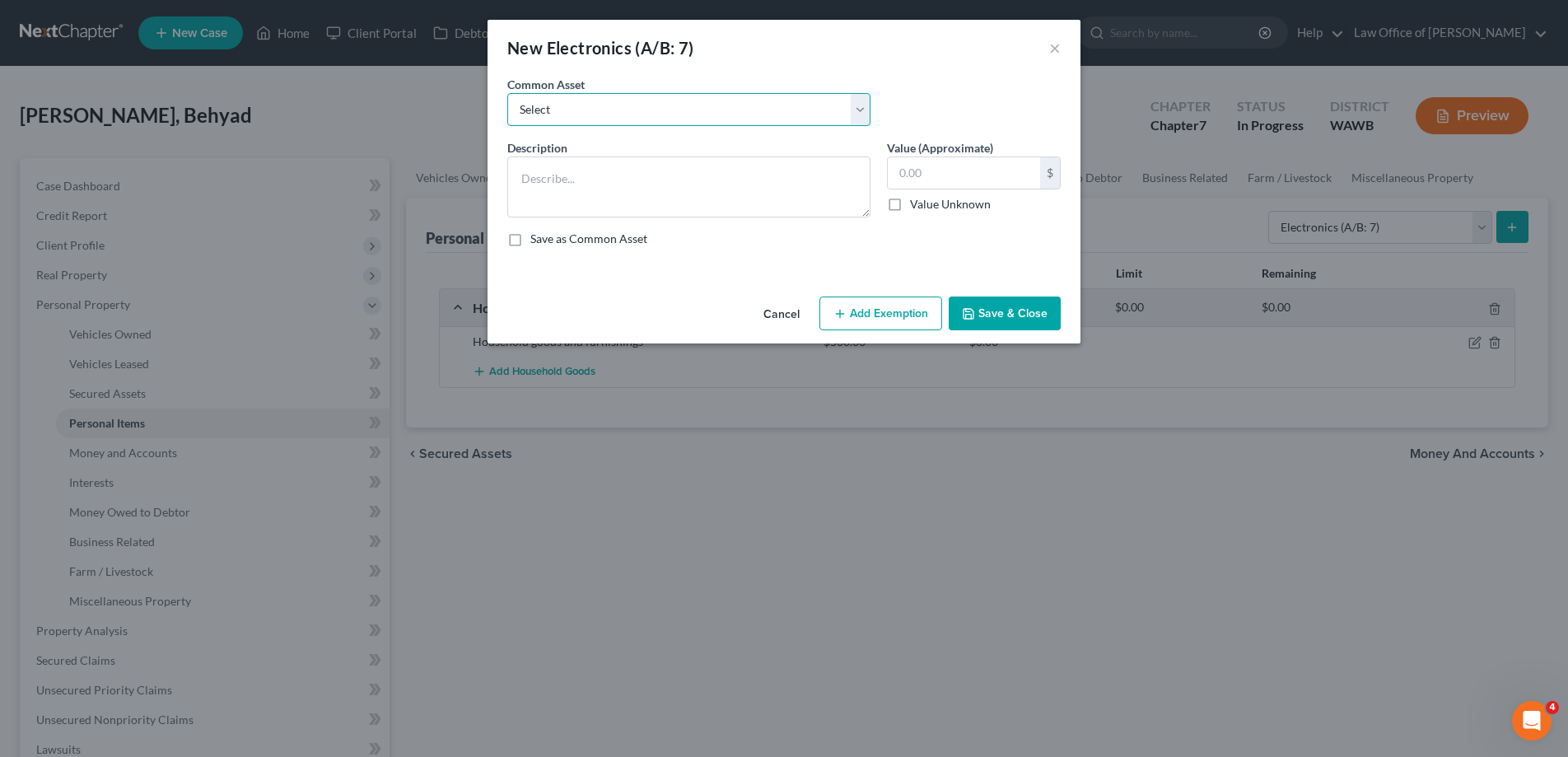
click at [507, 93] on select "Select Television, computer, mobile phone" at bounding box center [689, 110] width 364 height 33
select select "0"
click option "Television, computer, mobile phone" at bounding box center [0, 0] width 0 height 0
type textarea "Television, computer, mobile phone"
click at [950, 175] on input "1,000.00" at bounding box center [964, 173] width 152 height 31
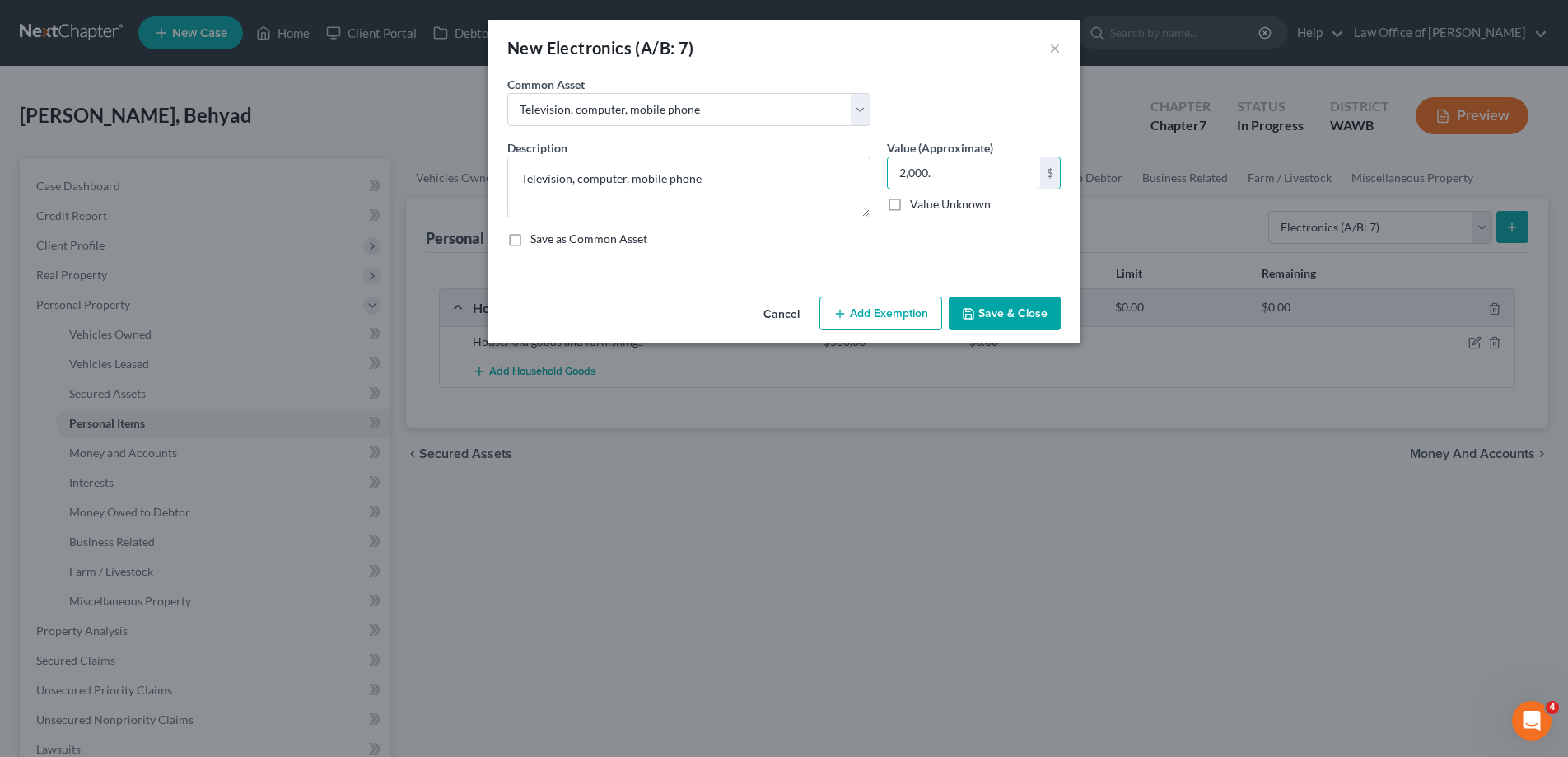
type input "2,000."
click at [979, 308] on button "Save & Close" at bounding box center [1004, 314] width 112 height 35
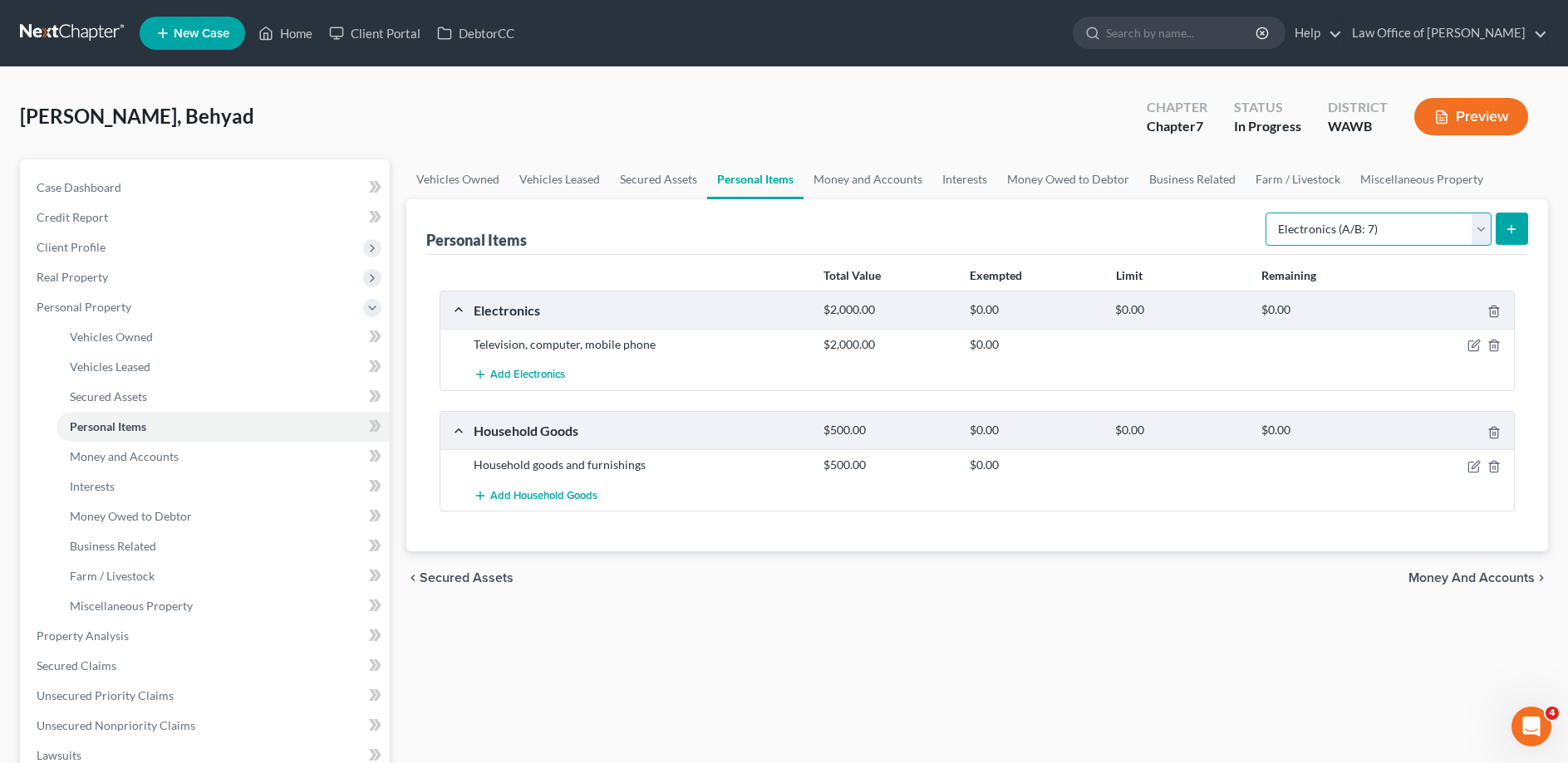
click at [1265, 212] on select "Select Item Type Clothing (A/B: 11) Collectibles Of Value (A/B: 8) Electronics …" at bounding box center [1378, 229] width 226 height 33
select select "clothing"
click option "Clothing (A/B: 11)" at bounding box center [0, 0] width 0 height 0
click at [1506, 226] on icon "submit" at bounding box center [1511, 229] width 13 height 13
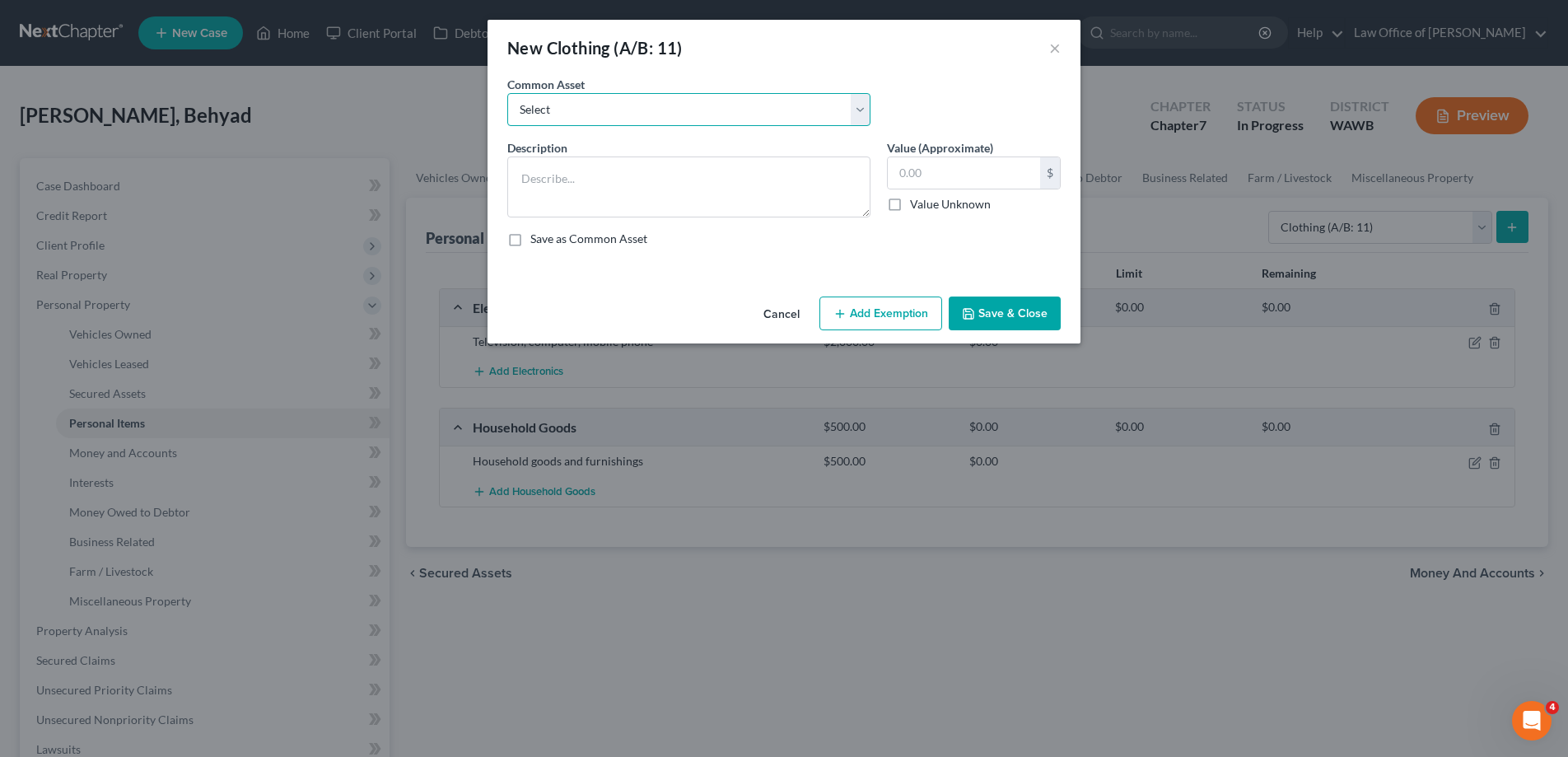
click at [507, 93] on select "Select Personal used clothing" at bounding box center [689, 110] width 364 height 33
select select "0"
click option "Personal used clothing" at bounding box center [0, 0] width 0 height 0
type textarea "Personal used clothing"
click at [941, 184] on input "300.00" at bounding box center [964, 173] width 152 height 31
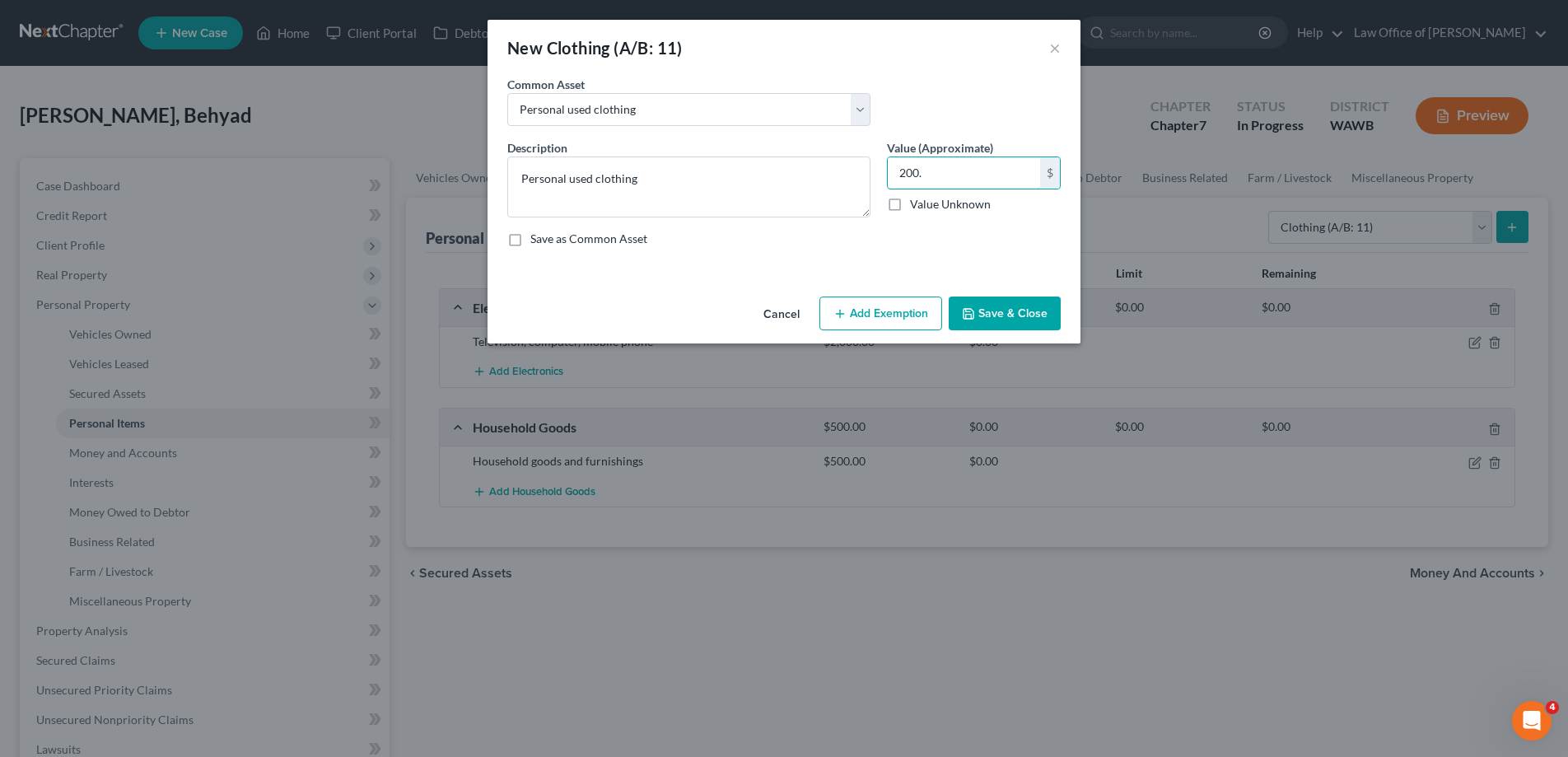
type input "200."
click at [984, 318] on button "Save & Close" at bounding box center [1004, 314] width 112 height 35
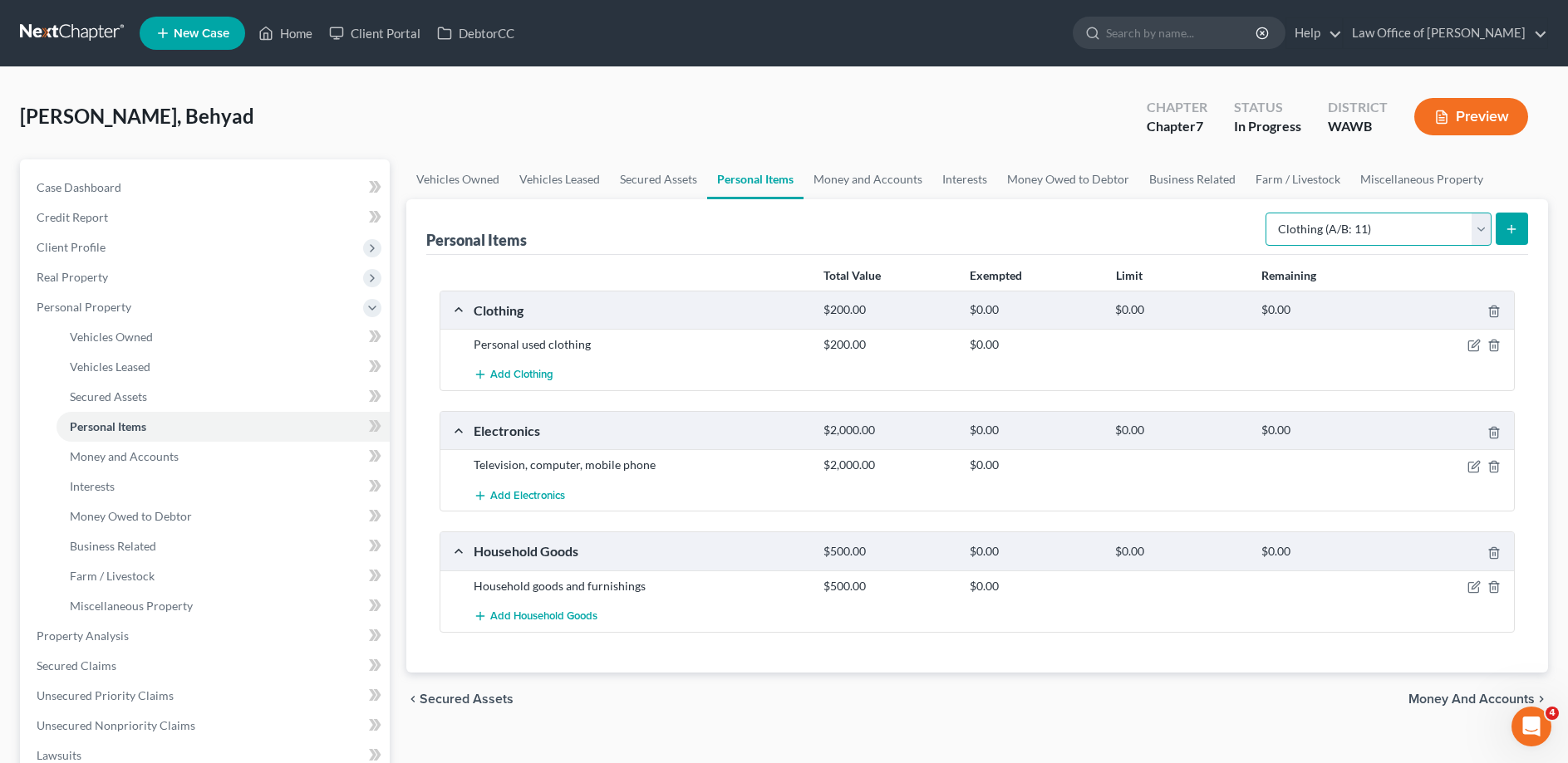
click at [1265, 212] on select "Select Item Type Clothing (A/B: 11) Collectibles Of Value (A/B: 8) Electronics …" at bounding box center [1378, 229] width 226 height 33
select select "jewelry"
click option "Jewelry (A/B: 12)" at bounding box center [0, 0] width 0 height 0
click at [1504, 231] on button "submit" at bounding box center [1511, 228] width 32 height 32
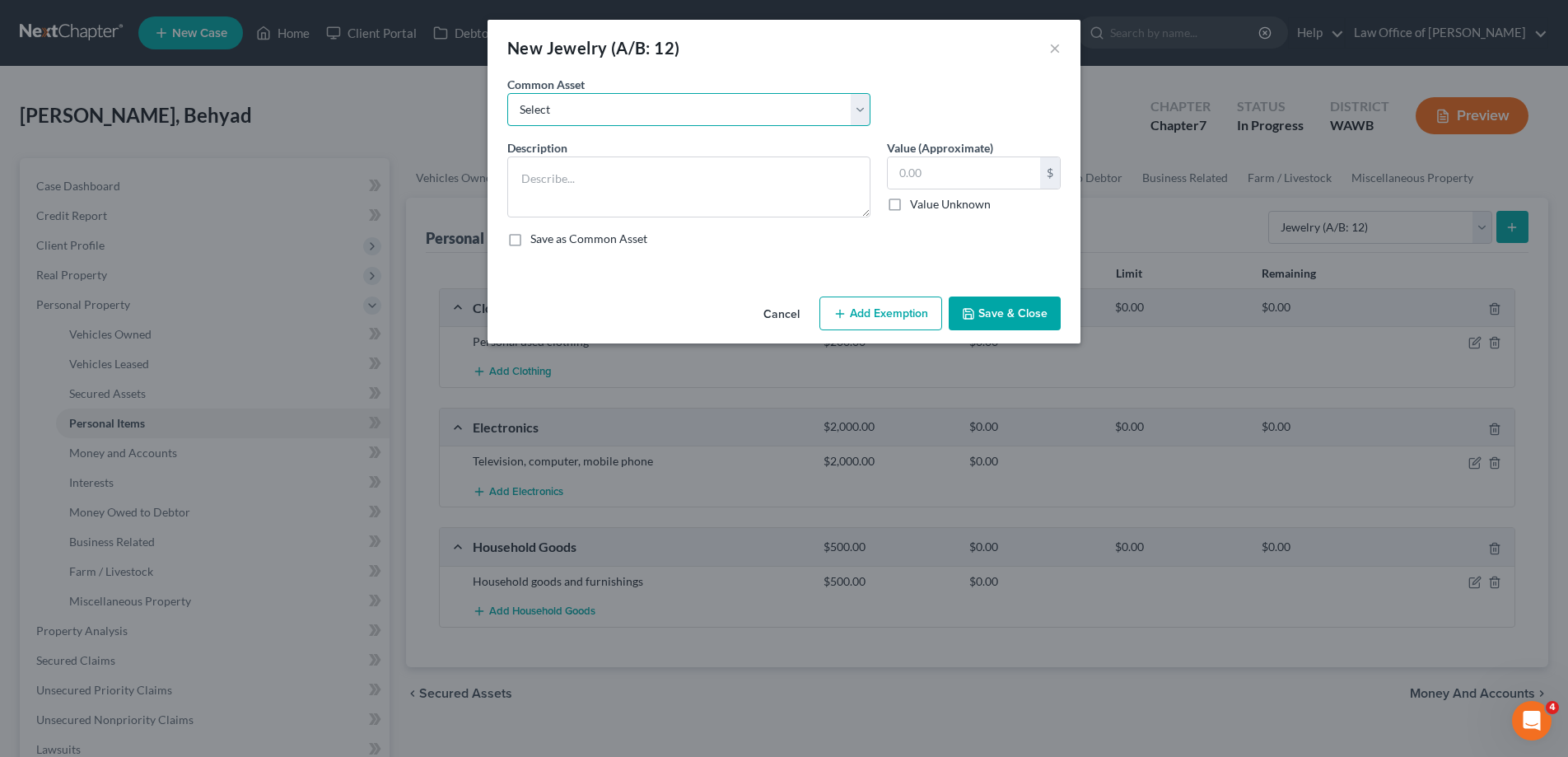
click at [507, 93] on select "Select Personal used jewelry" at bounding box center [689, 110] width 364 height 33
select select "0"
click option "Personal used jewelry" at bounding box center [0, 0] width 0 height 0
type textarea "Personal used jewelry"
type input "1,000.00"
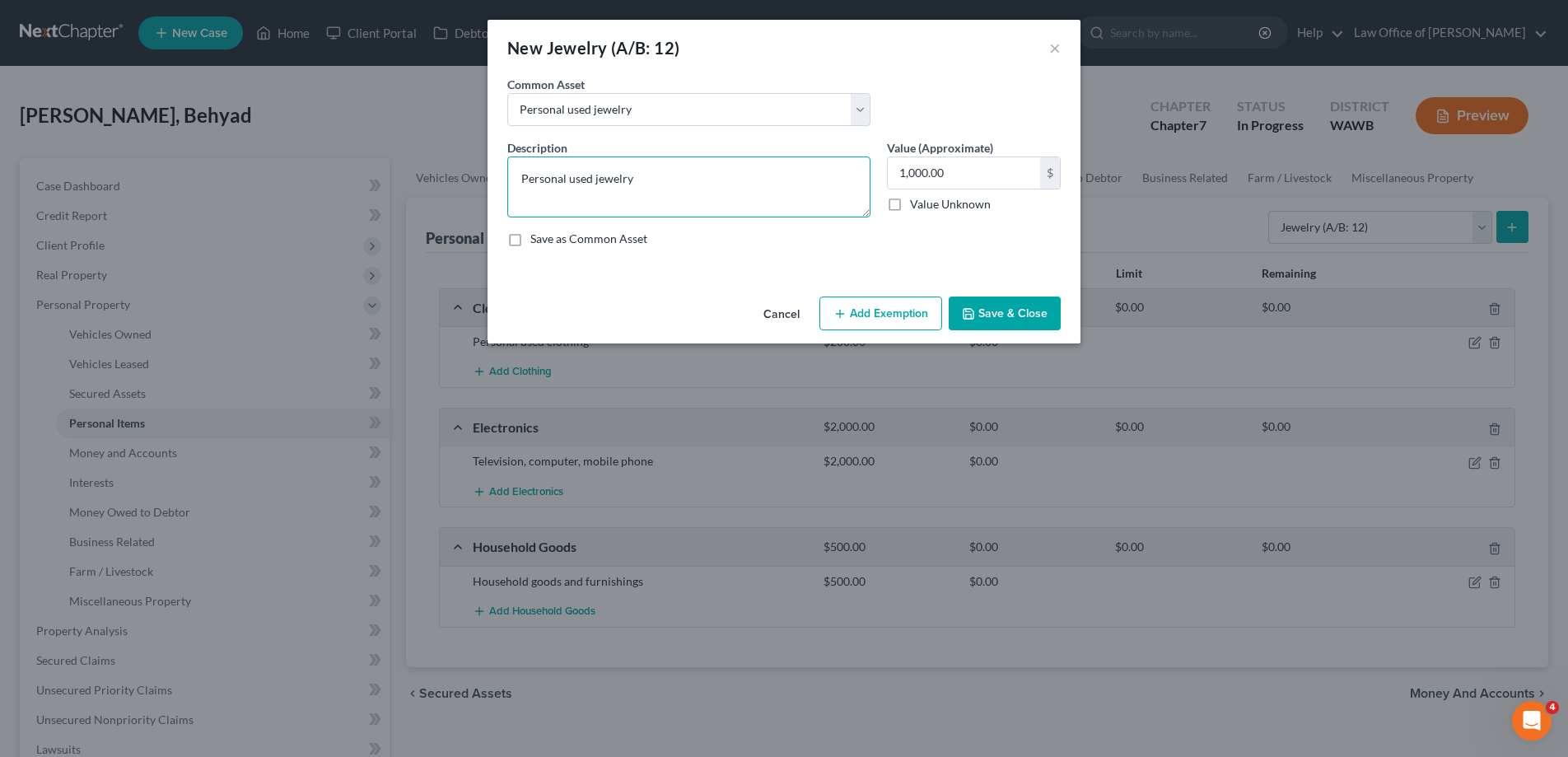
click at [707, 172] on textarea "Personal used jewelry" at bounding box center [689, 187] width 364 height 61
type textarea "Personal used jewelry - Apple watch"
type input "100."
click at [969, 305] on button "Save & Close" at bounding box center [1004, 314] width 112 height 35
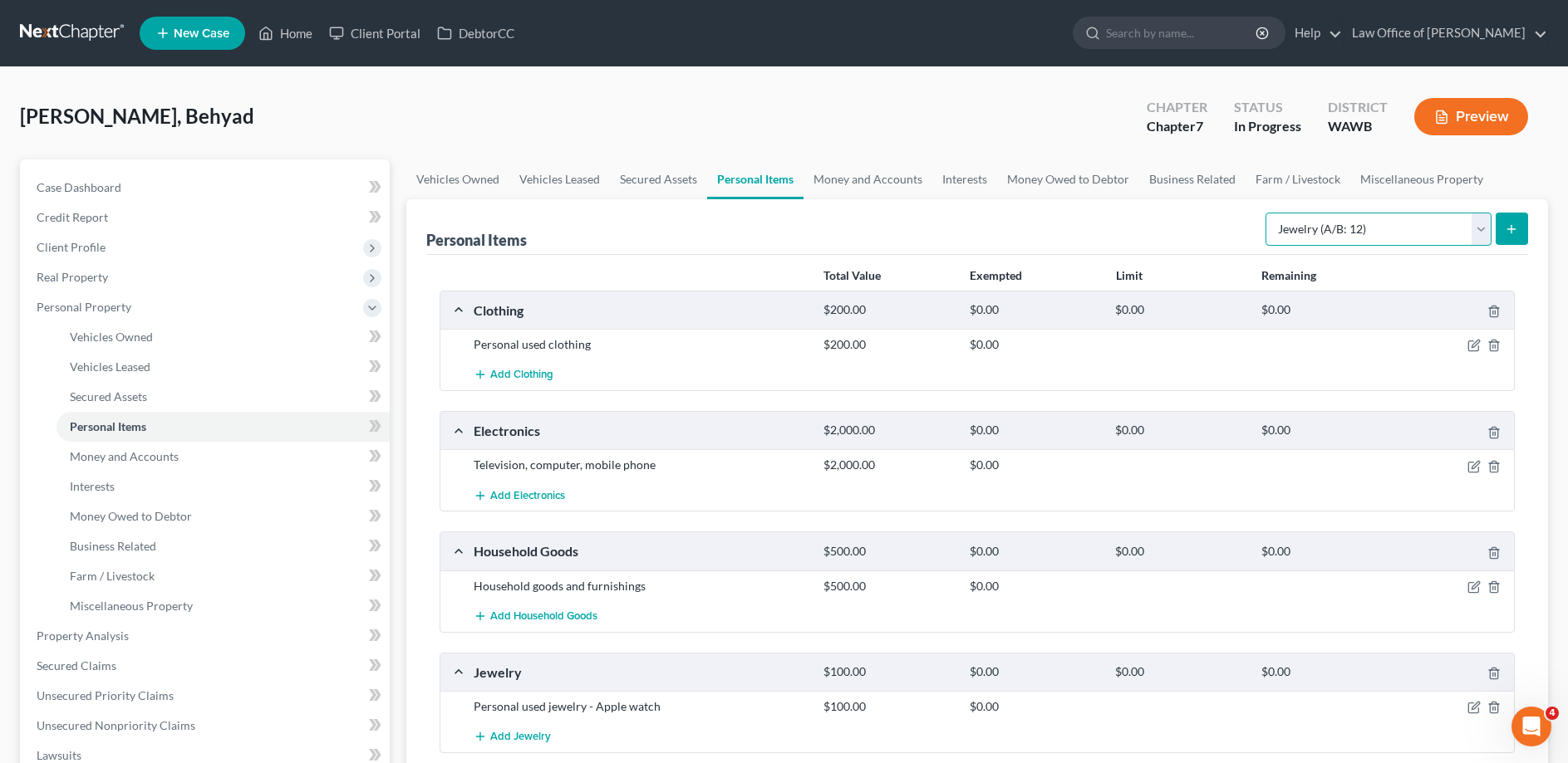
click at [1265, 212] on select "Select Item Type Clothing (A/B: 11) Collectibles Of Value (A/B: 8) Electronics …" at bounding box center [1378, 229] width 226 height 33
select select "pets"
click option "Pet(s) (A/B: 13)" at bounding box center [0, 0] width 0 height 0
click at [1500, 227] on button "submit" at bounding box center [1511, 228] width 32 height 32
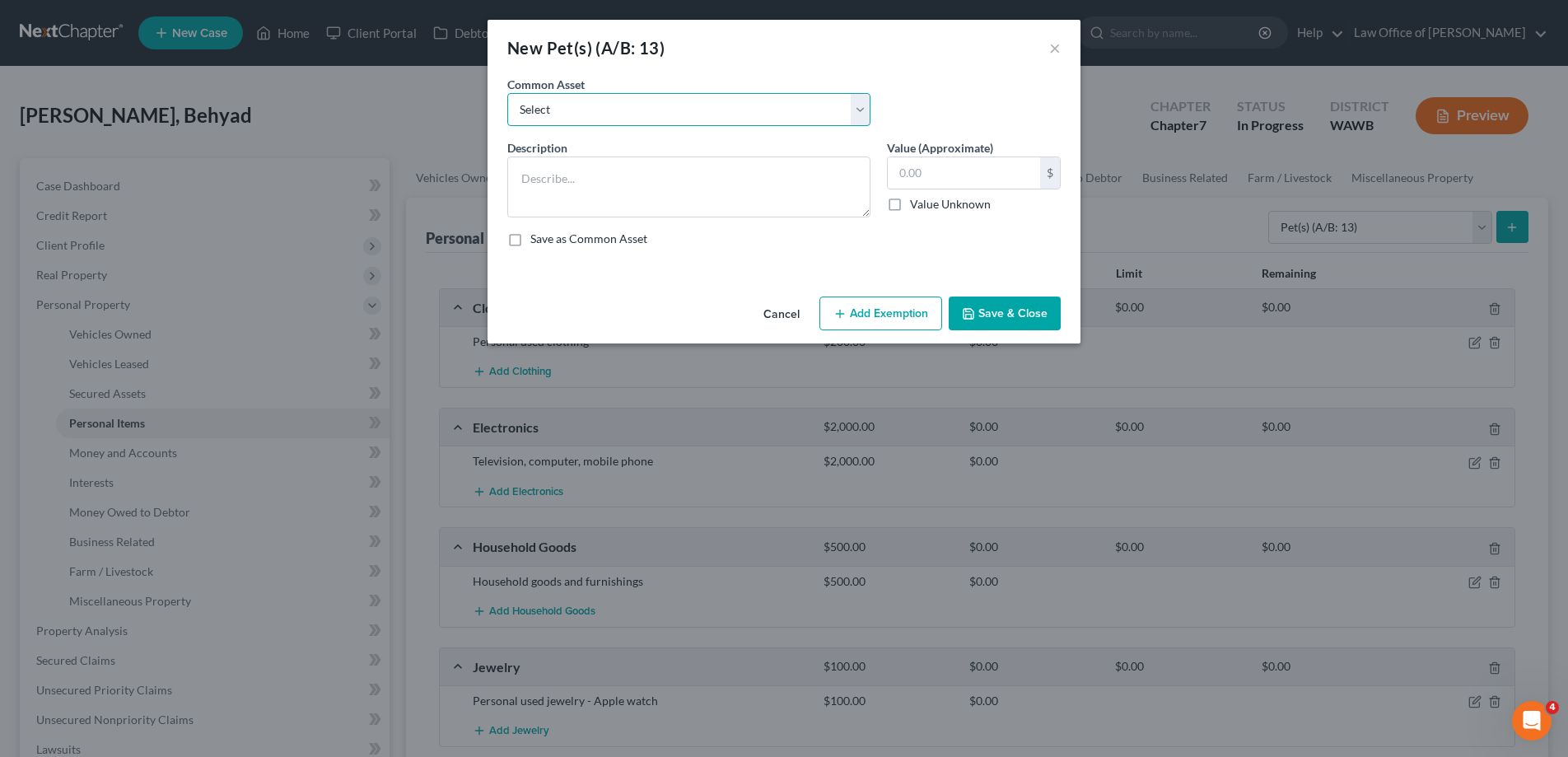
click at [507, 93] on select "Select Dogs Cats" at bounding box center [689, 110] width 364 height 33
select select "0"
click option "Dogs" at bounding box center [0, 0] width 0 height 0
click at [607, 176] on textarea "Dogs" at bounding box center [689, 187] width 364 height 61
type textarea "1 Dog"
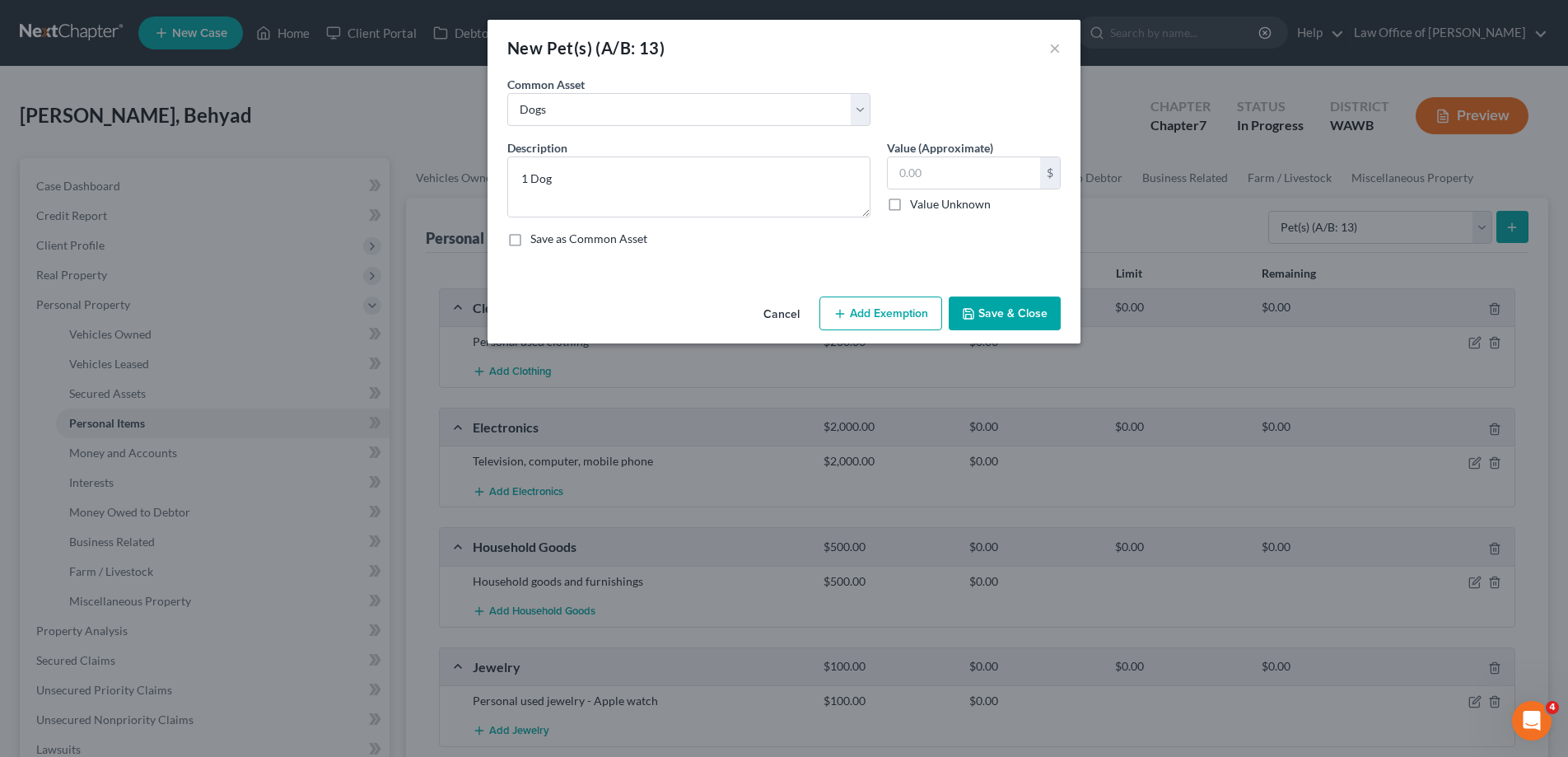
click at [1024, 318] on button "Save & Close" at bounding box center [1004, 314] width 112 height 35
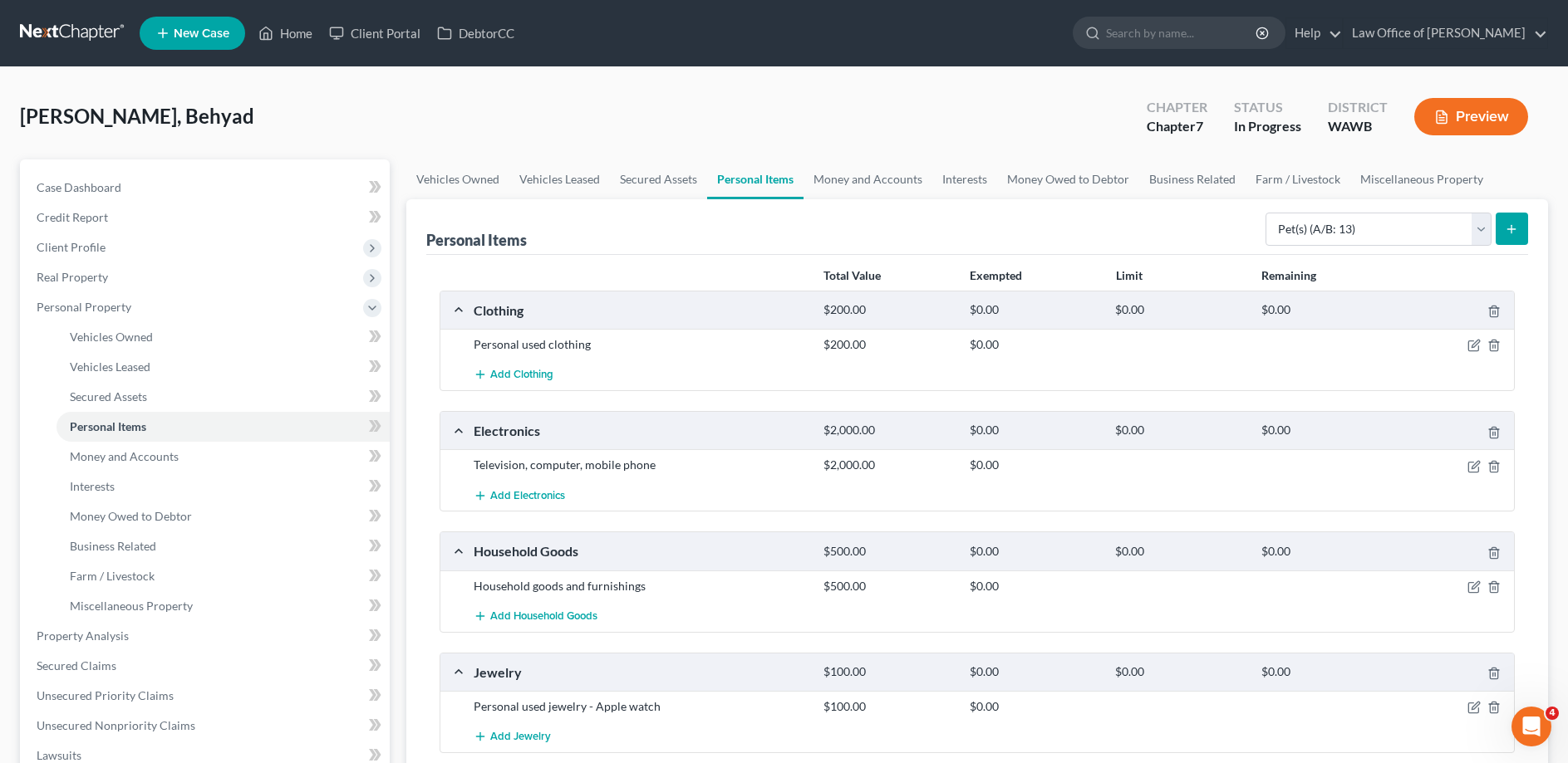
scroll to position [254, 0]
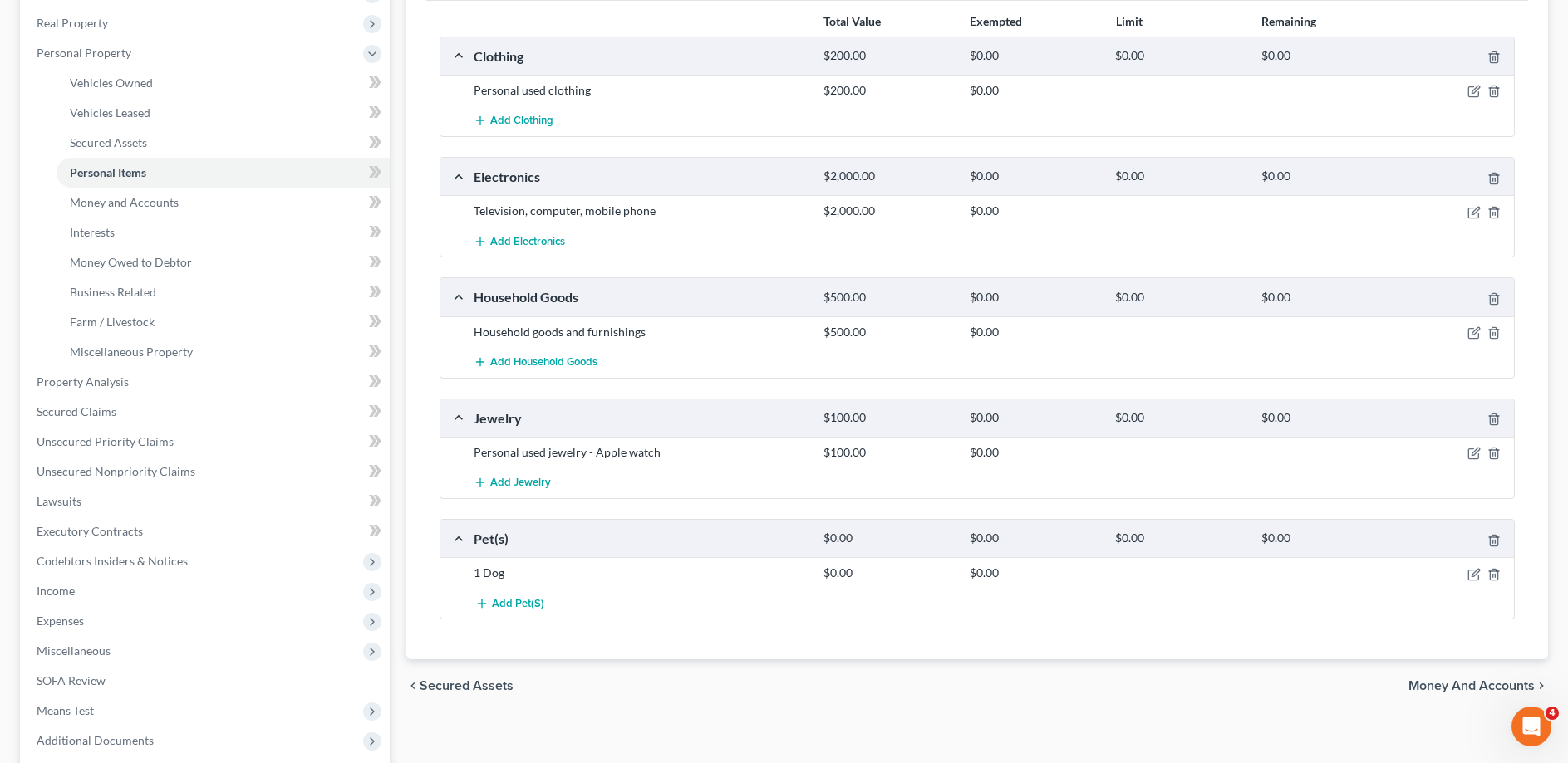
click at [1440, 681] on span "Money and Accounts" at bounding box center [1471, 685] width 126 height 13
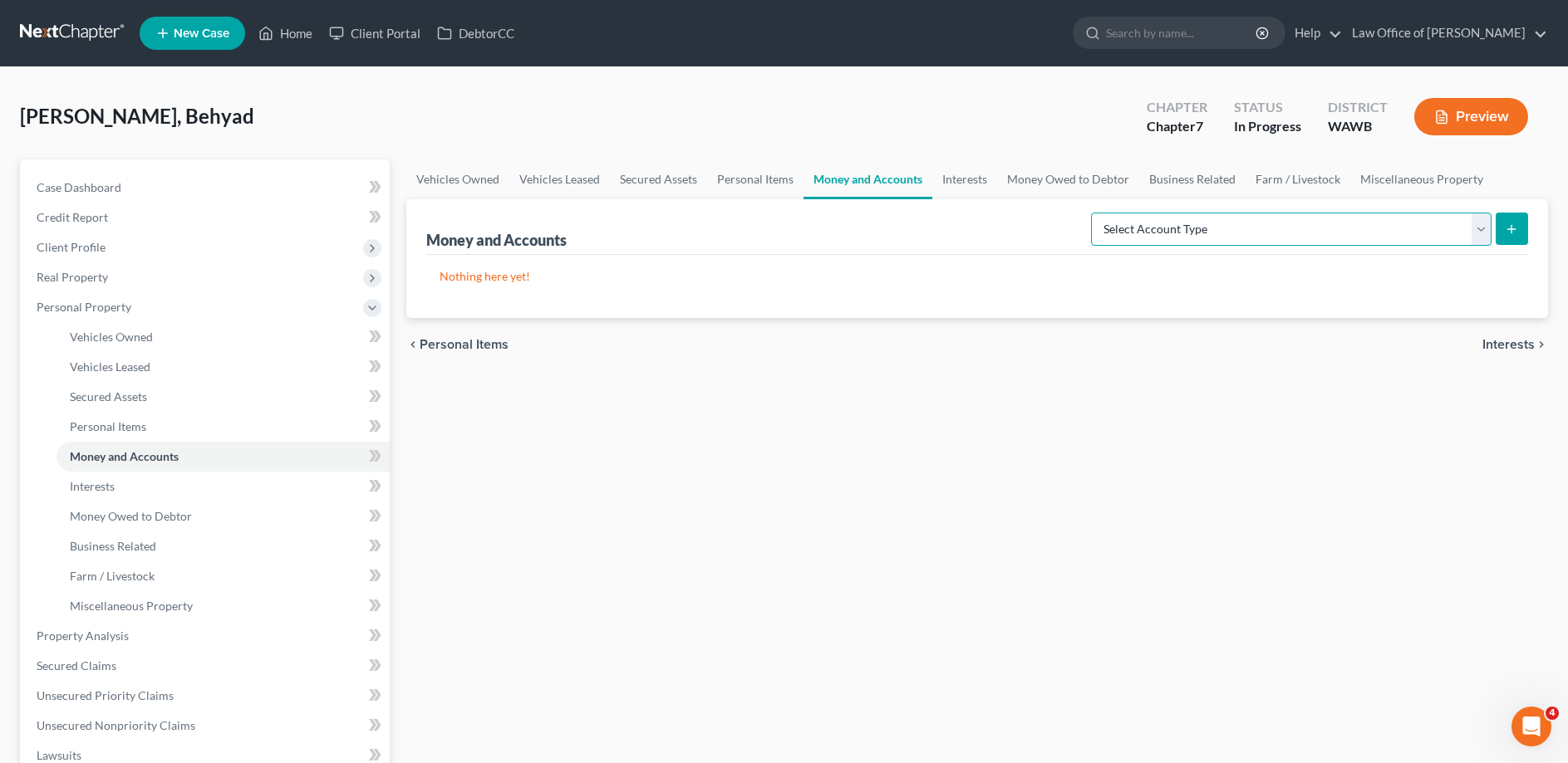
click at [1091, 212] on select "Select Account Type Brokerage (A/B: 18, SOFA: 20) Cash on Hand (A/B: 16) Certif…" at bounding box center [1291, 229] width 400 height 33
select select "checking"
click option "Checking Account (A/B: 17, SOFA: 20)" at bounding box center [0, 0] width 0 height 0
click at [1500, 231] on button "submit" at bounding box center [1511, 228] width 32 height 32
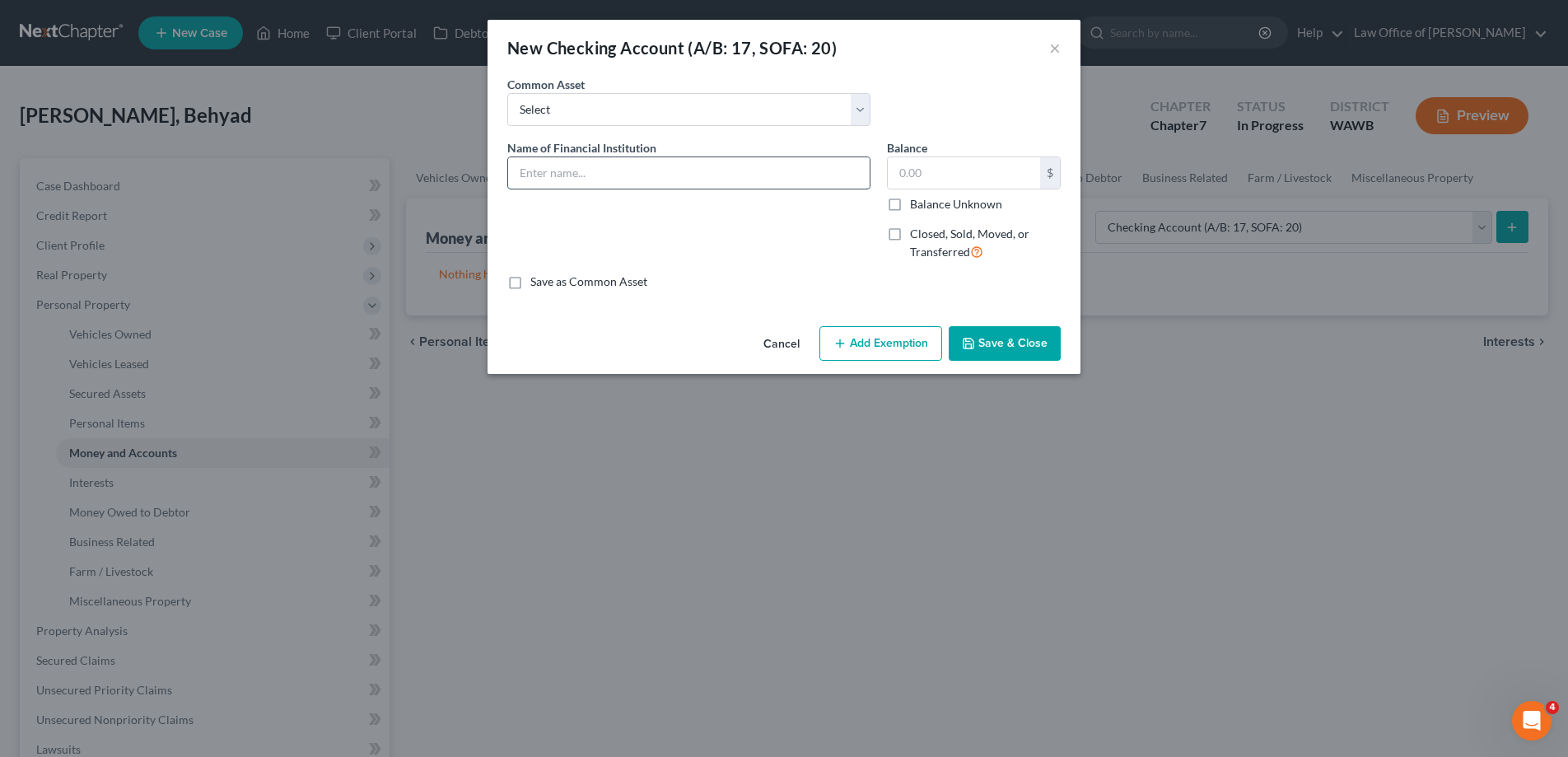
click at [595, 172] on input "text" at bounding box center [689, 173] width 362 height 31
type input "Capital One"
type input "0."
click at [956, 333] on button "Save & Close" at bounding box center [1004, 344] width 112 height 35
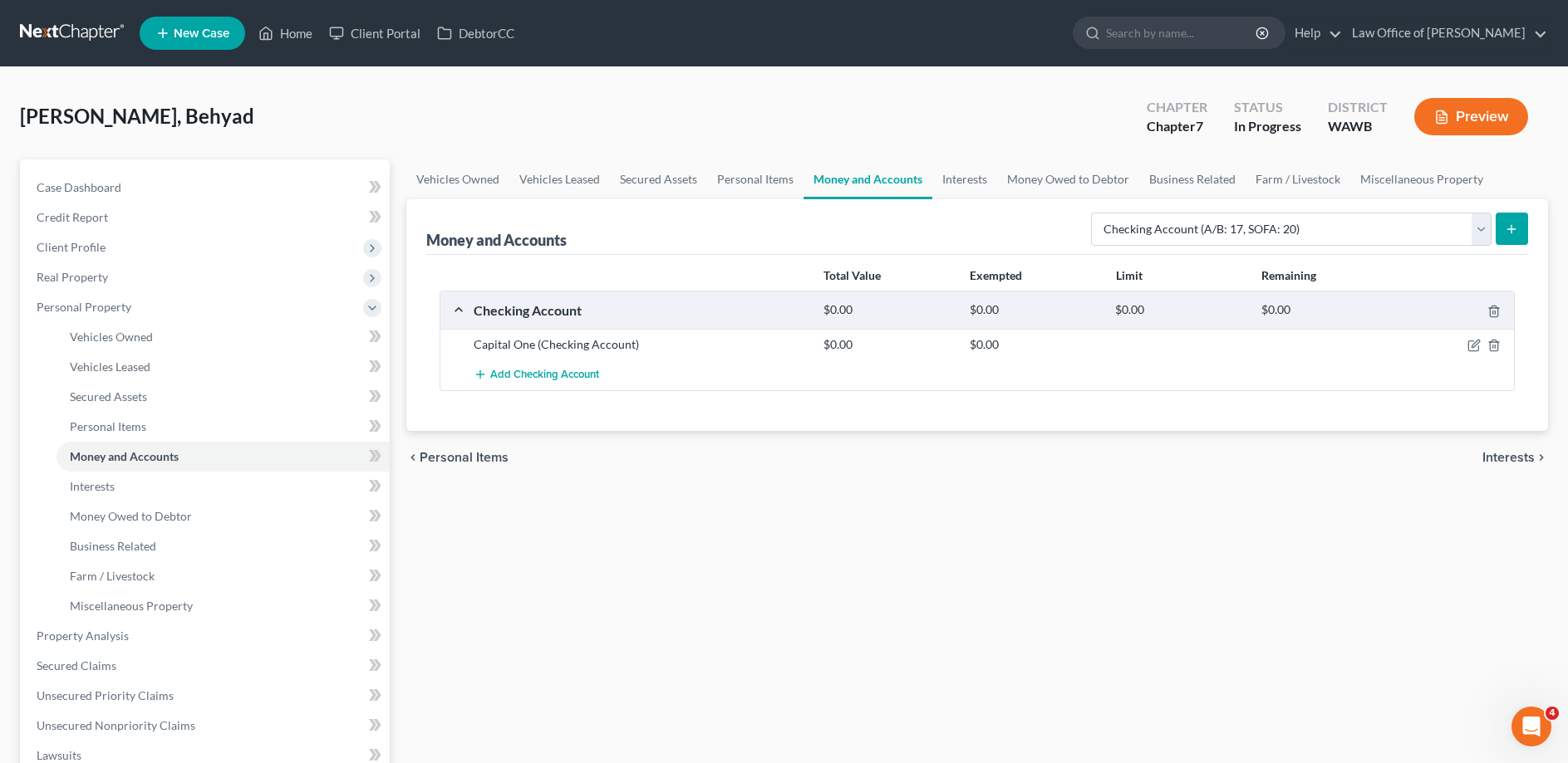
click at [1491, 462] on span "Interests" at bounding box center [1508, 457] width 53 height 13
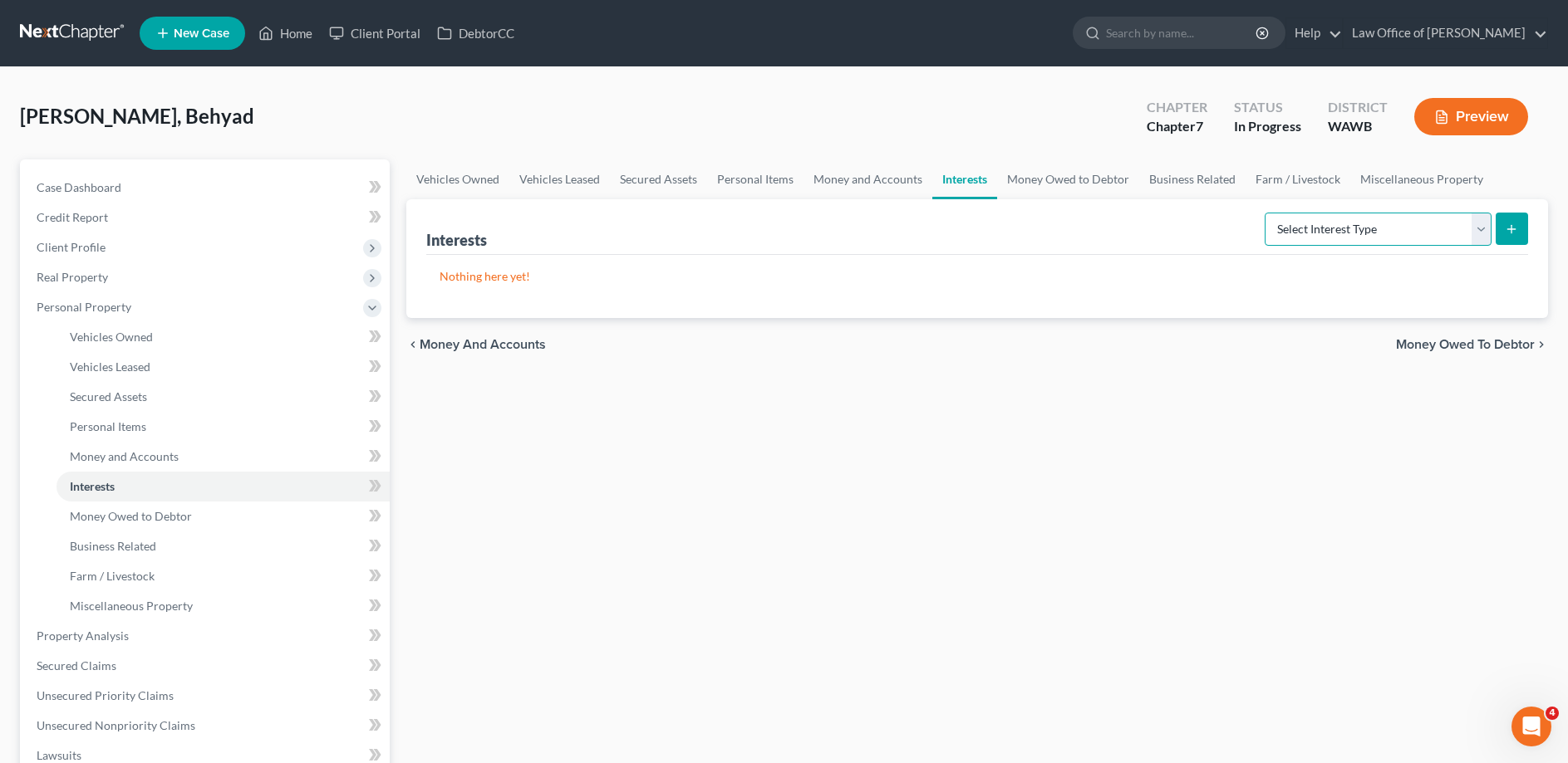
click at [1264, 212] on select "Select Interest Type 401K (A/B: 21) Annuity (A/B: 23) Bond (A/B: 18) Education …" at bounding box center [1378, 229] width 226 height 33
click option "Mutual Fund (A/B: 18)" at bounding box center [0, 0] width 0 height 0
click at [1507, 226] on icon "submit" at bounding box center [1511, 229] width 13 height 13
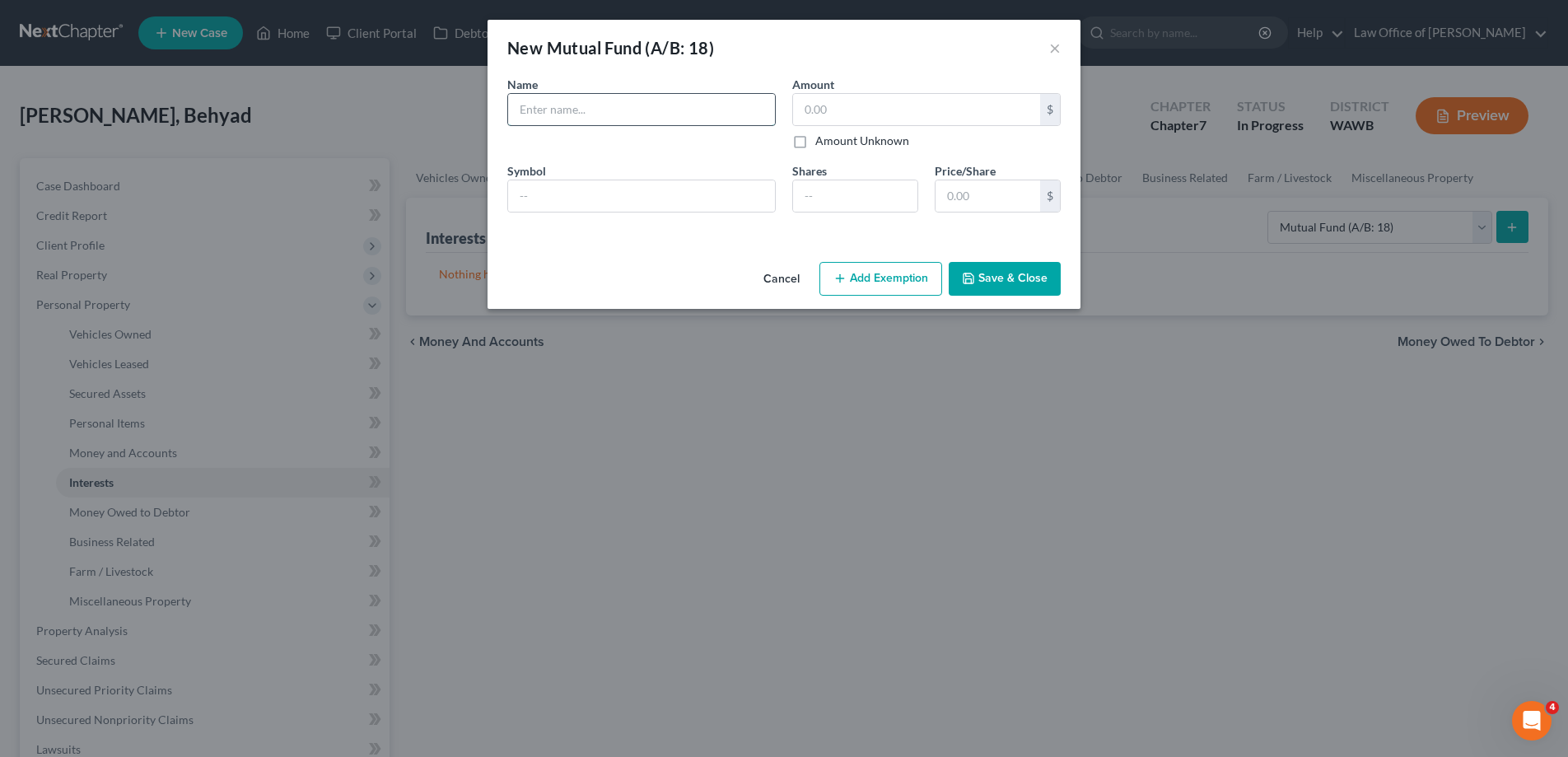
click at [595, 119] on input "text" at bounding box center [641, 110] width 267 height 31
click at [780, 271] on button "Cancel" at bounding box center [782, 280] width 63 height 33
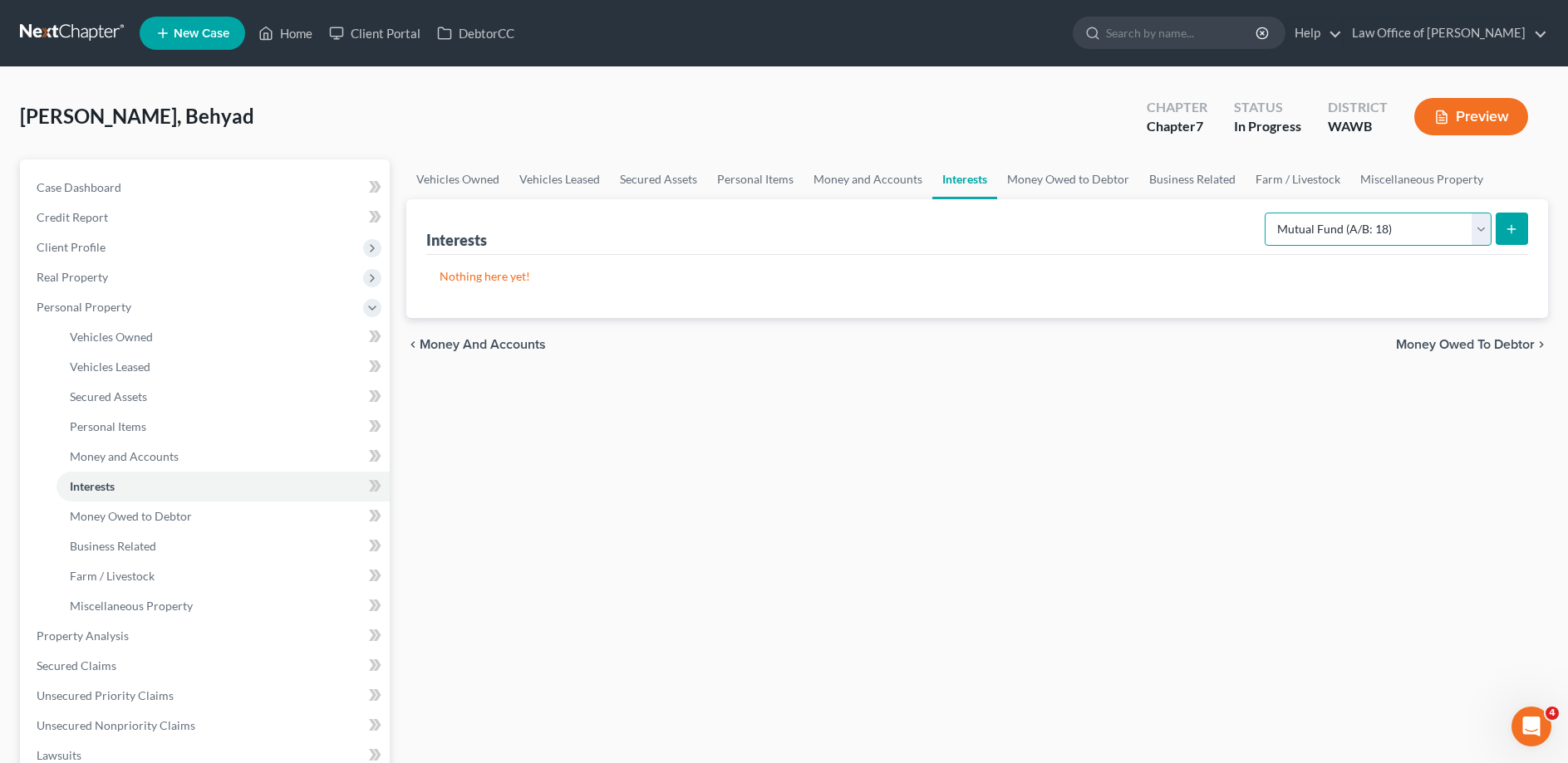
click at [1264, 212] on select "Select Interest Type 401K (A/B: 21) Annuity (A/B: 23) Bond (A/B: 18) Education …" at bounding box center [1378, 229] width 226 height 33
select select "ira"
click option "IRA (A/B: 21)" at bounding box center [0, 0] width 0 height 0
click at [1509, 226] on icon "submit" at bounding box center [1511, 229] width 13 height 13
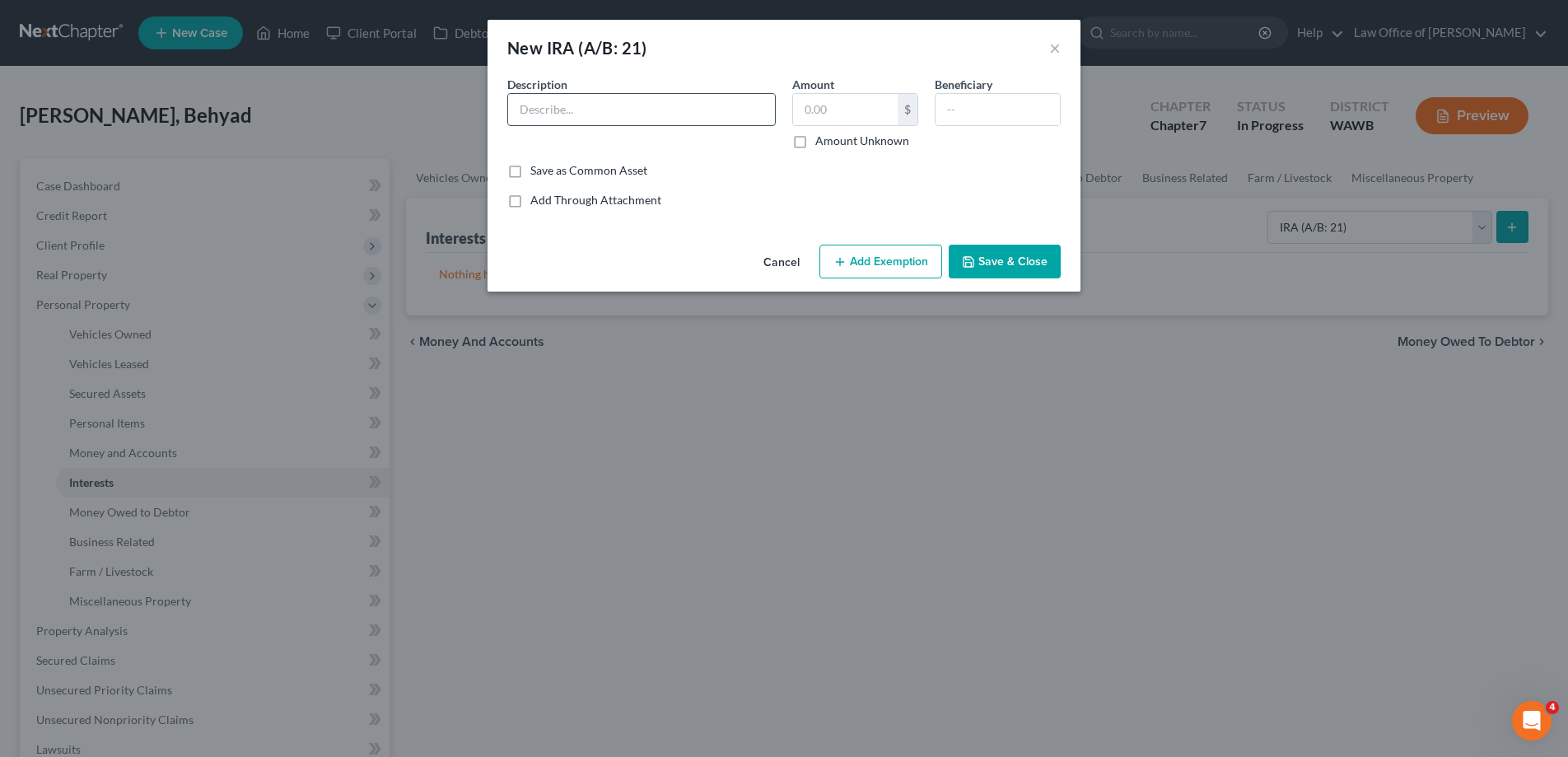
click at [608, 105] on input "text" at bounding box center [641, 110] width 267 height 31
type input "Fidelity"
type input "500."
click at [992, 258] on button "Save & Close" at bounding box center [1004, 262] width 112 height 35
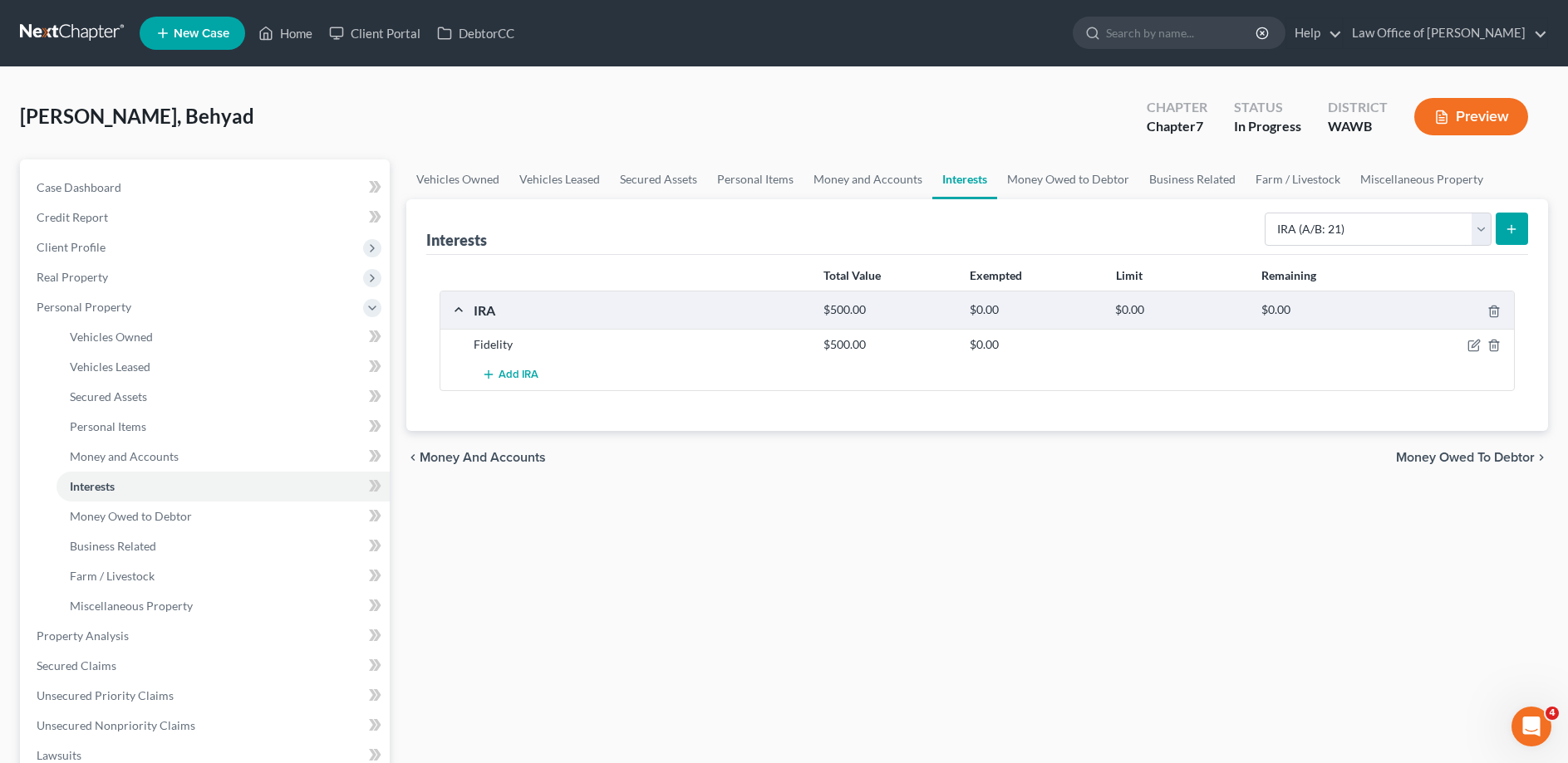
scroll to position [403, 0]
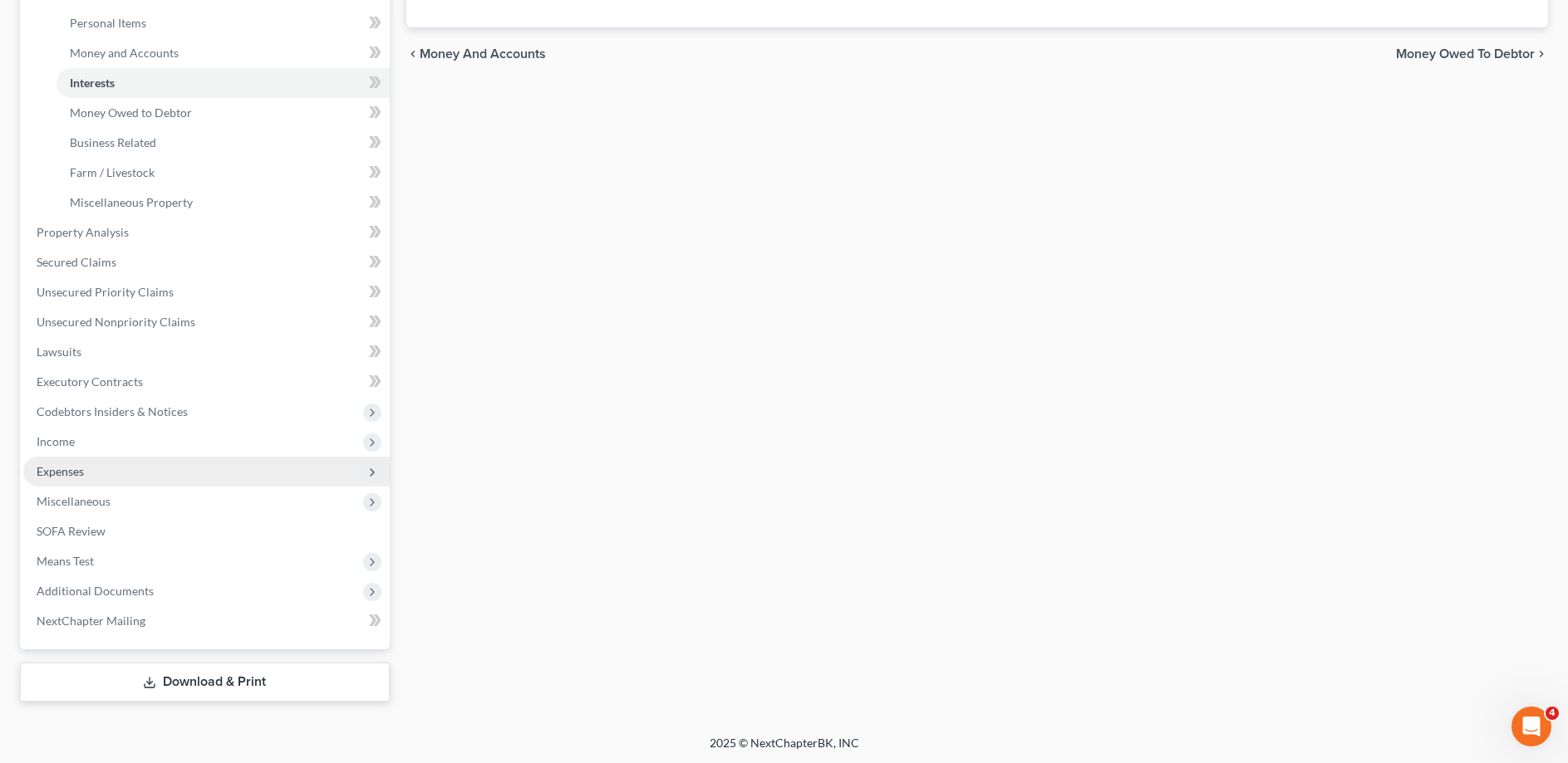
click at [59, 468] on span "Expenses" at bounding box center [61, 471] width 47 height 14
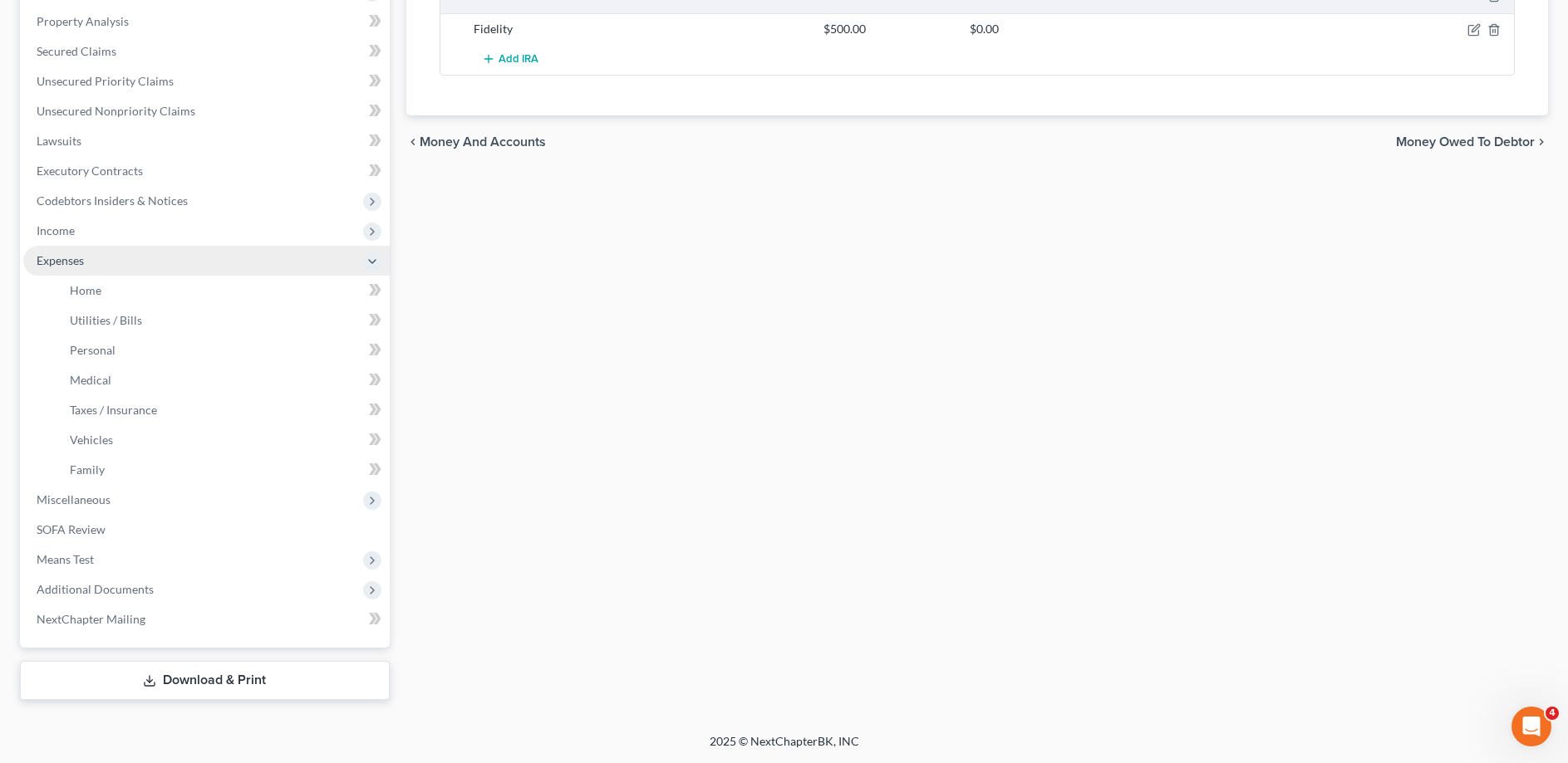
scroll to position [314, 0]
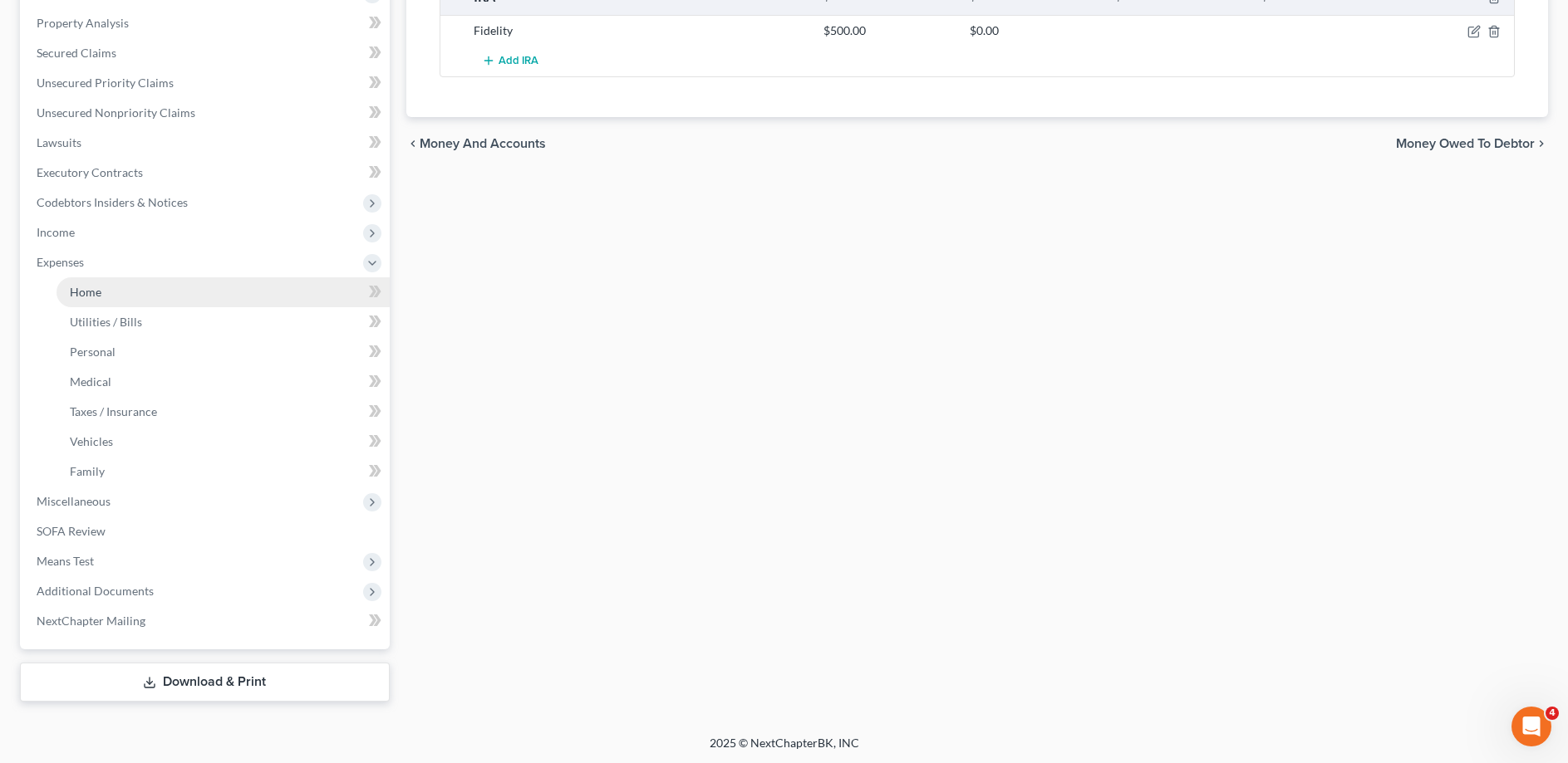
click at [94, 296] on span "Home" at bounding box center [86, 292] width 32 height 14
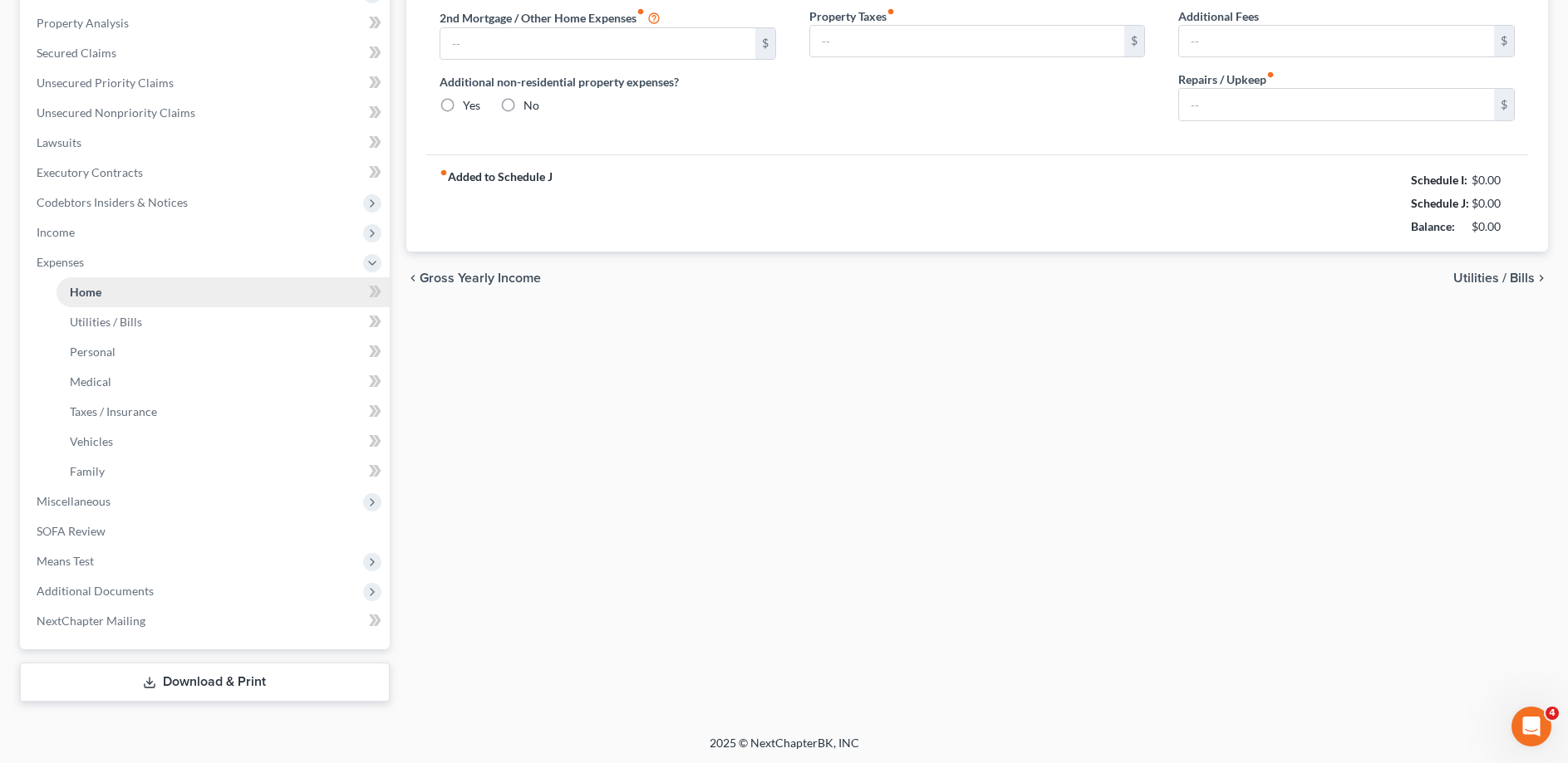
type input "0.00"
radio input "true"
type input "0.00"
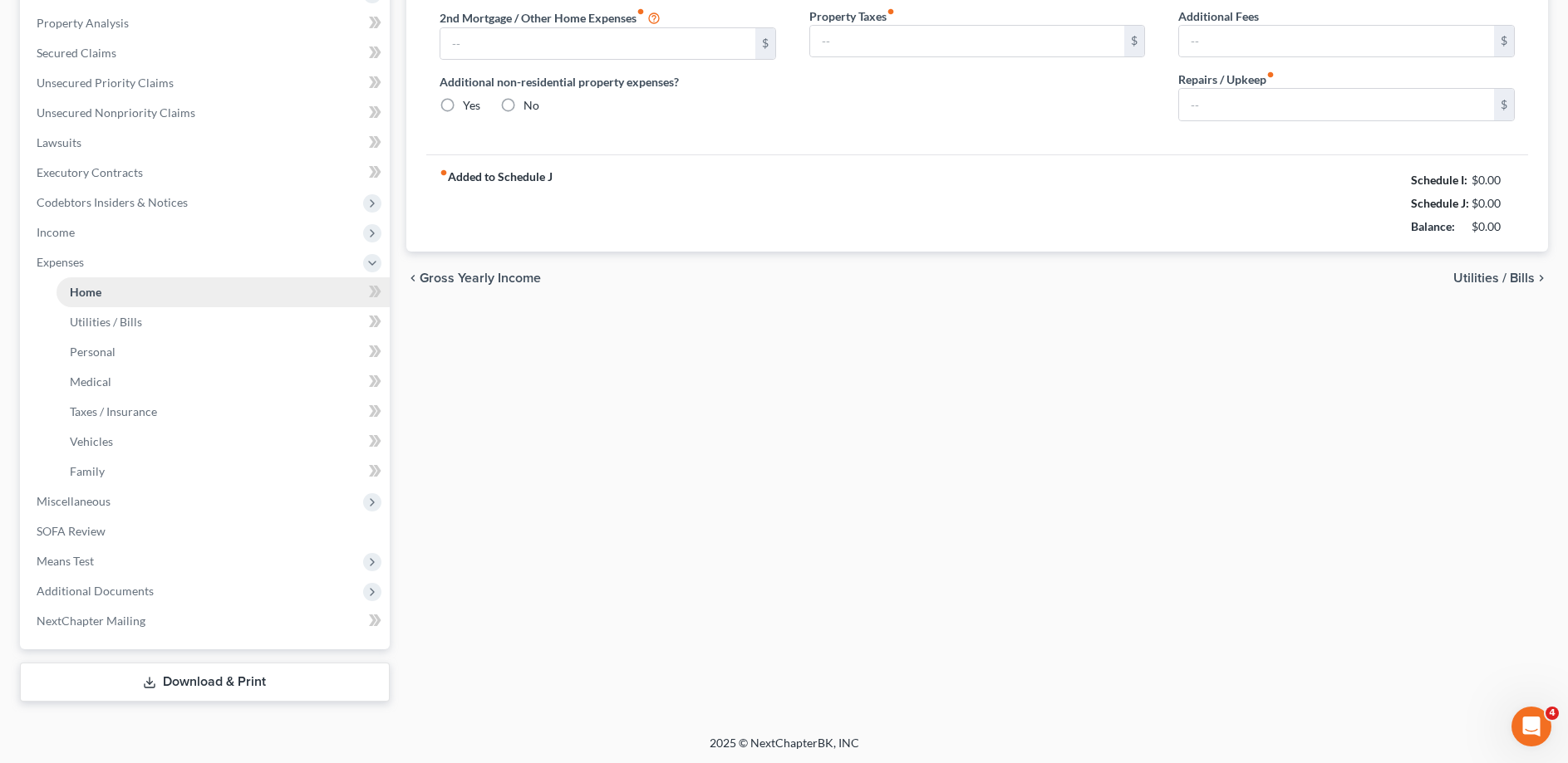
type input "0.00"
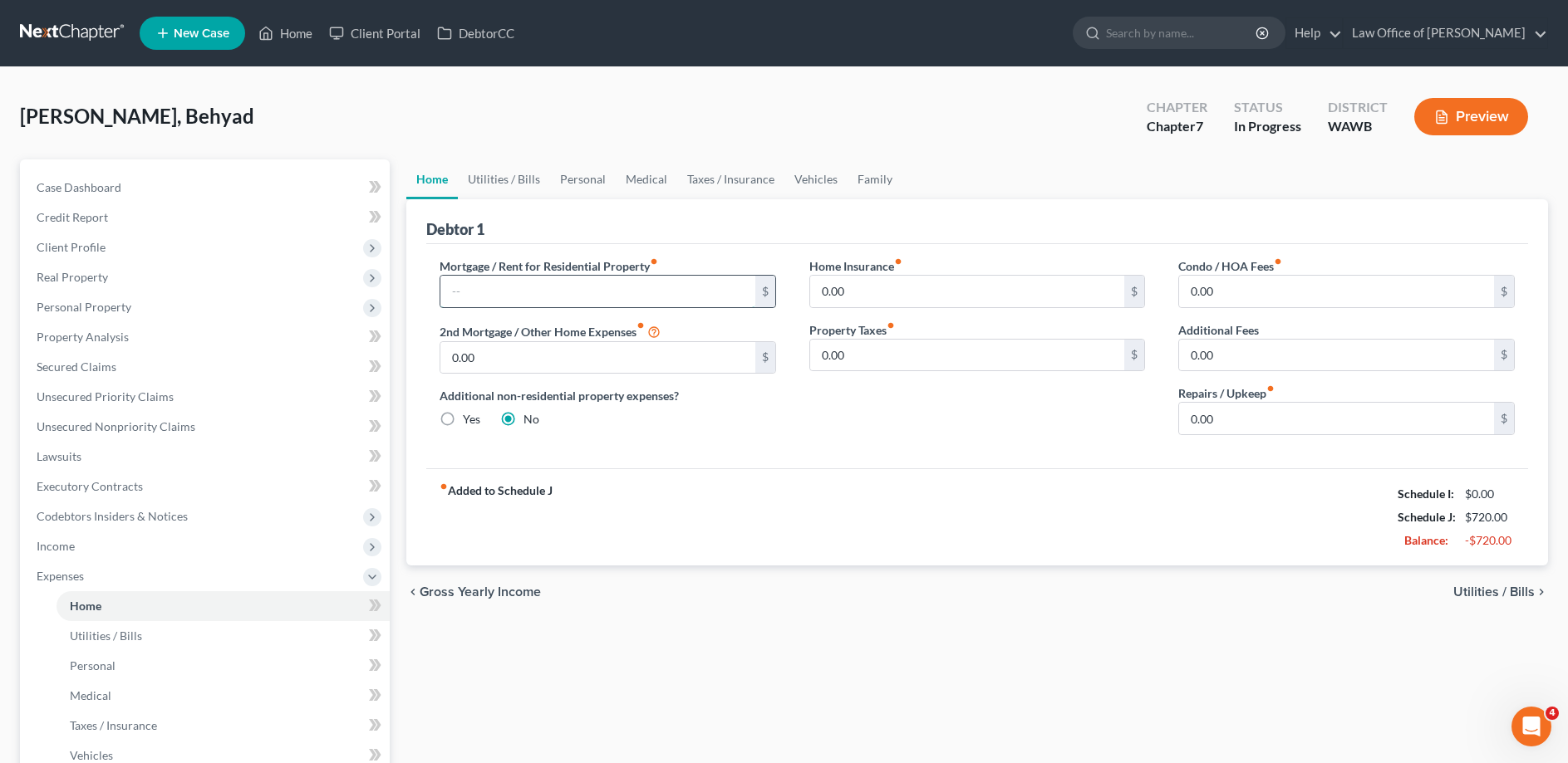
click at [461, 299] on input "text" at bounding box center [598, 291] width 315 height 32
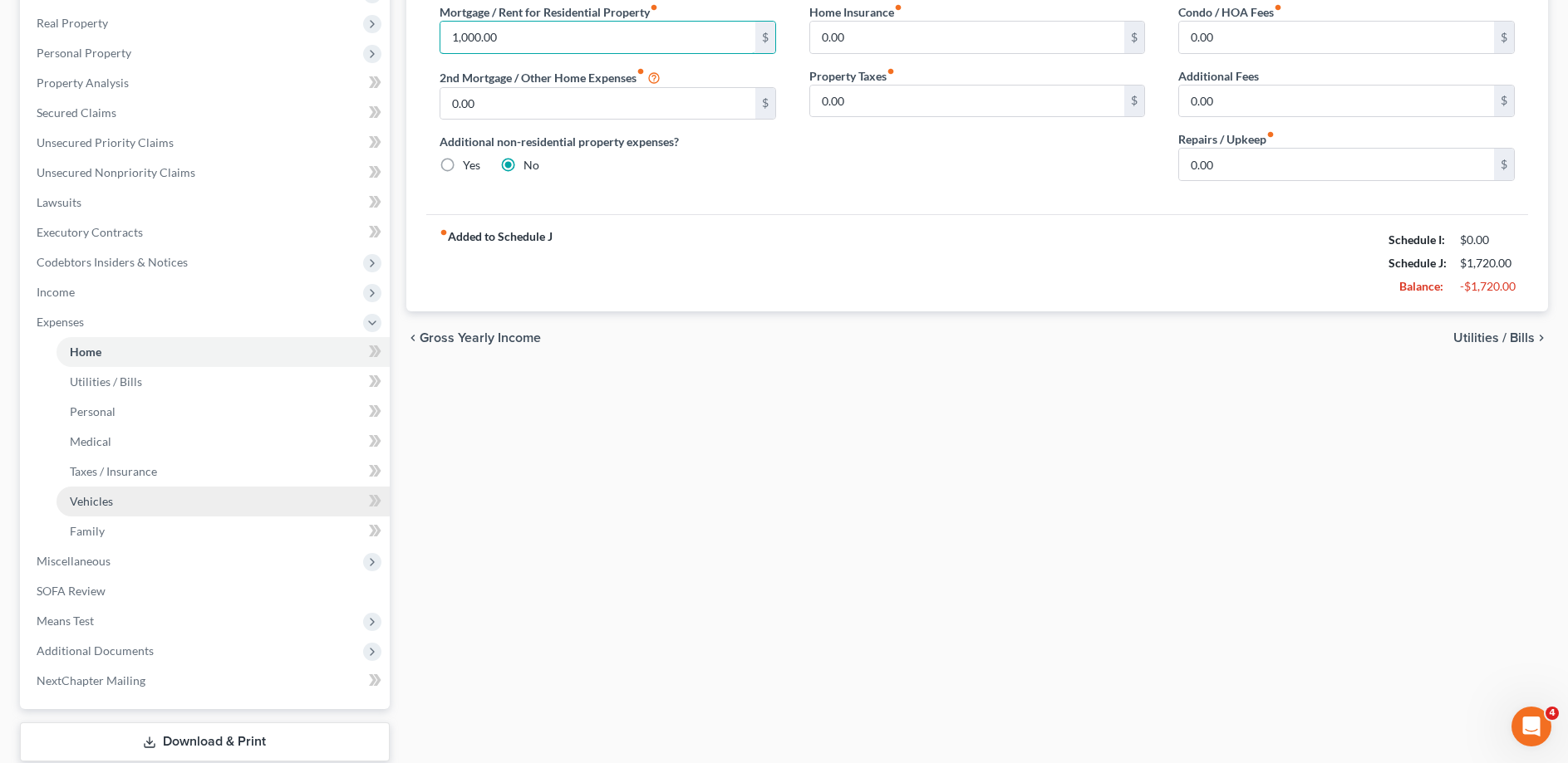
type input "1,000.00"
click at [89, 503] on span "Vehicles" at bounding box center [91, 501] width 43 height 14
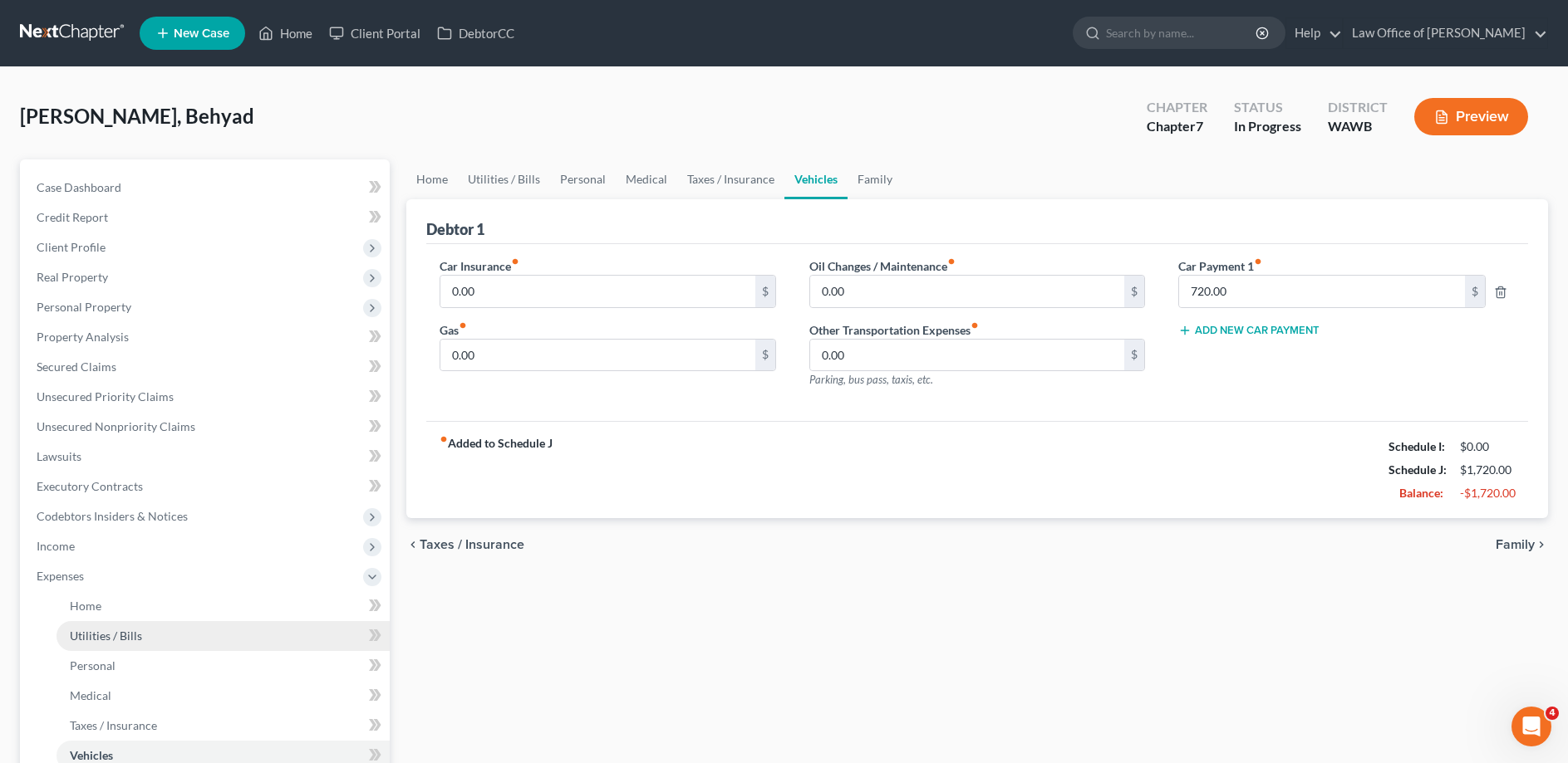
scroll to position [85, 0]
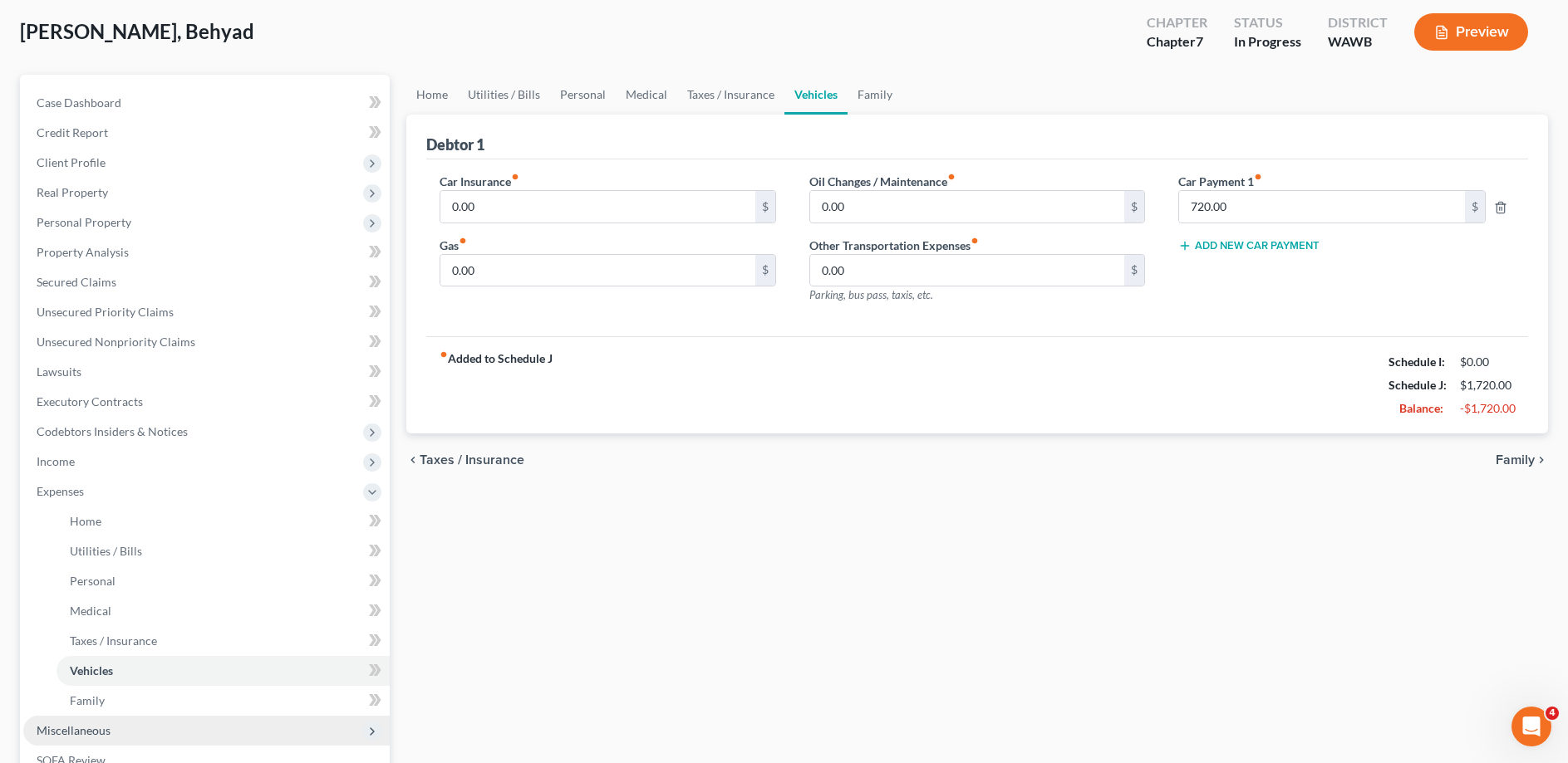
click at [102, 731] on span "Miscellaneous" at bounding box center [74, 731] width 74 height 14
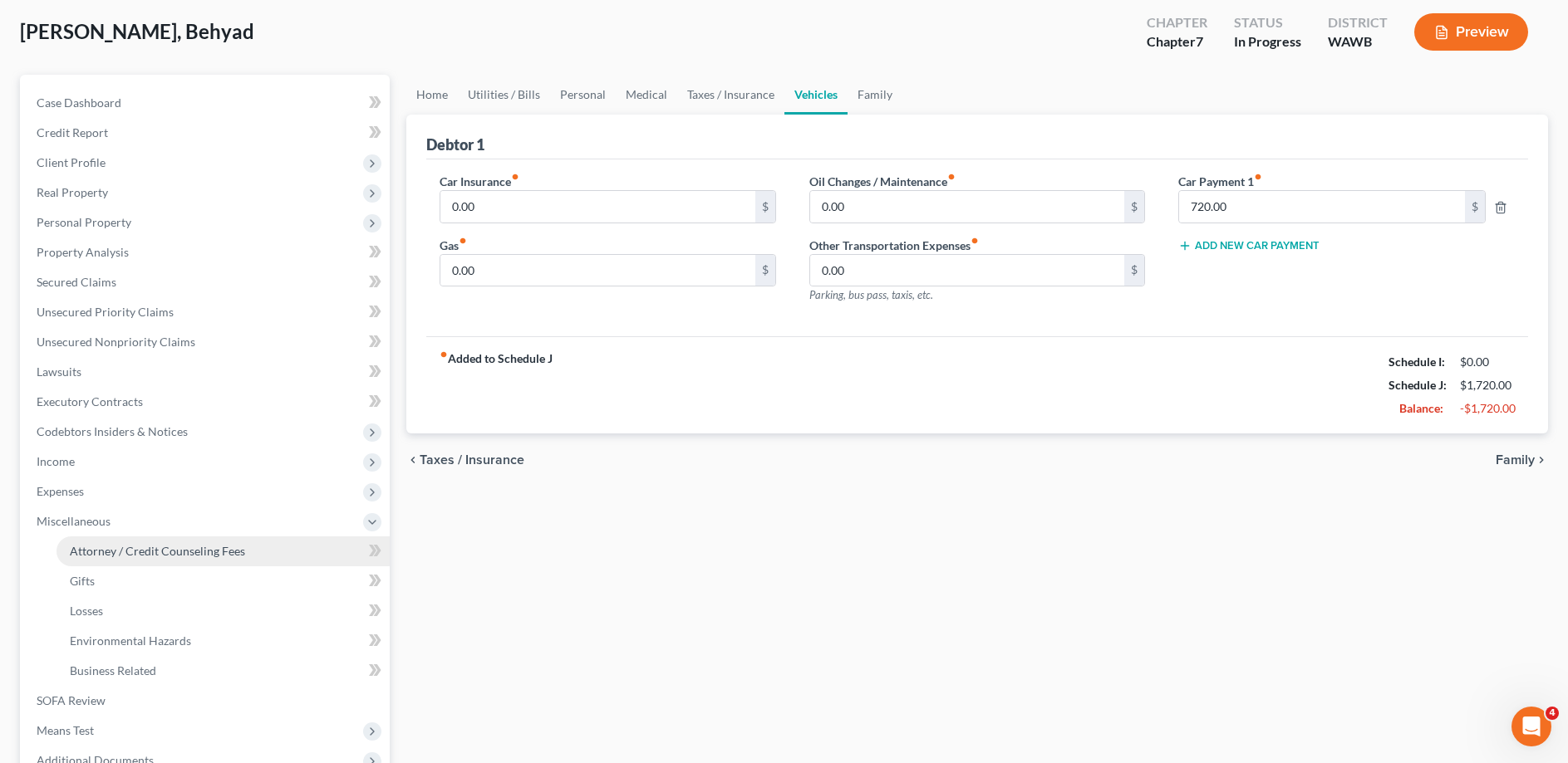
click at [111, 545] on span "Attorney / Credit Counseling Fees" at bounding box center [158, 551] width 175 height 14
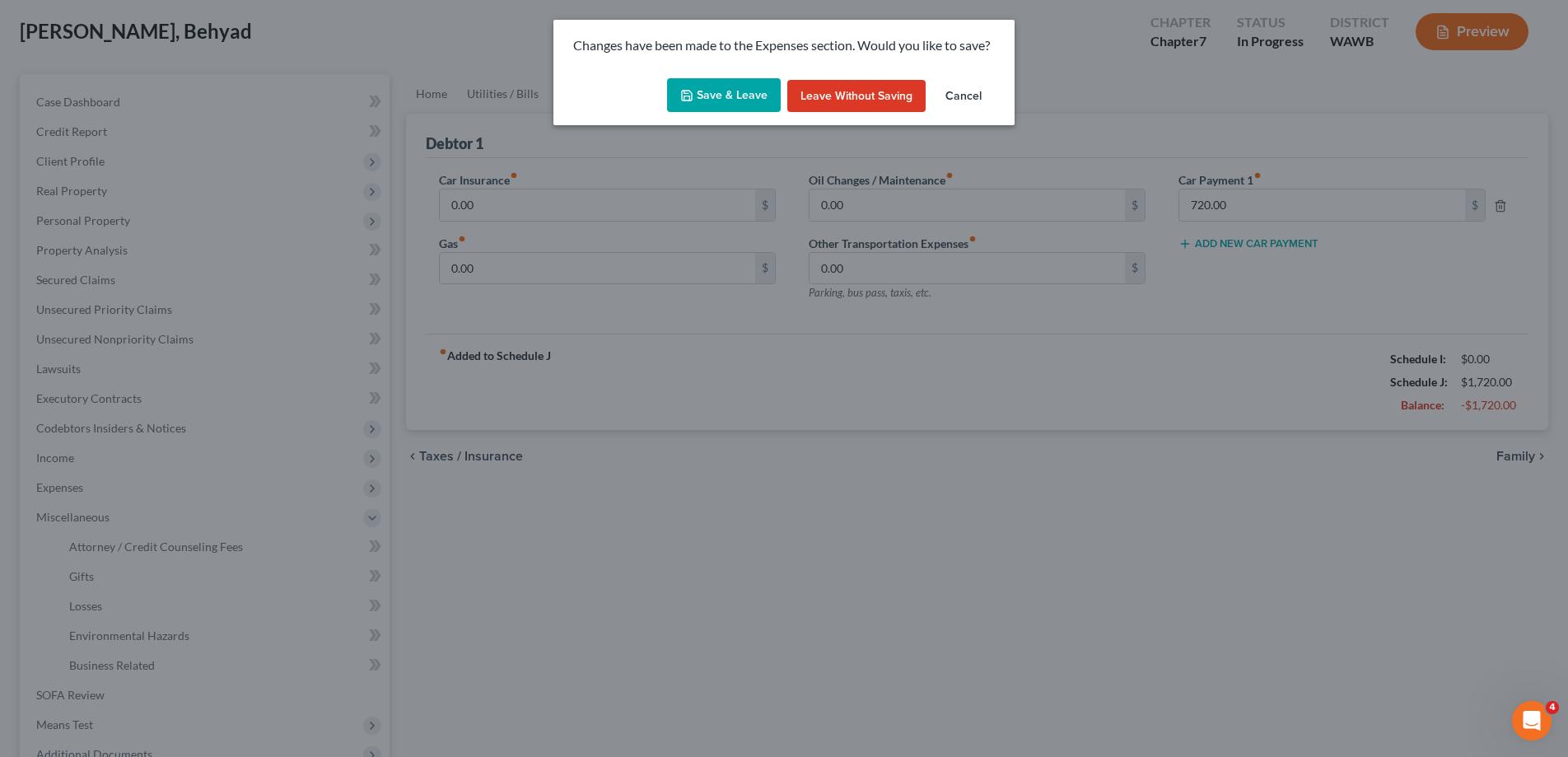
click at [690, 97] on polyline "button" at bounding box center [687, 97] width 6 height 4
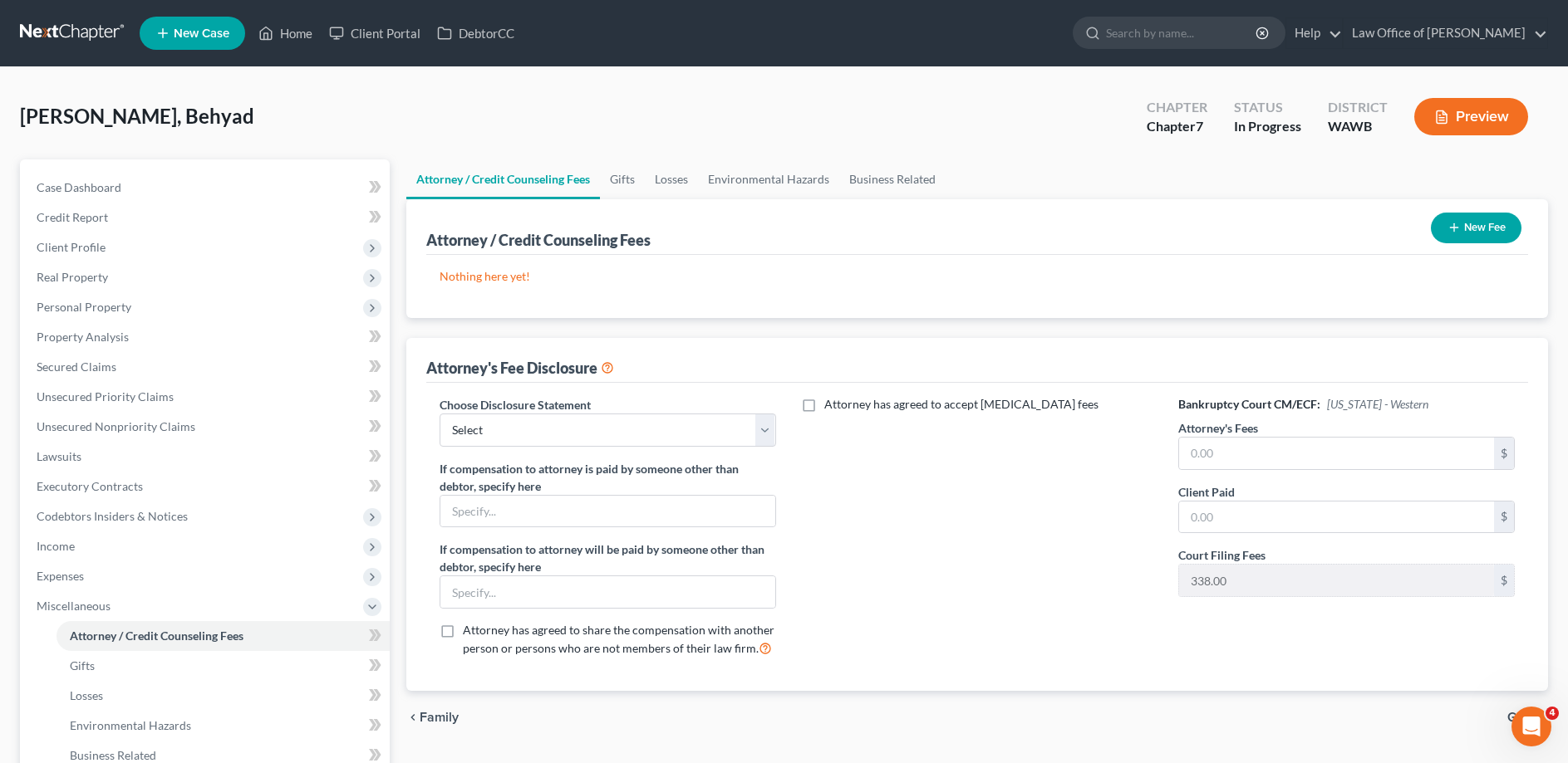
click at [1463, 222] on button "New Fee" at bounding box center [1475, 227] width 90 height 31
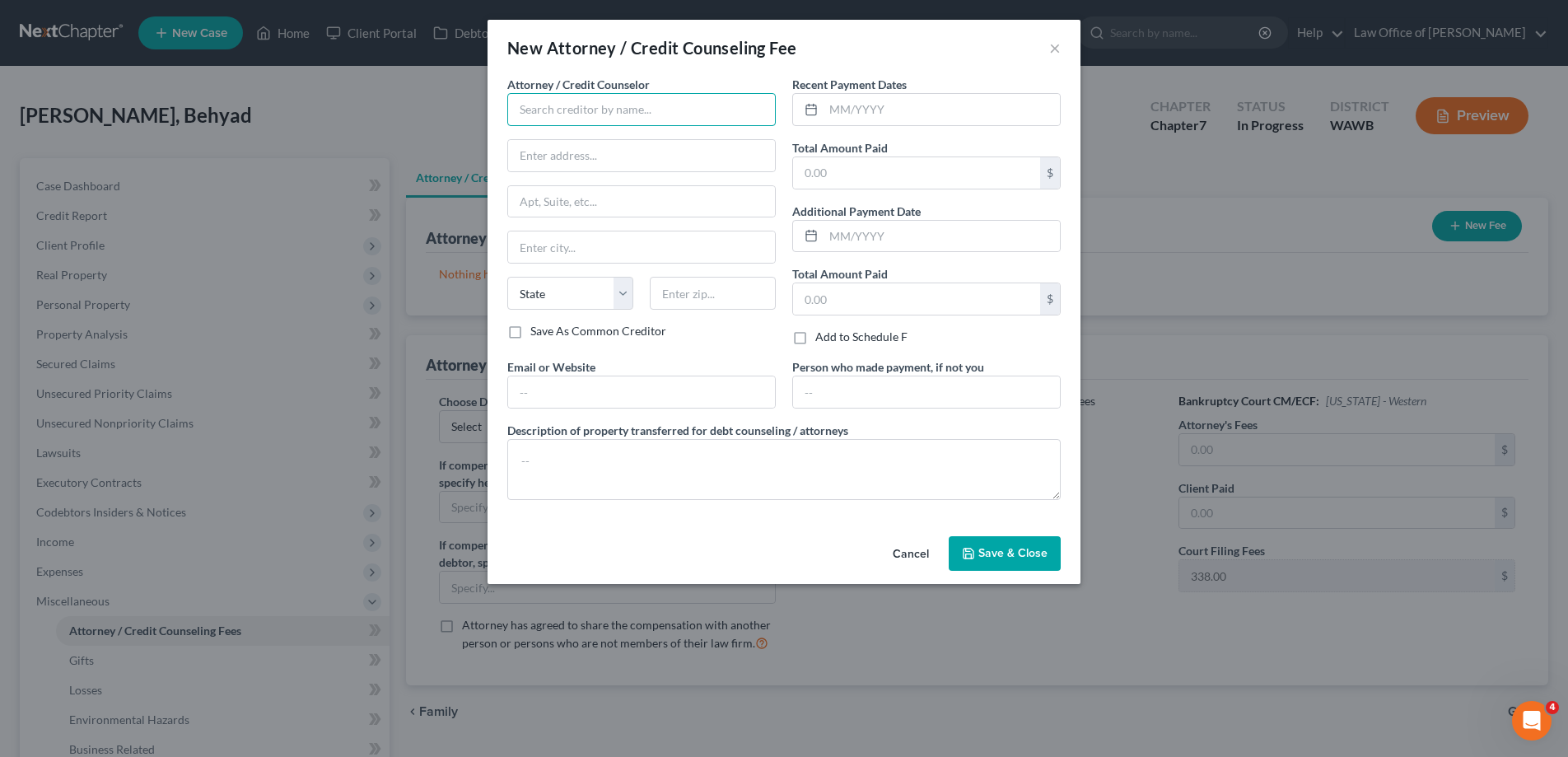
click at [582, 111] on input "text" at bounding box center [641, 110] width 269 height 33
type input "Law Office of [PERSON_NAME]"
type input "[STREET_ADDRESS]"
type input "Suite 100"
type input "Bellevue"
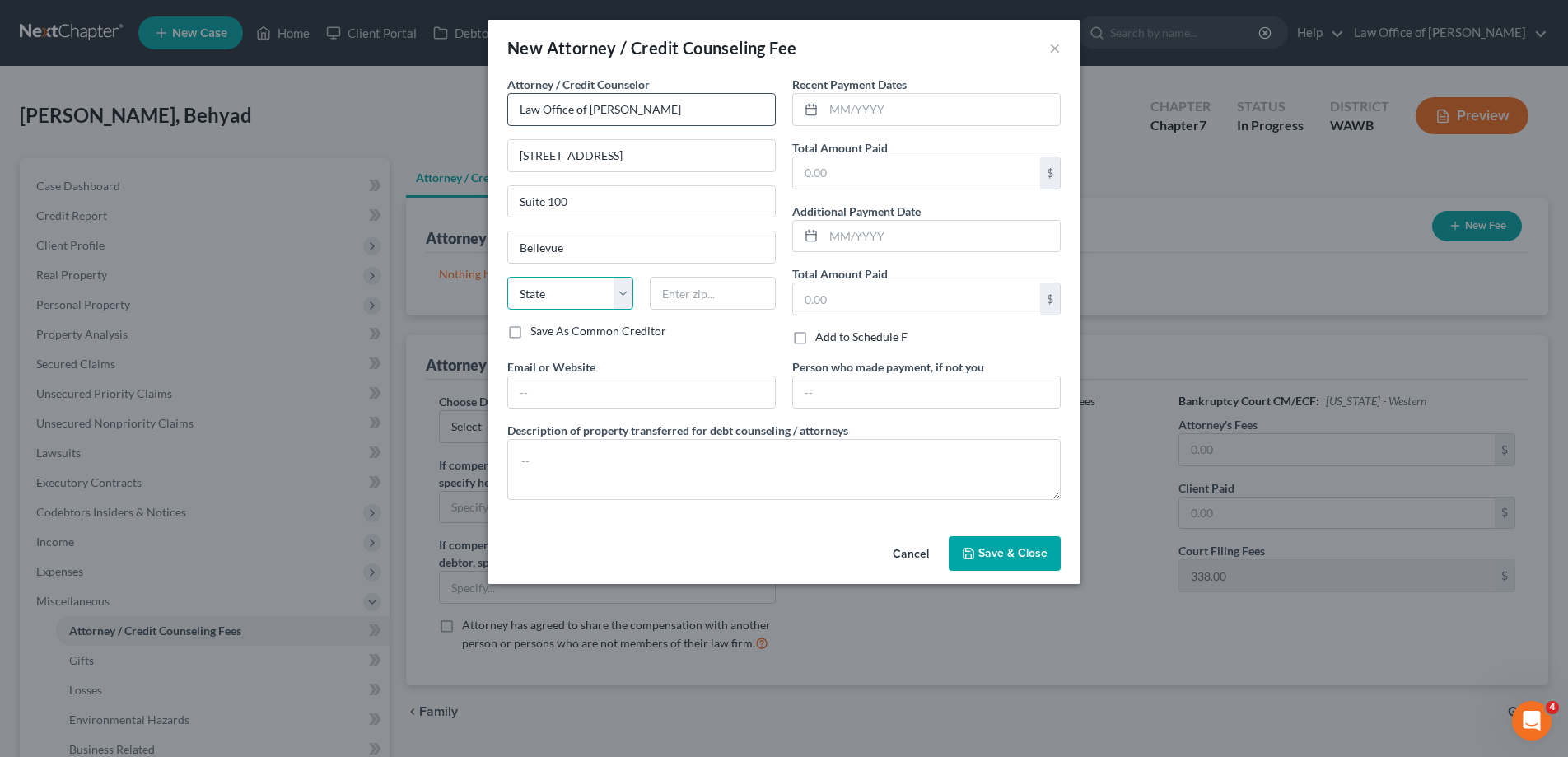
select select "50"
type input "98005"
click at [854, 111] on input "text" at bounding box center [942, 110] width 237 height 31
type input "2025"
type input "1,000."
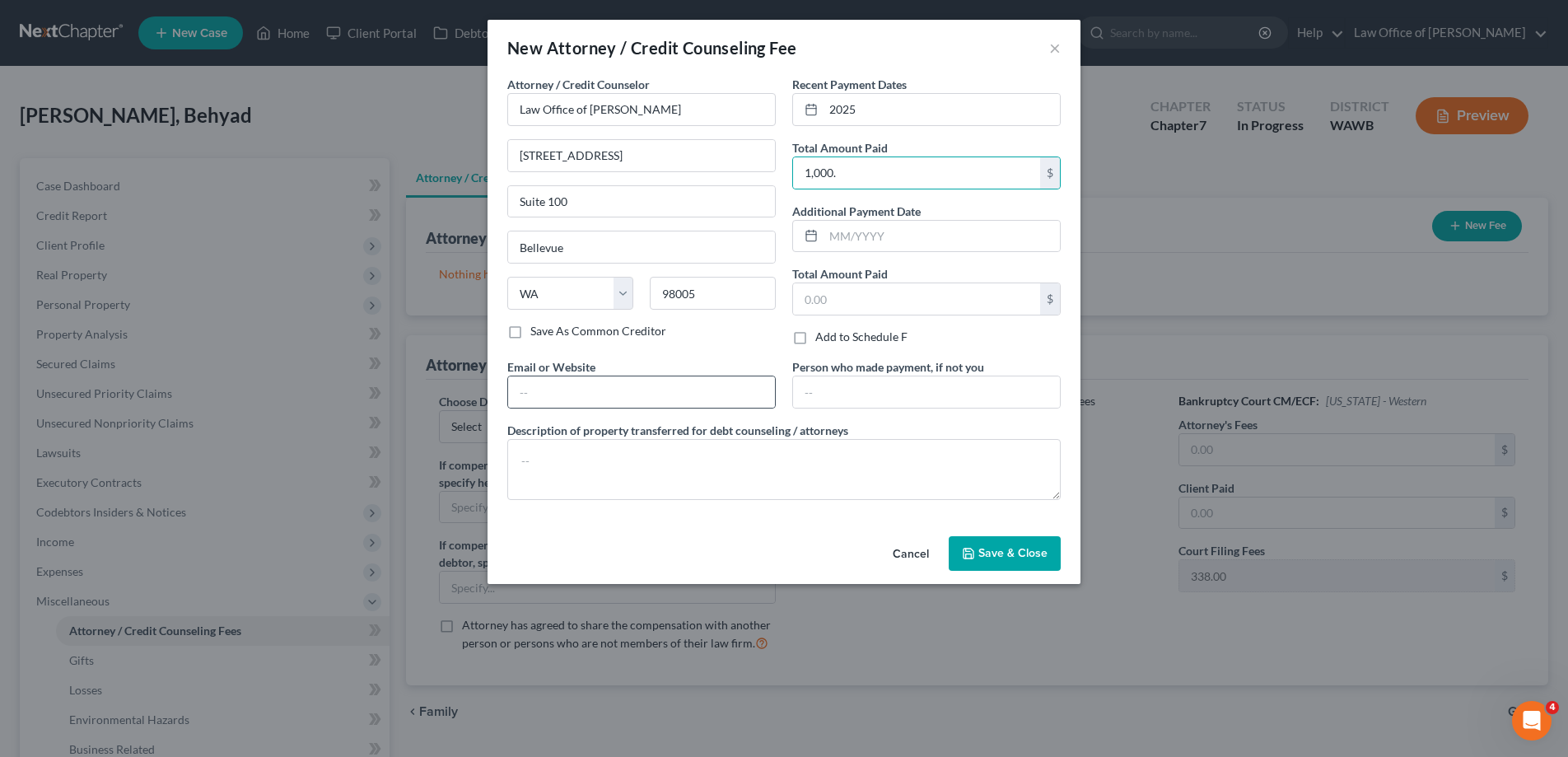
click at [664, 377] on div at bounding box center [641, 392] width 269 height 33
click at [660, 399] on input "text" at bounding box center [641, 392] width 267 height 31
type input "[DOMAIN_NAME]"
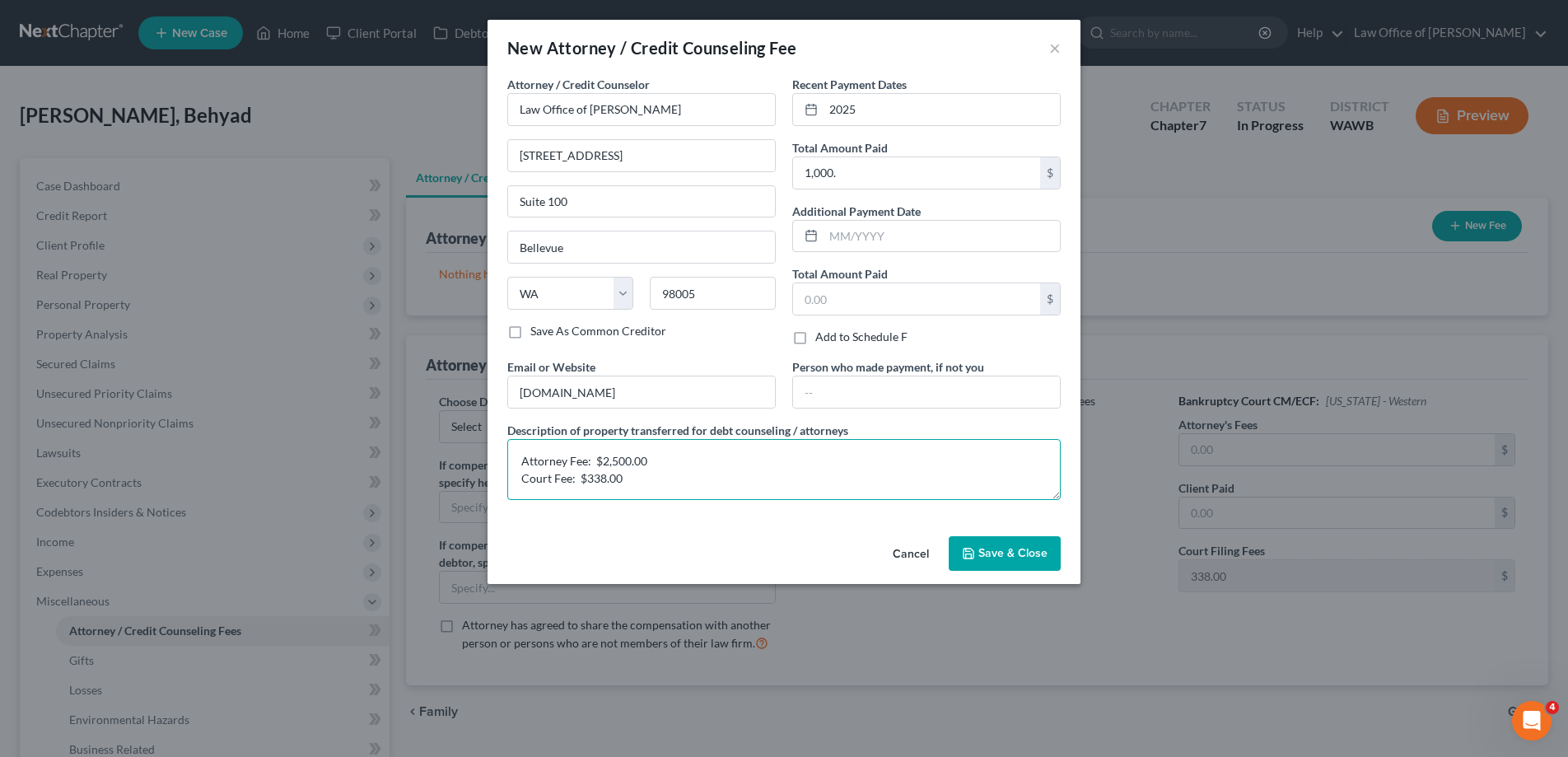
type textarea "Attorney Fee: $2,500.00 Court Fee: $338.00"
click at [1001, 556] on span "Save & Close" at bounding box center [1013, 553] width 70 height 14
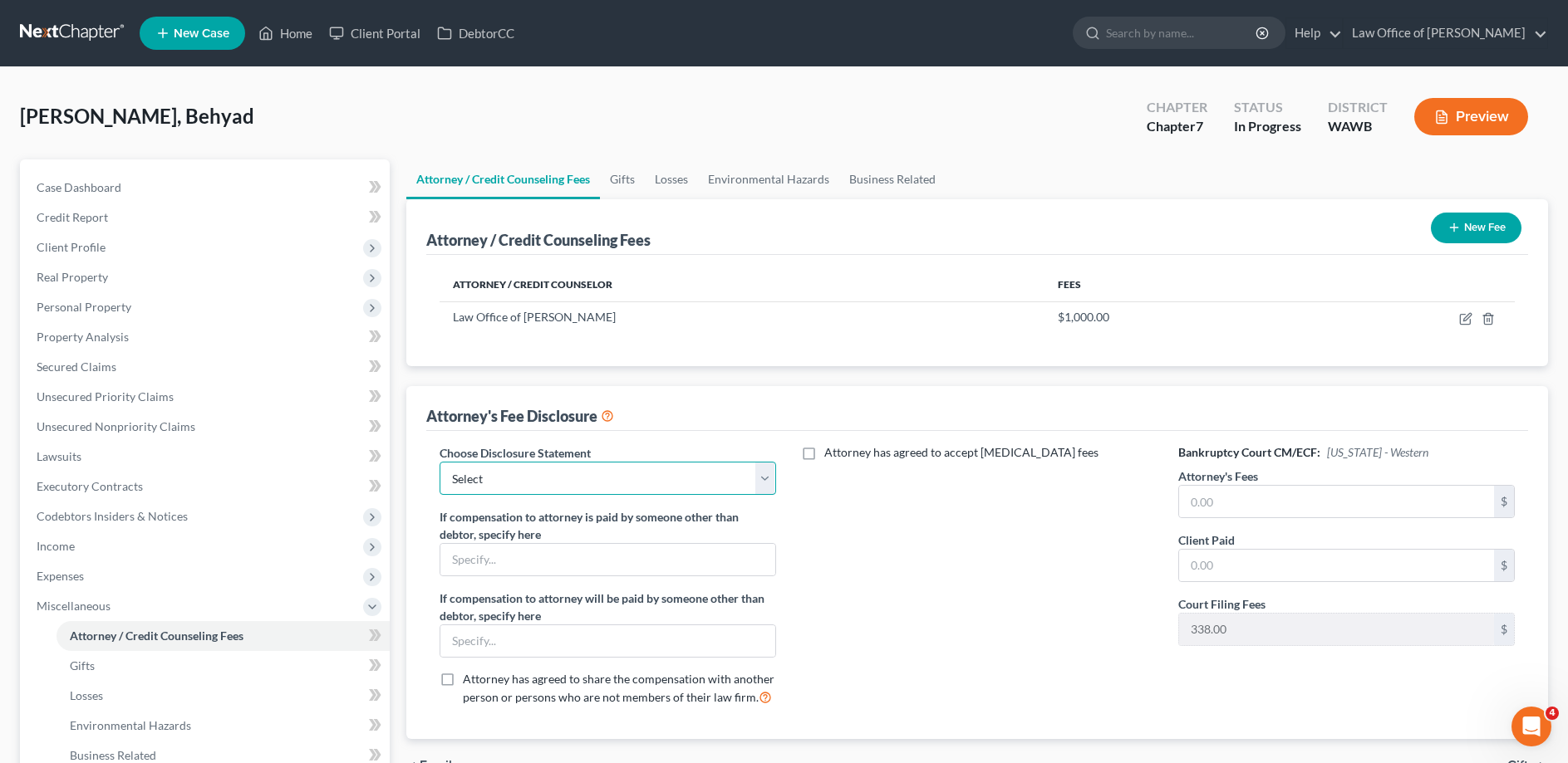
click at [440, 461] on select "Select Disclosure of Compensation of Attorney for Debtor(s)" at bounding box center [607, 478] width 336 height 33
select select "0"
click option "Disclosure of Compensation of Attorney for Debtor(s)" at bounding box center [0, 0] width 0 height 0
click at [1228, 495] on input "text" at bounding box center [1336, 502] width 315 height 32
type input "2,500."
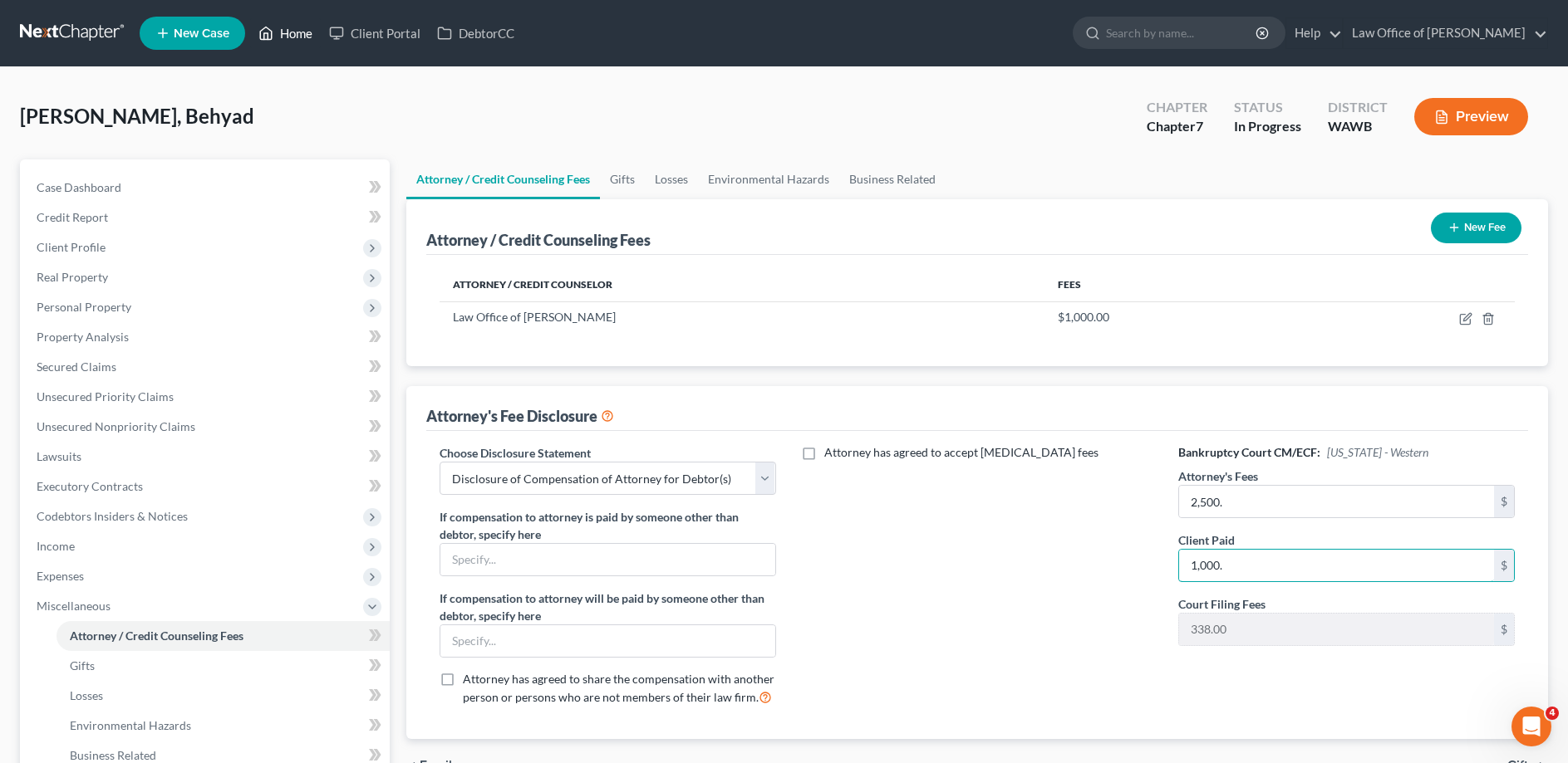
type input "1,000."
click at [293, 35] on link "Home" at bounding box center [285, 33] width 70 height 30
